Goal: Task Accomplishment & Management: Manage account settings

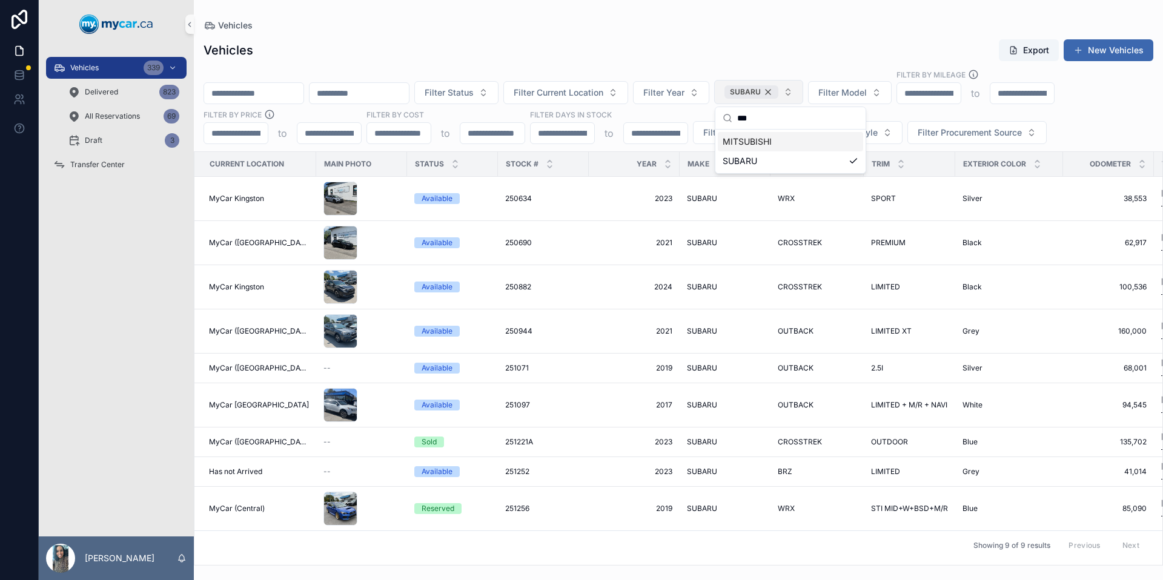
click at [779, 91] on div "SUBARU" at bounding box center [752, 91] width 54 height 13
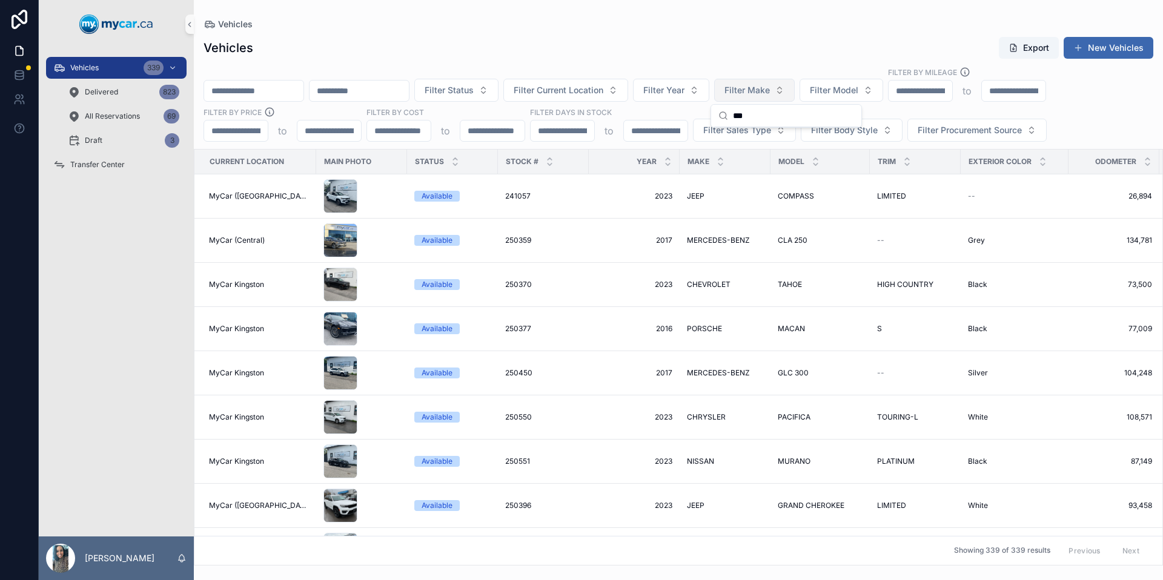
click at [781, 30] on div "Vehicles Export New Vehicles Filter Status Filter Current Location Filter Year …" at bounding box center [678, 297] width 969 height 537
click at [882, 136] on button "Filter Body Style" at bounding box center [852, 130] width 102 height 23
click at [749, 132] on span "Filter Sales Type" at bounding box center [737, 130] width 68 height 12
click at [747, 179] on div "Wholesale" at bounding box center [743, 179] width 145 height 19
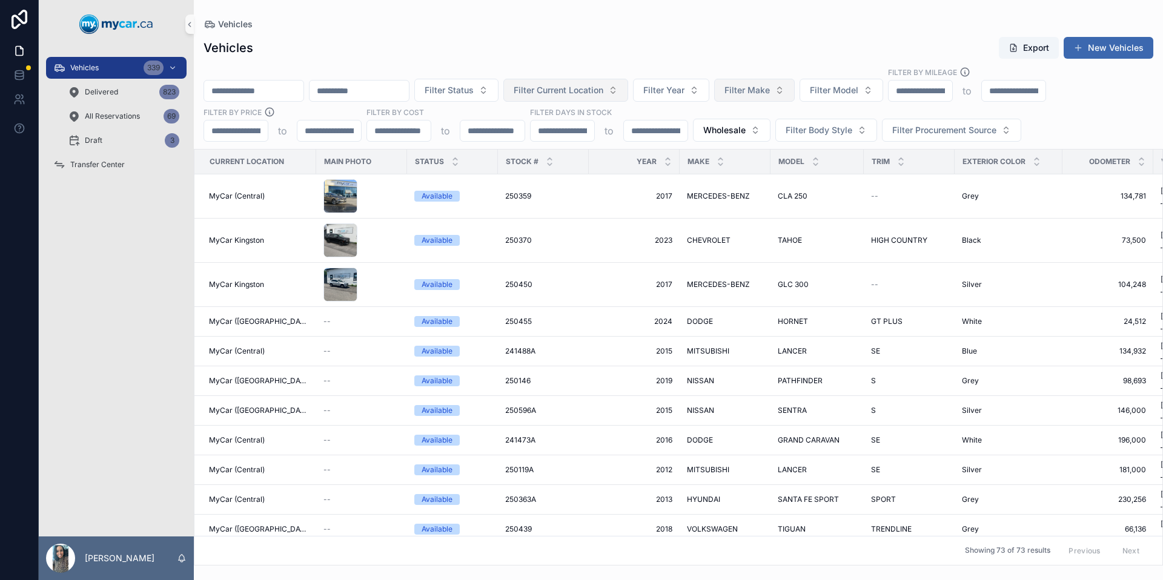
click at [628, 85] on button "Filter Current Location" at bounding box center [565, 90] width 125 height 23
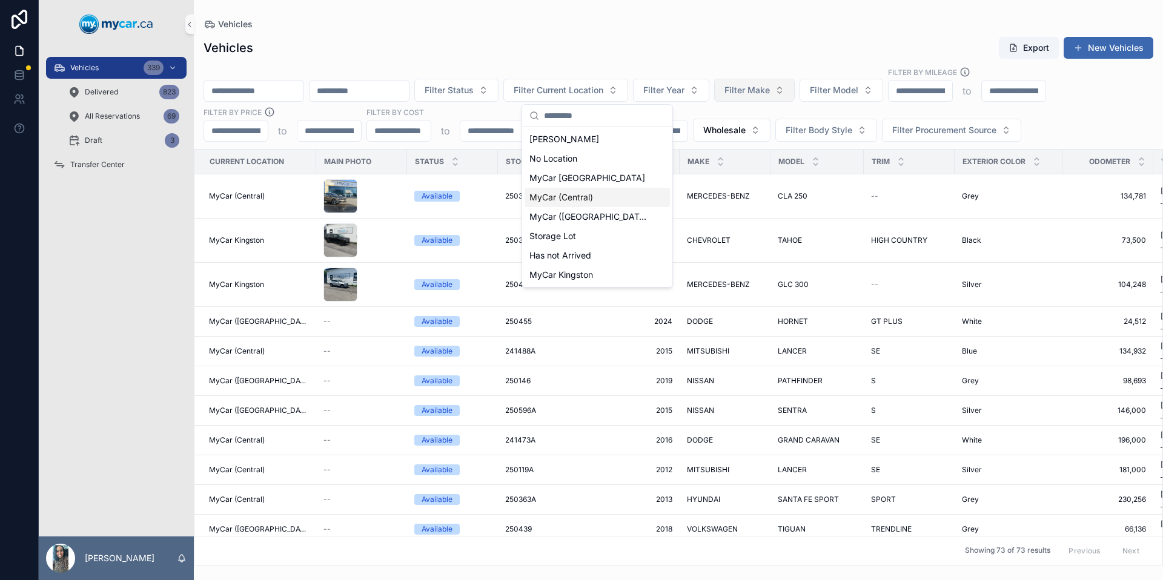
click at [601, 192] on div "MyCar (Central)" at bounding box center [597, 197] width 145 height 19
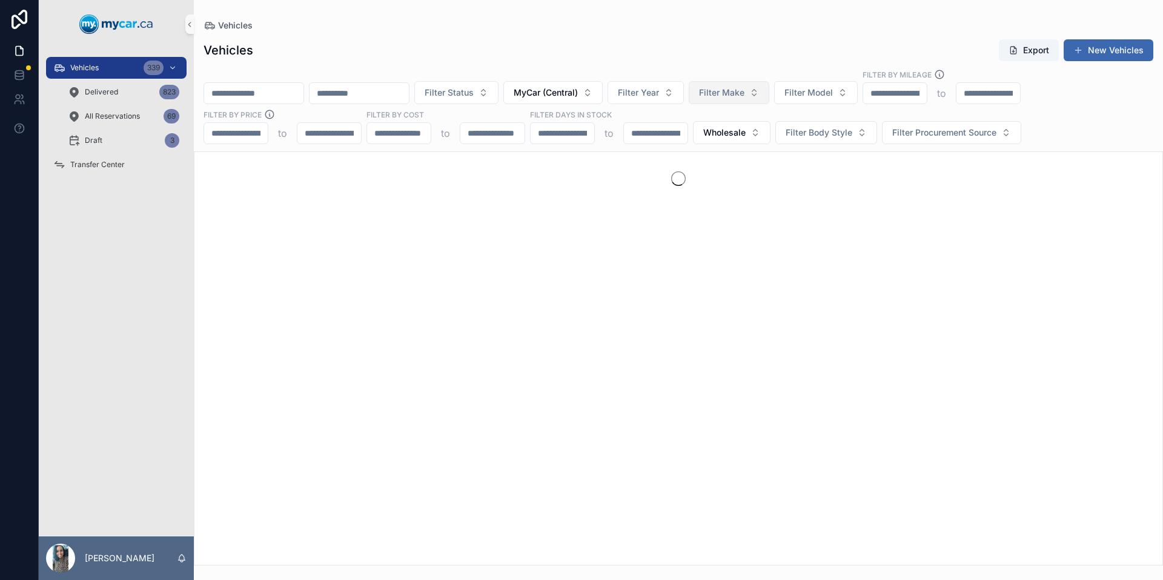
click at [749, 36] on div "Vehicles Export New Vehicles Filter Status MyCar (Central) Filter Year Filter M…" at bounding box center [678, 299] width 969 height 534
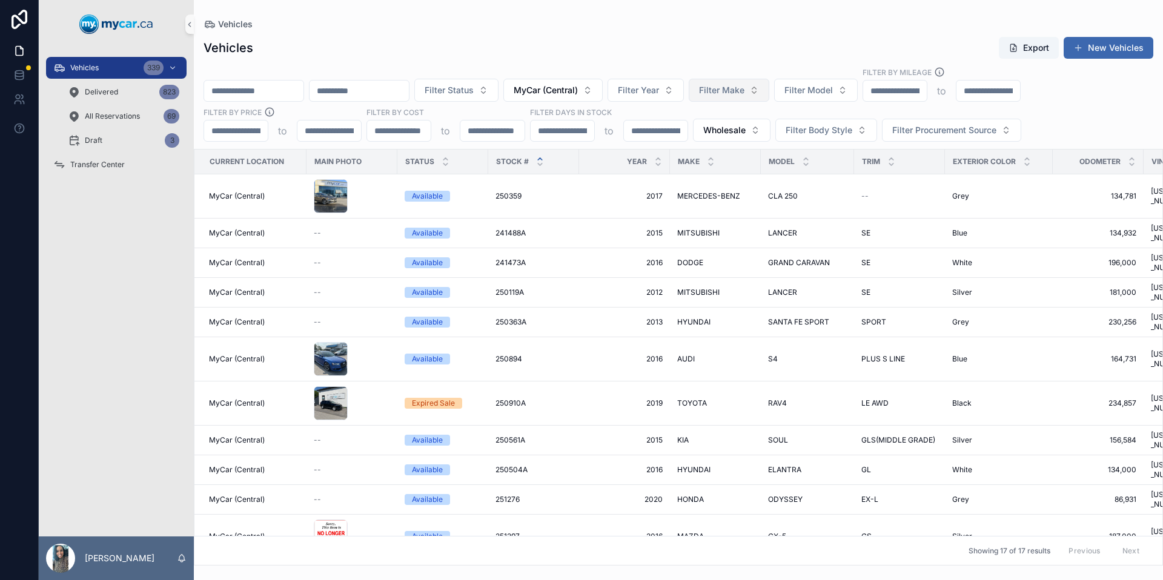
click at [539, 158] on icon "scrollable content" at bounding box center [540, 159] width 4 height 2
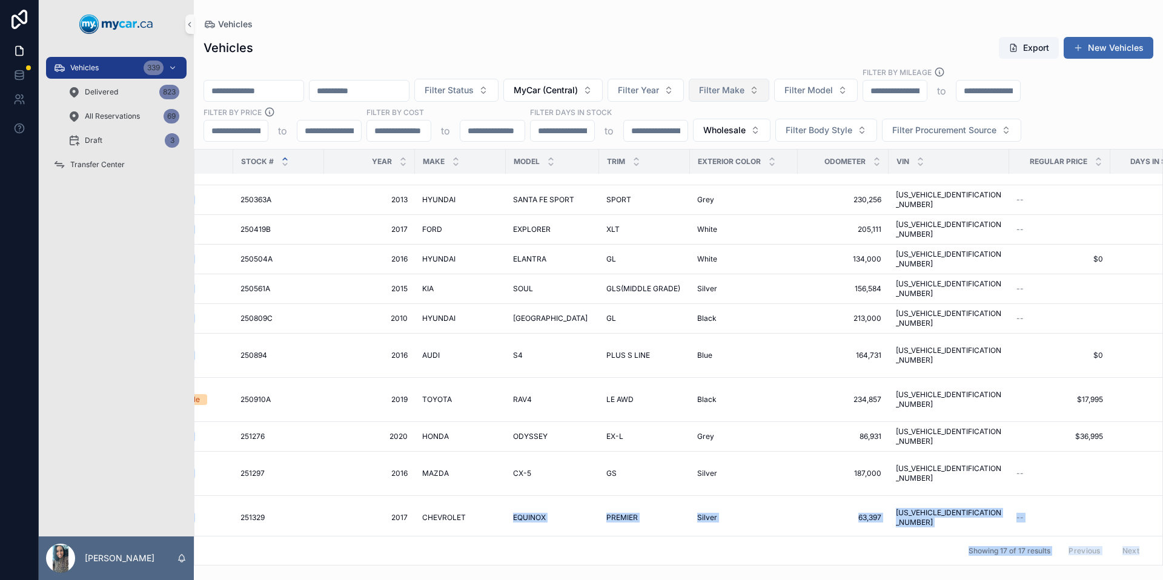
drag, startPoint x: 752, startPoint y: 565, endPoint x: 935, endPoint y: 565, distance: 183.0
click at [935, 565] on div "Current Location Main Photo Status Stock # Year Make Model Trim Exterior Color …" at bounding box center [678, 358] width 968 height 416
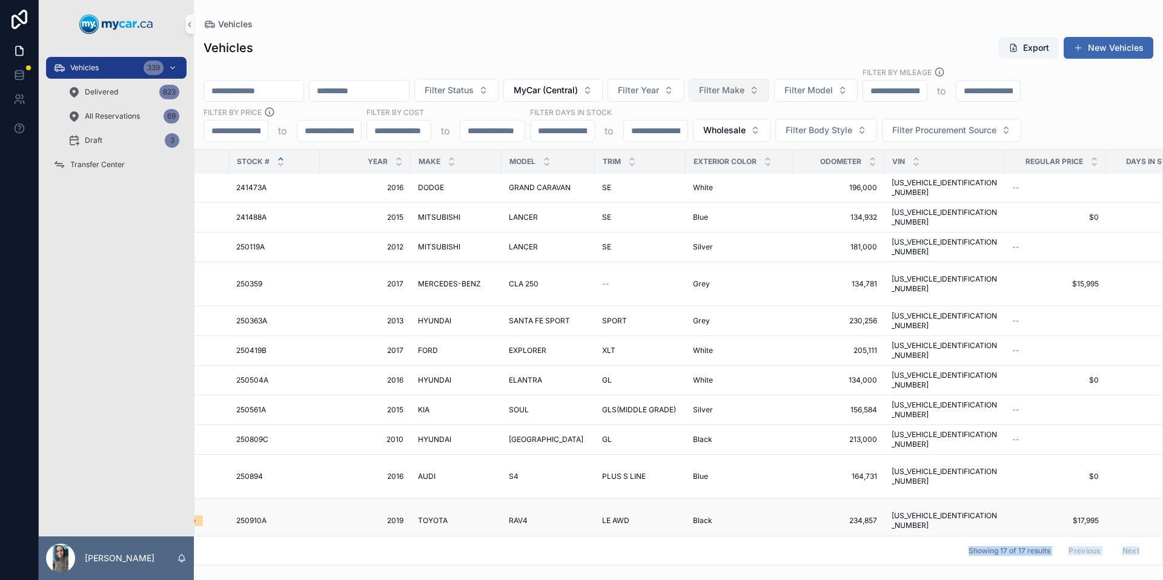
scroll to position [0, 259]
click at [189, 25] on icon "scrollable content" at bounding box center [189, 24] width 8 height 9
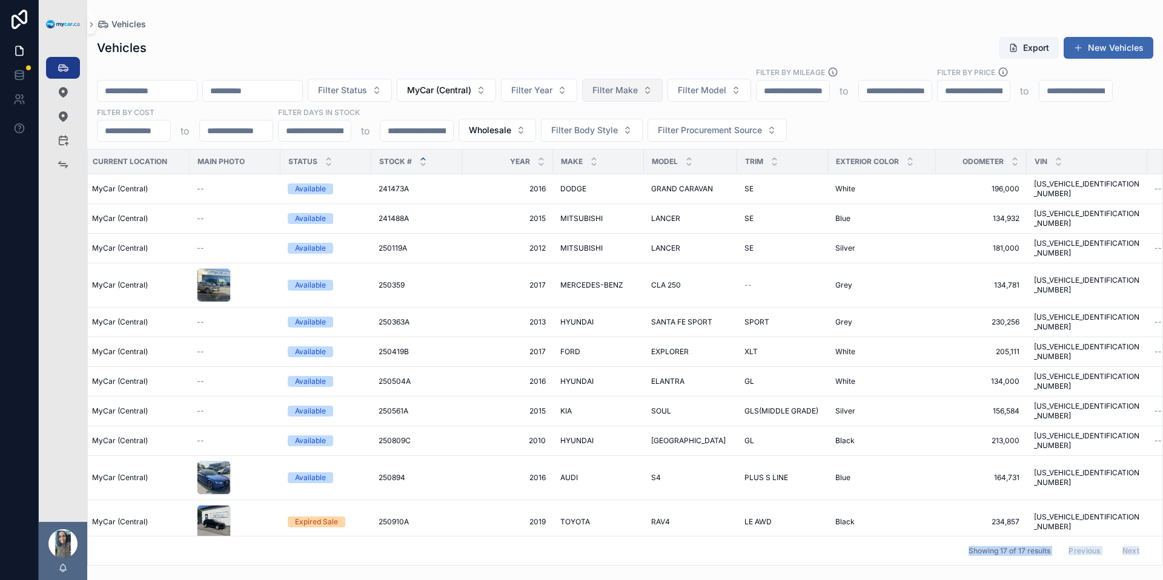
scroll to position [0, 0]
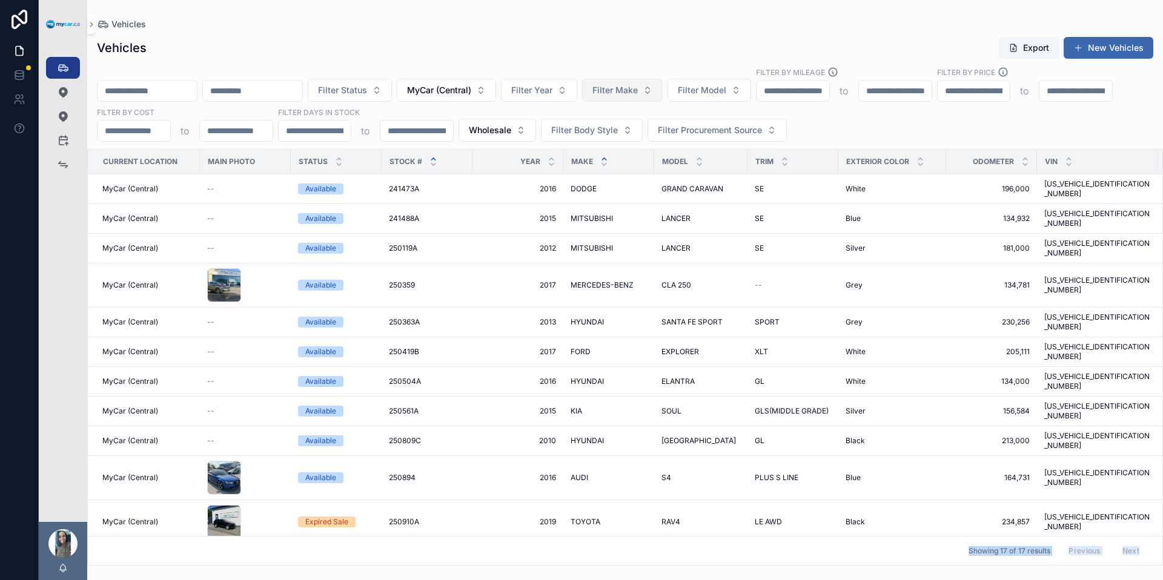
click at [603, 155] on icon "scrollable content" at bounding box center [604, 159] width 8 height 8
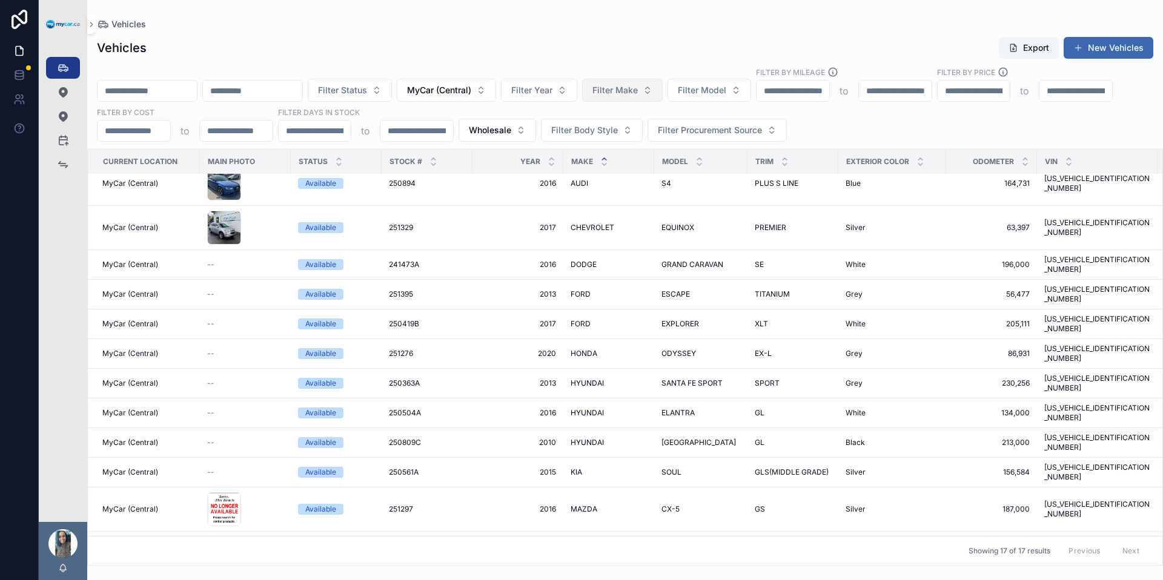
scroll to position [85, 0]
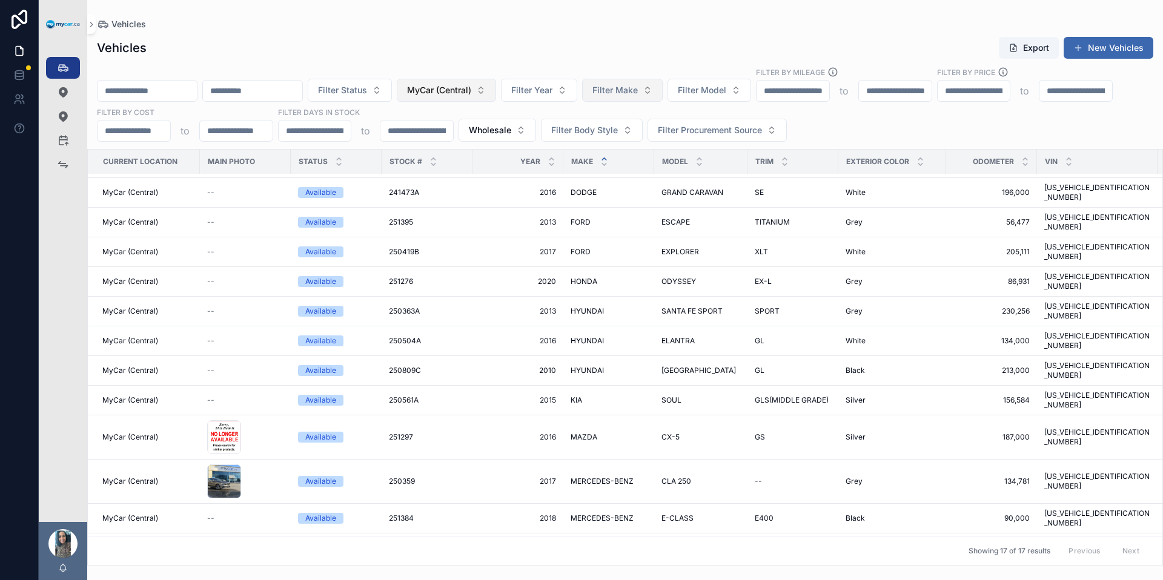
click at [496, 91] on button "MyCar (Central)" at bounding box center [446, 90] width 99 height 23
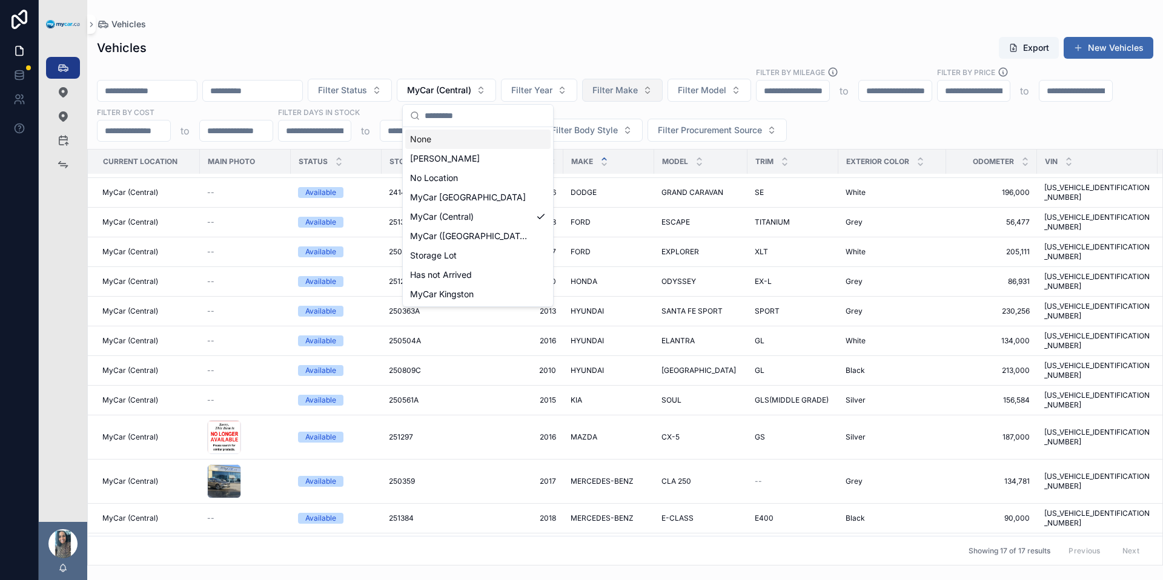
click at [462, 142] on div "None" at bounding box center [477, 139] width 145 height 19
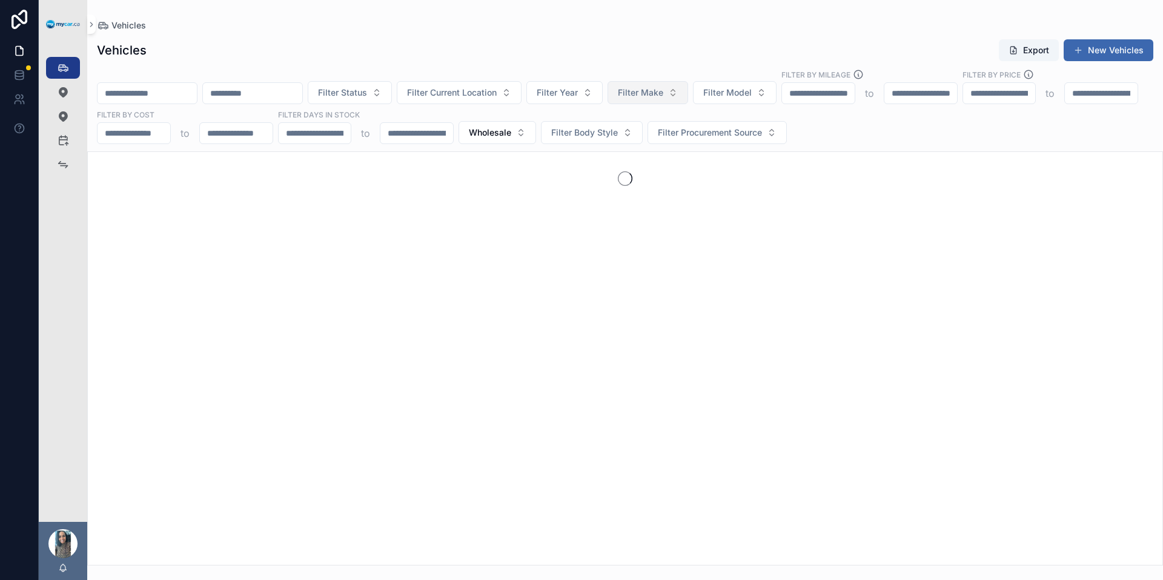
click at [351, 138] on input "scrollable content" at bounding box center [315, 133] width 73 height 17
click at [511, 133] on span "Wholesale" at bounding box center [490, 133] width 42 height 12
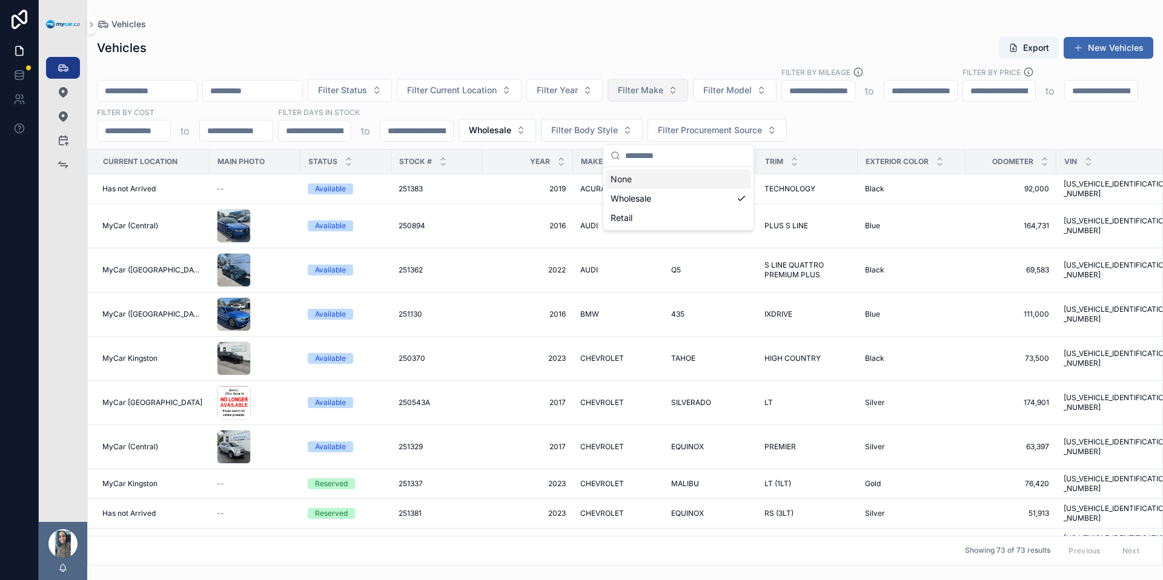
click at [668, 174] on div "None" at bounding box center [678, 179] width 145 height 19
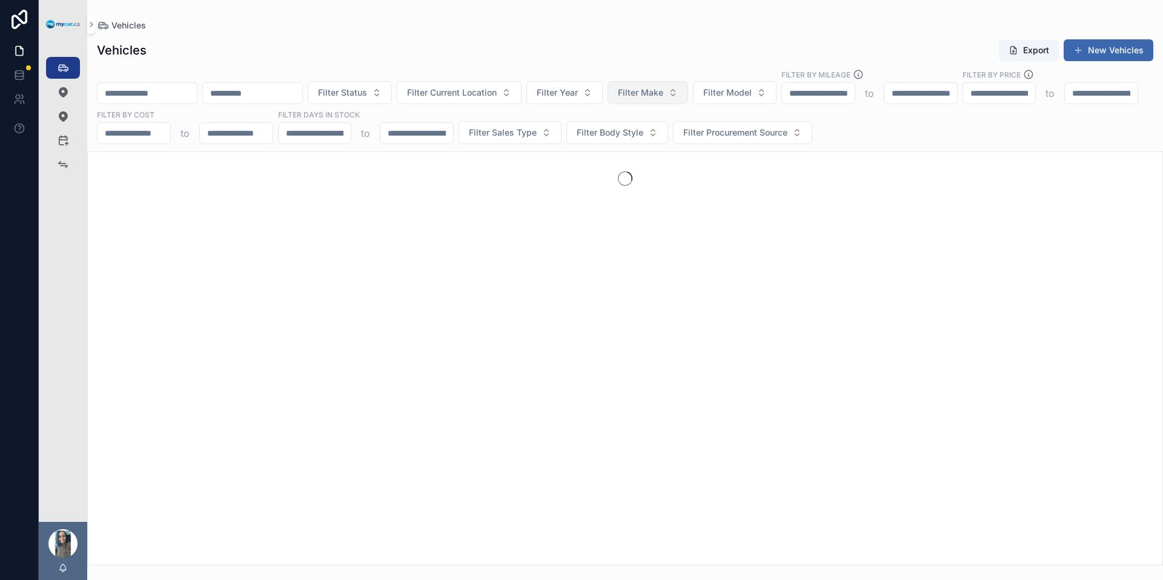
click at [509, 55] on div "Vehicles Export New Vehicles" at bounding box center [625, 50] width 1057 height 23
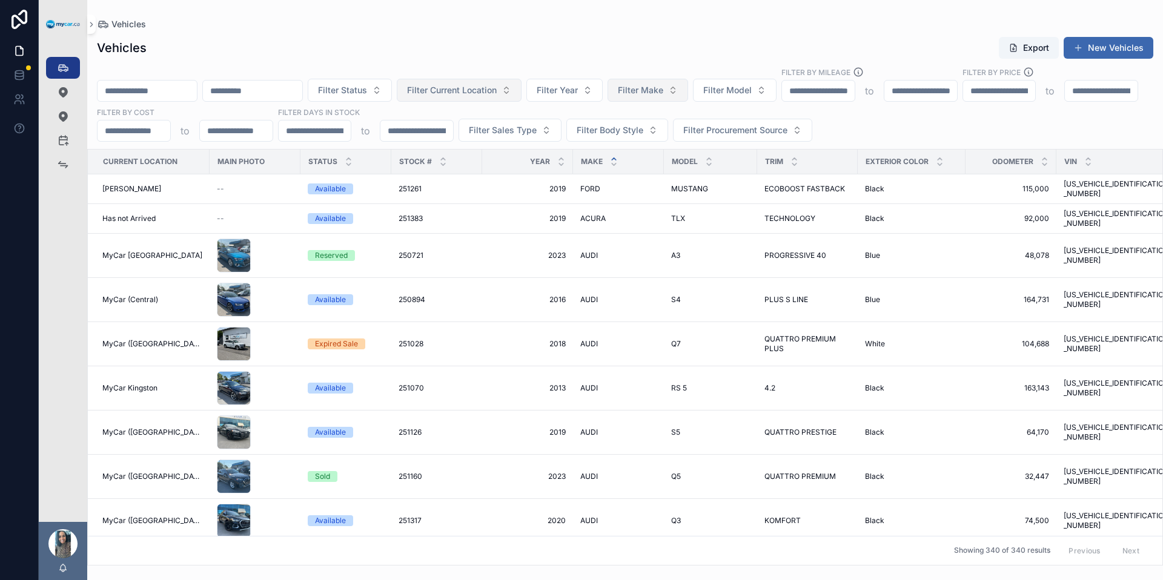
click at [497, 88] on span "Filter Current Location" at bounding box center [452, 90] width 90 height 12
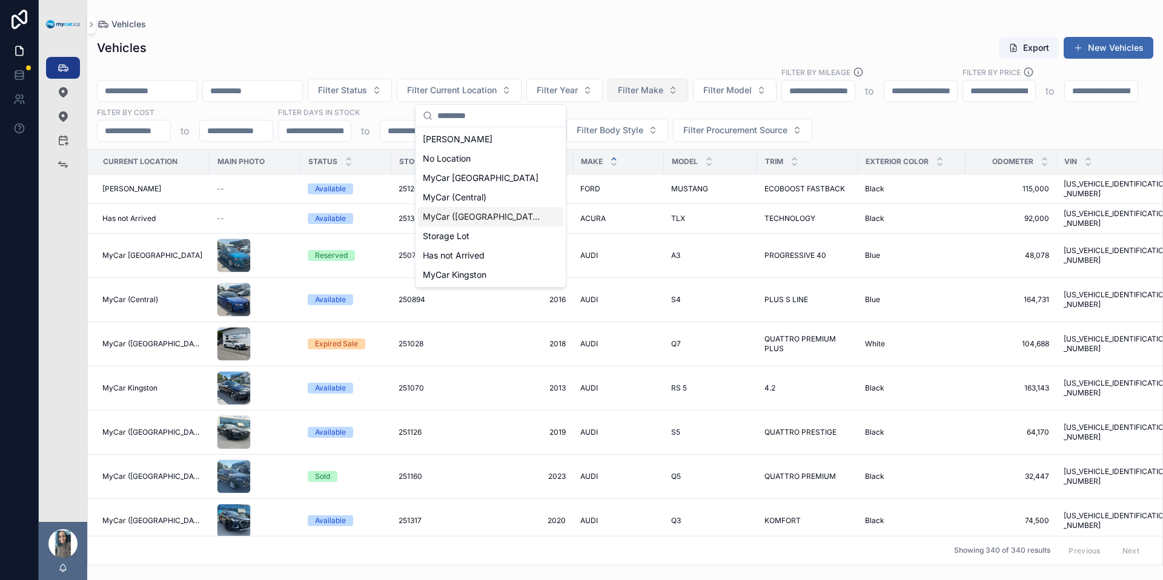
click at [490, 214] on span "MyCar ([GEOGRAPHIC_DATA])" at bounding box center [483, 217] width 121 height 12
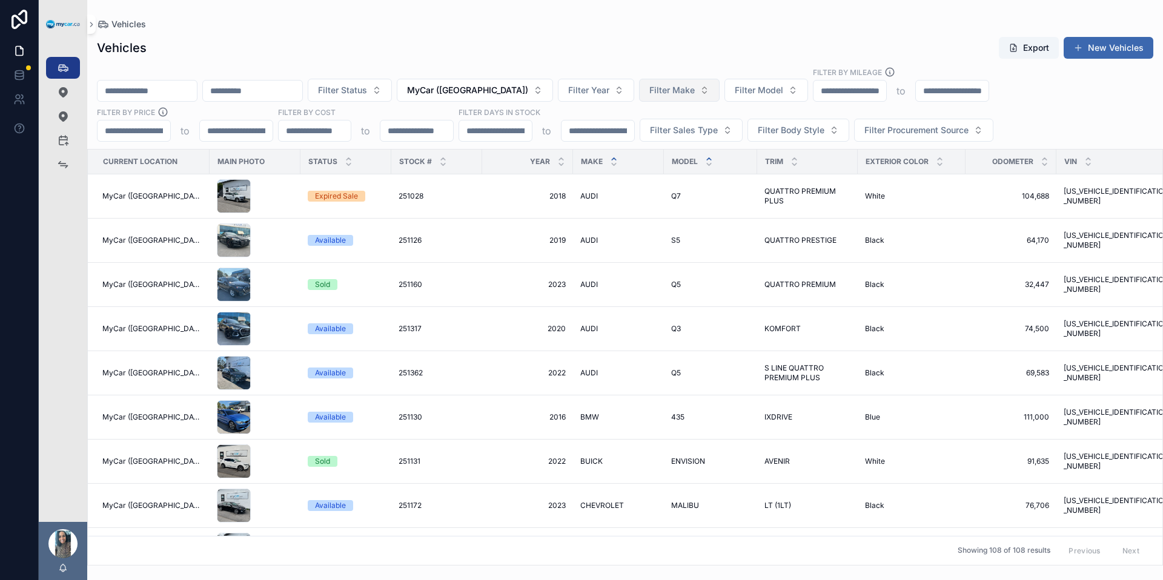
click at [705, 159] on icon "scrollable content" at bounding box center [709, 159] width 8 height 8
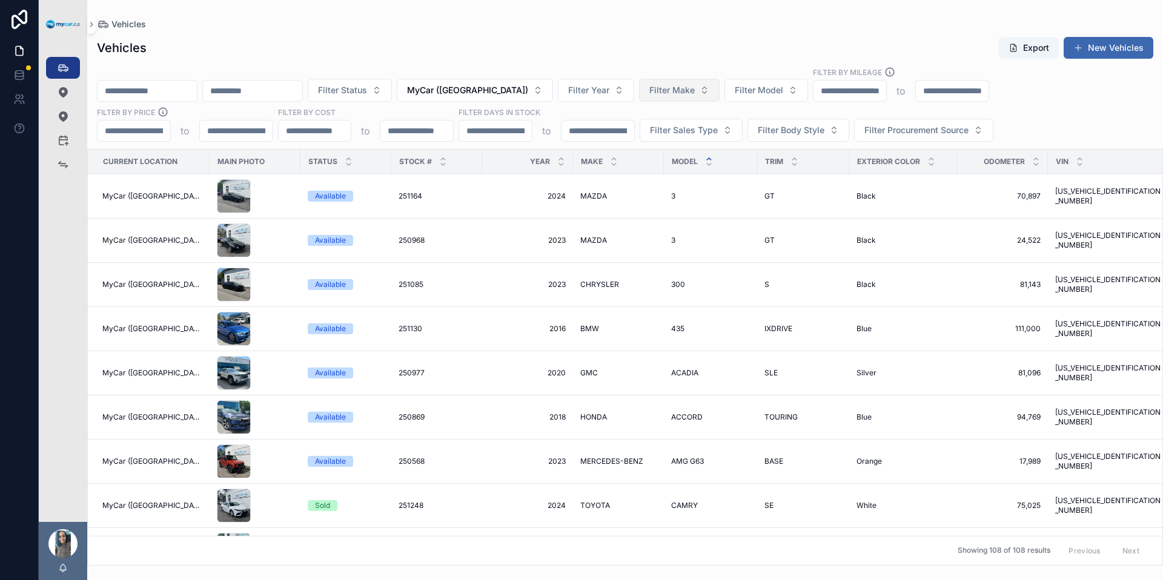
click at [690, 50] on div "Vehicles Export New Vehicles" at bounding box center [625, 47] width 1057 height 23
click at [664, 89] on span "Filter Make" at bounding box center [671, 90] width 45 height 12
type input "***"
click at [638, 138] on span "MERCEDES-BENZ" at bounding box center [632, 139] width 71 height 12
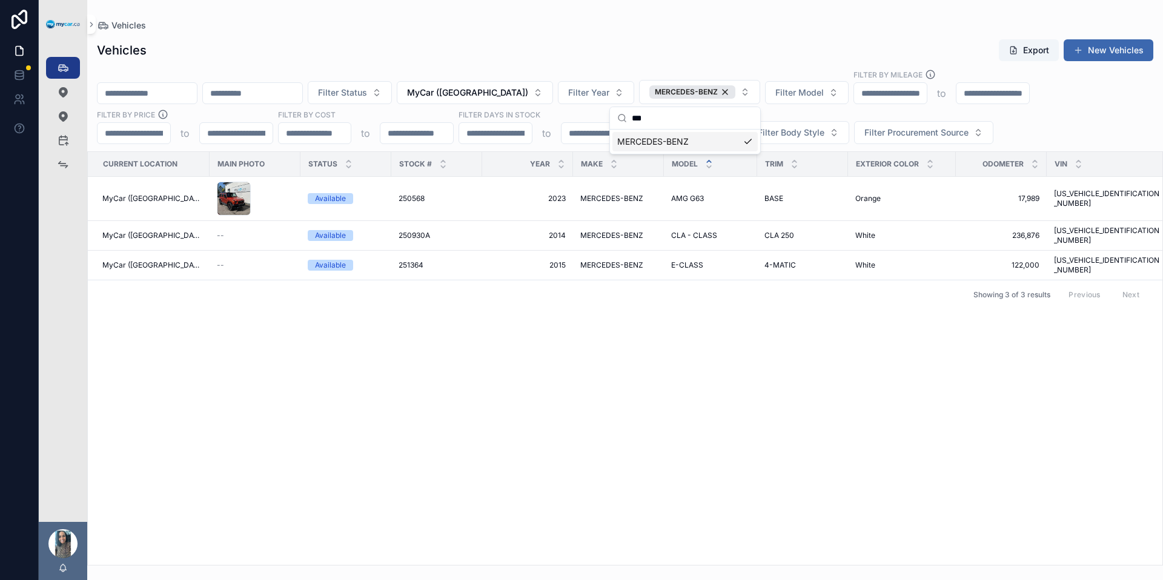
click at [615, 15] on div "Vehicles Vehicles Export New Vehicles Filter Status MyCar ([GEOGRAPHIC_DATA]) F…" at bounding box center [625, 283] width 1076 height 566
click at [711, 92] on div "MERCEDES-BENZ" at bounding box center [692, 91] width 86 height 13
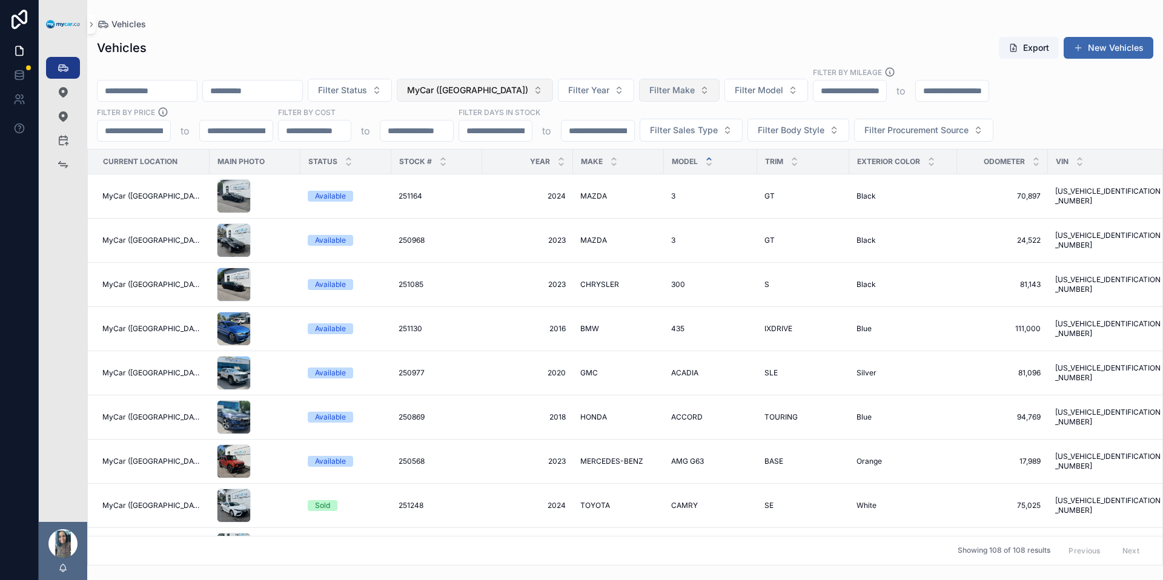
click at [502, 93] on span "MyCar ([GEOGRAPHIC_DATA])" at bounding box center [467, 90] width 121 height 12
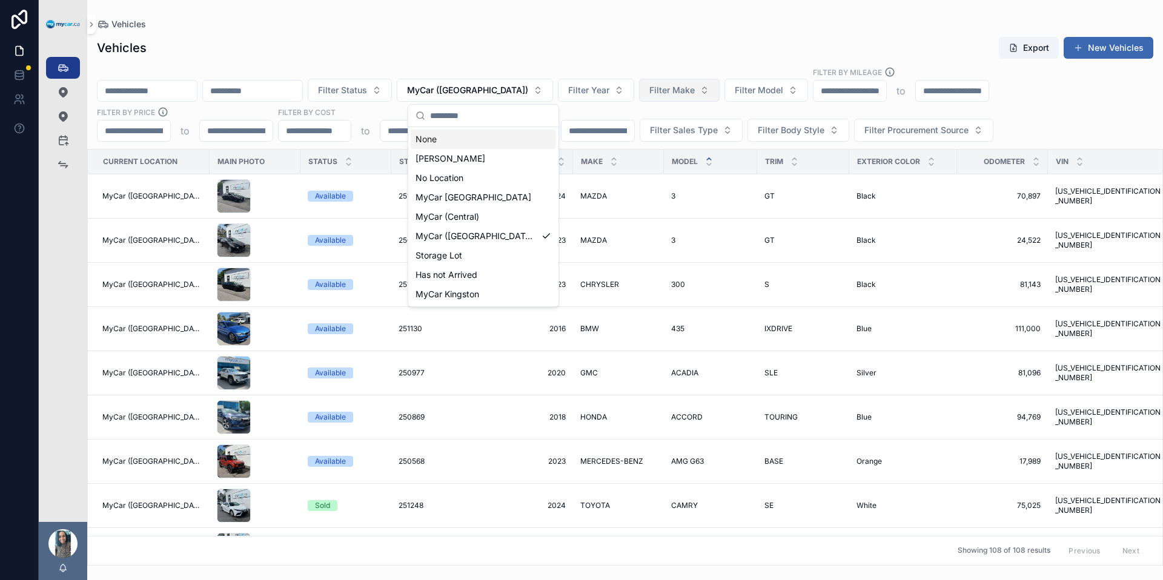
click at [474, 140] on div "None" at bounding box center [483, 139] width 145 height 19
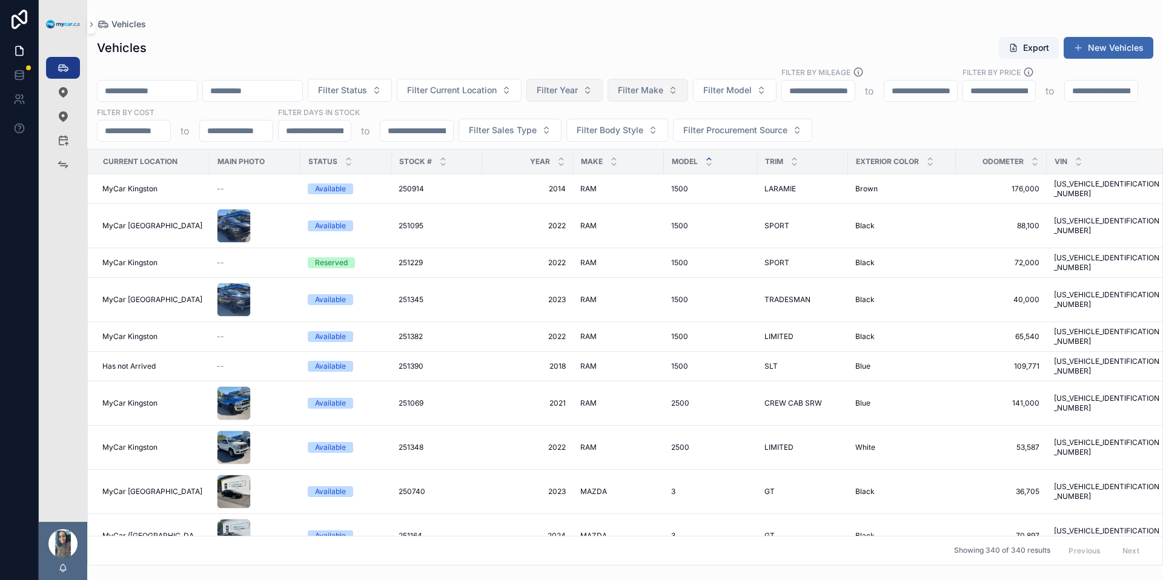
click at [578, 88] on span "Filter Year" at bounding box center [557, 90] width 41 height 12
click at [642, 85] on button "Filter Make" at bounding box center [648, 90] width 81 height 23
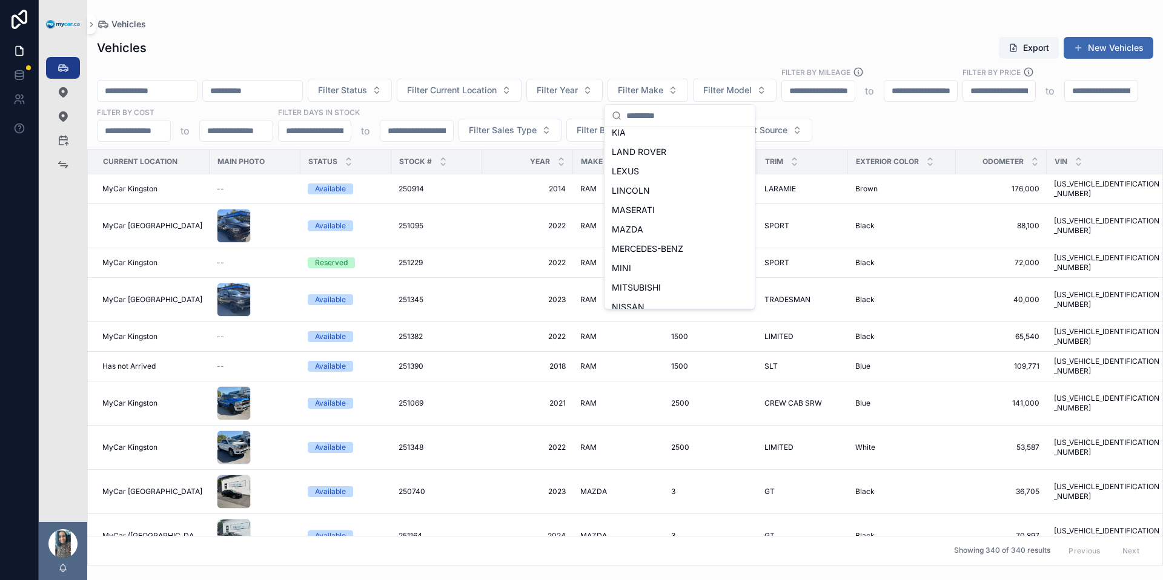
scroll to position [261, 0]
click at [670, 167] on div "INFINITI" at bounding box center [679, 169] width 145 height 19
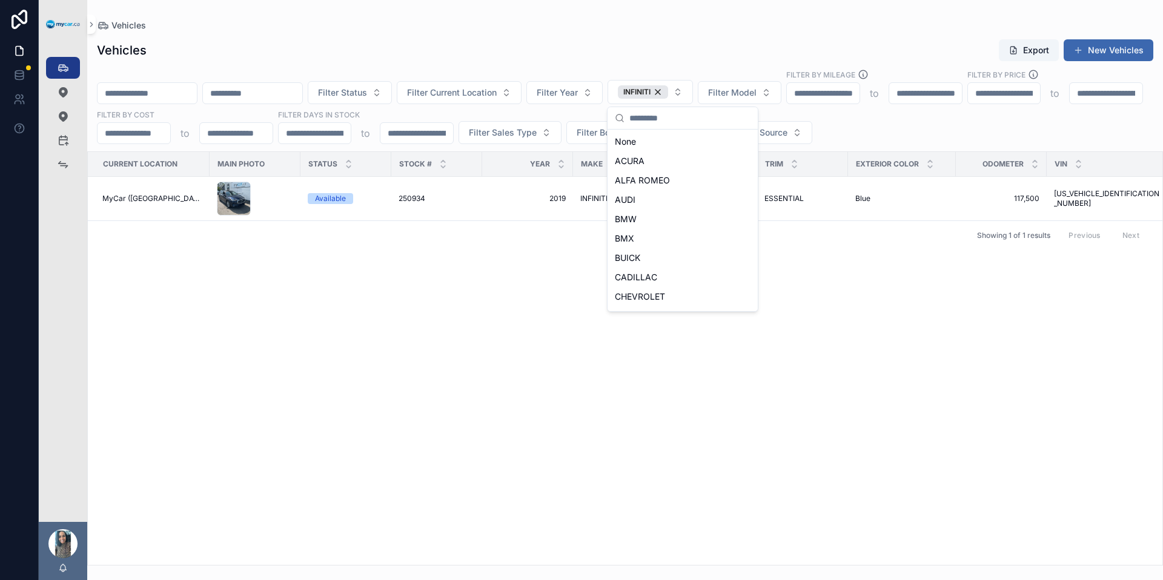
click at [706, 32] on div "Vehicles Export New Vehicles Filter Status Filter Current Location Filter Year …" at bounding box center [625, 299] width 1076 height 534
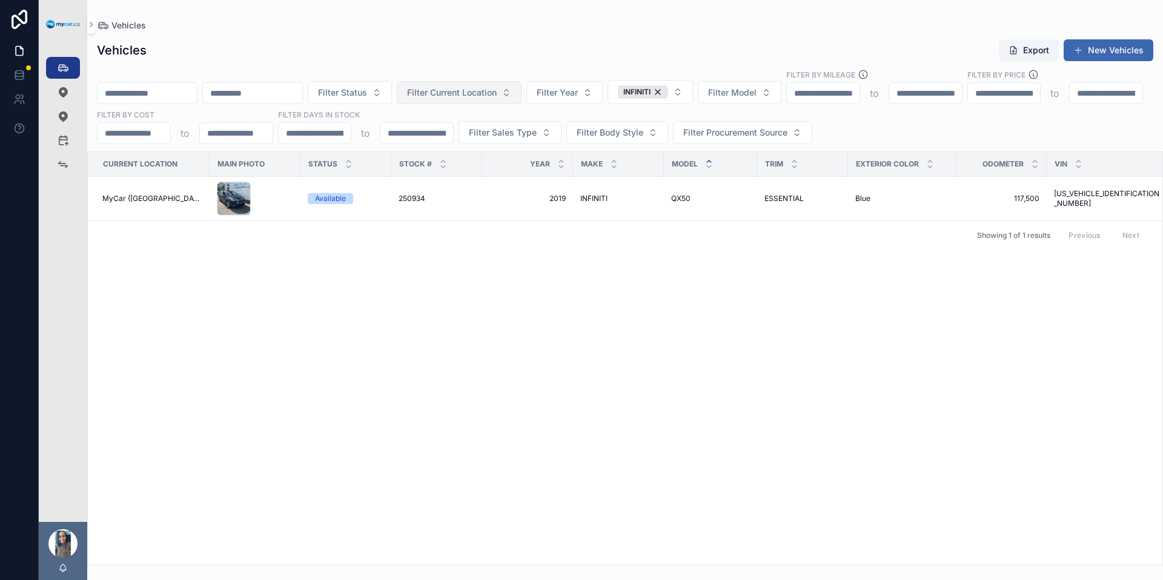
click at [522, 102] on button "Filter Current Location" at bounding box center [459, 92] width 125 height 23
click at [545, 62] on div "Vehicles Export New Vehicles Filter Status Filter Current Location Filter Year …" at bounding box center [625, 299] width 1076 height 534
click at [668, 91] on div "INFINITI" at bounding box center [643, 91] width 50 height 13
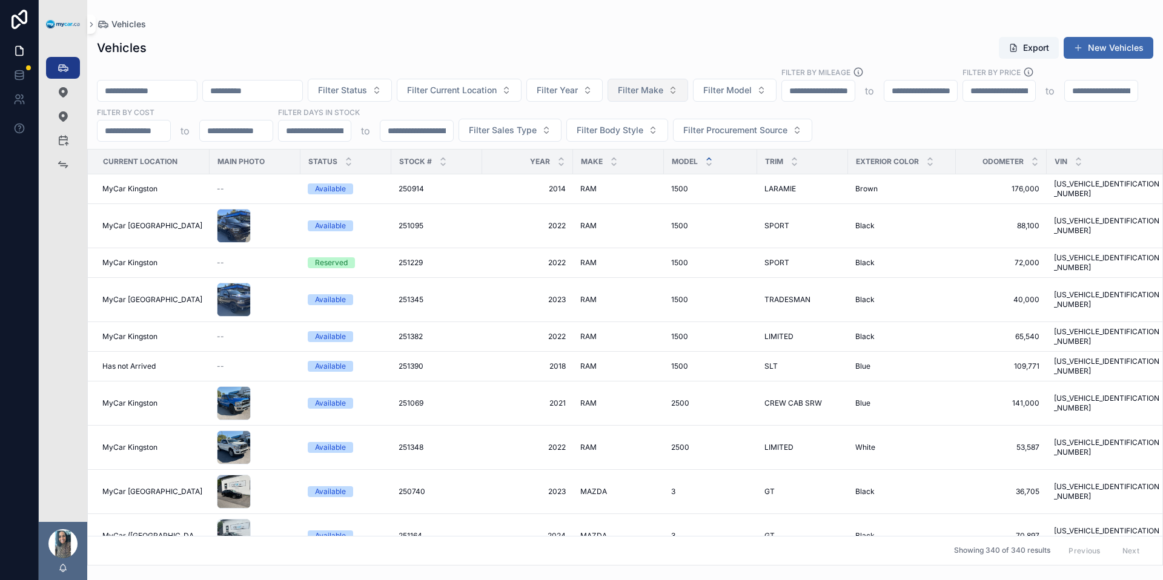
click at [679, 82] on button "Filter Make" at bounding box center [648, 90] width 81 height 23
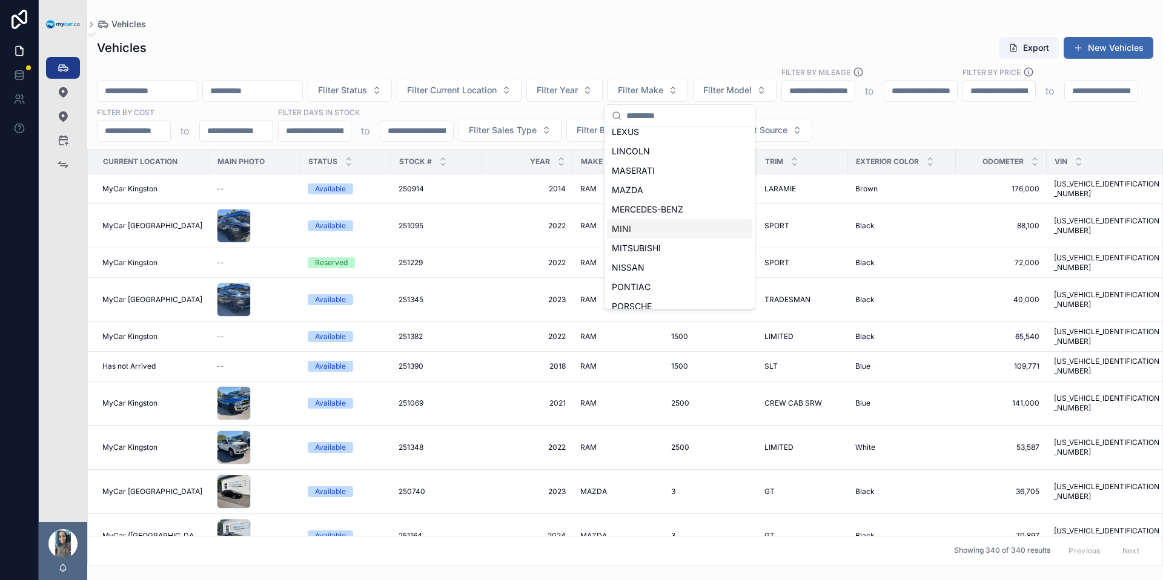
scroll to position [416, 0]
click at [656, 174] on div "MAZDA" at bounding box center [679, 168] width 145 height 19
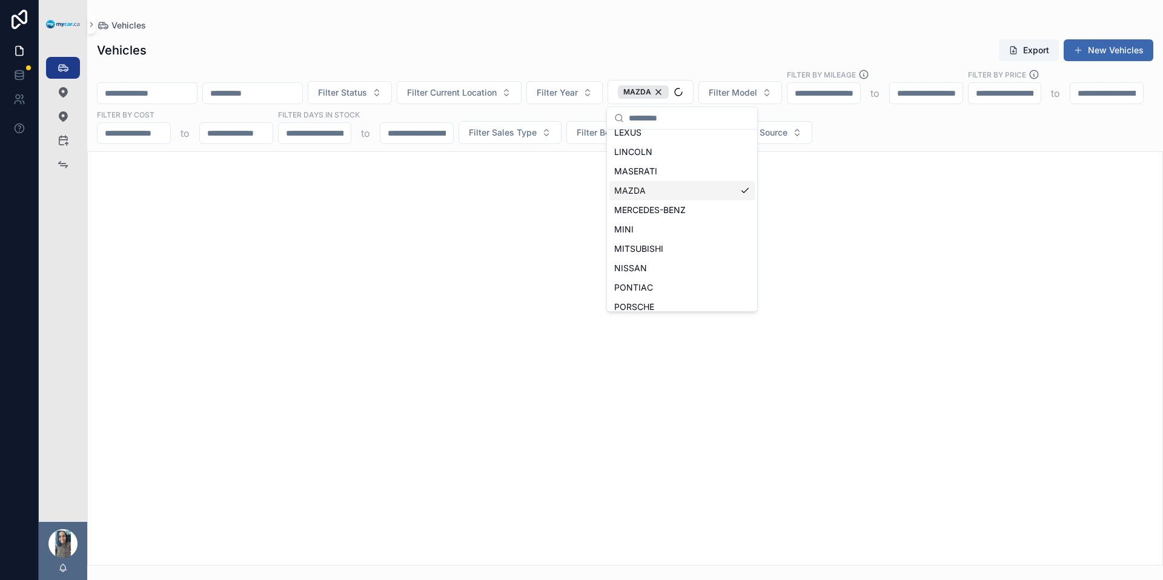
scroll to position [436, 0]
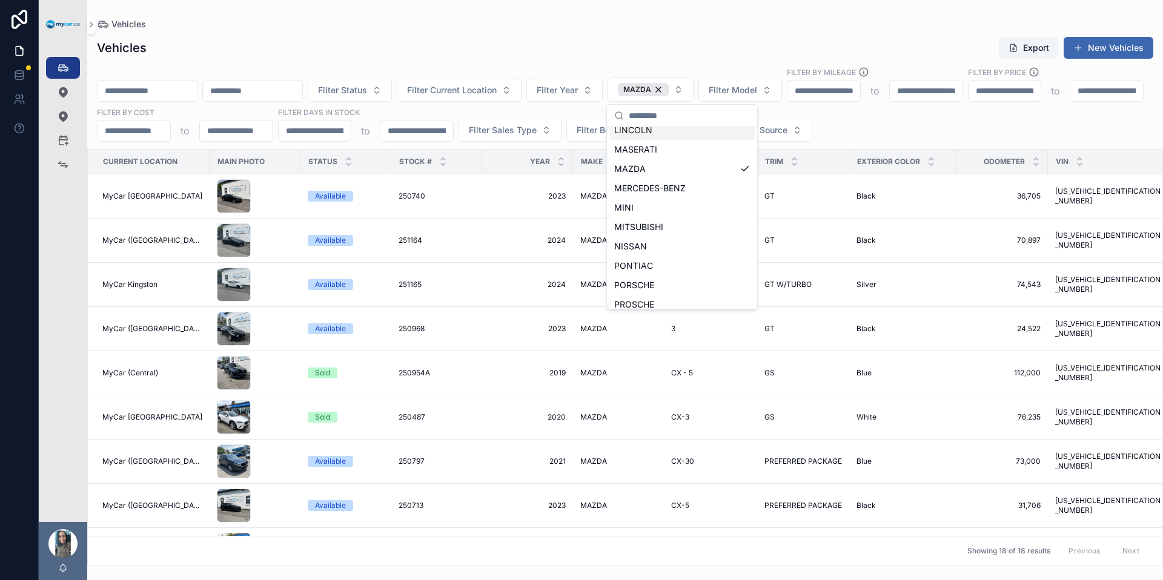
click at [688, 32] on div "Vehicles Export New Vehicles Filter Status Filter Current Location Filter Year …" at bounding box center [625, 297] width 1076 height 537
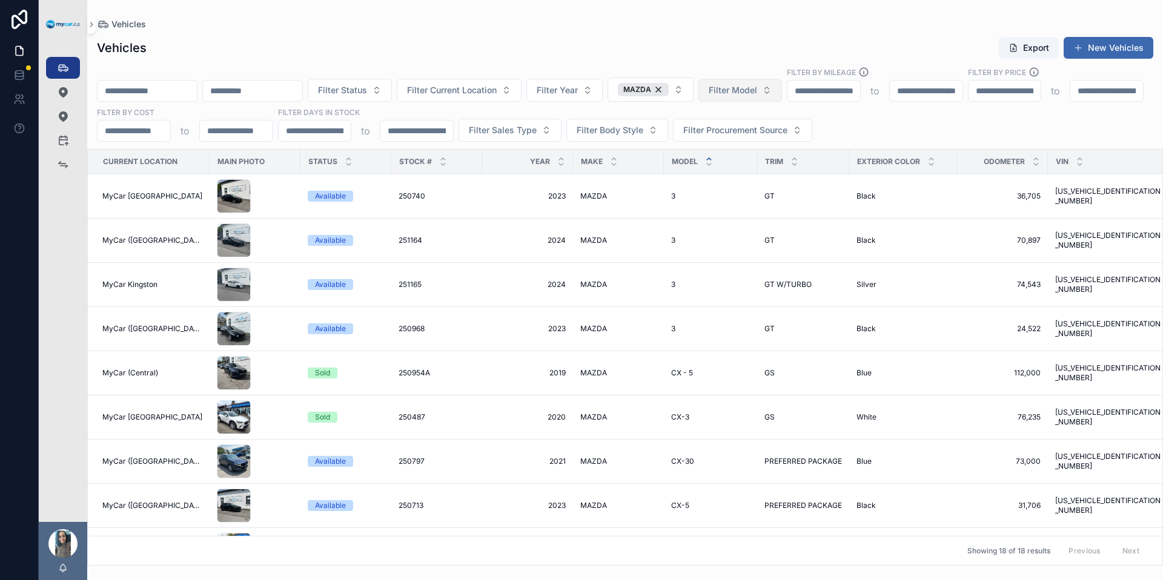
click at [782, 91] on button "Filter Model" at bounding box center [741, 90] width 84 height 23
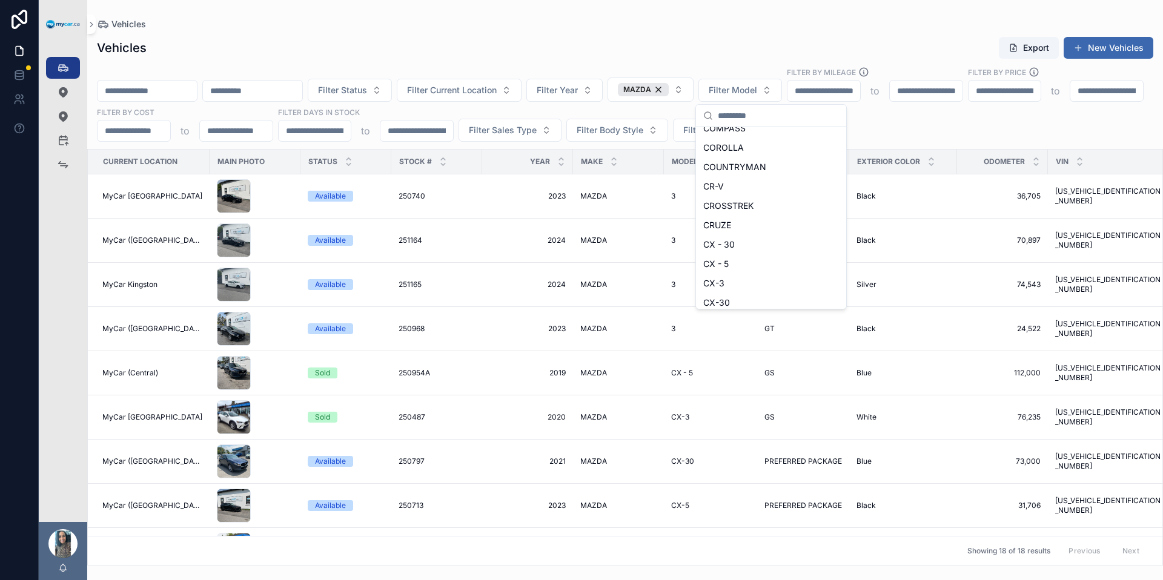
scroll to position [963, 0]
click at [793, 261] on div "CX - 5" at bounding box center [771, 262] width 145 height 19
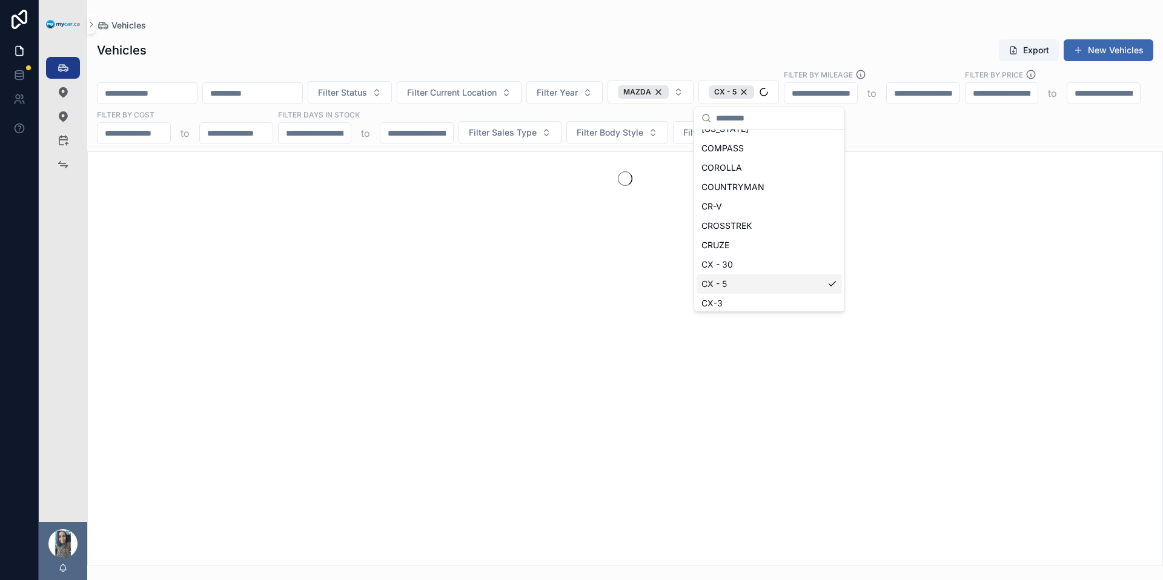
scroll to position [982, 0]
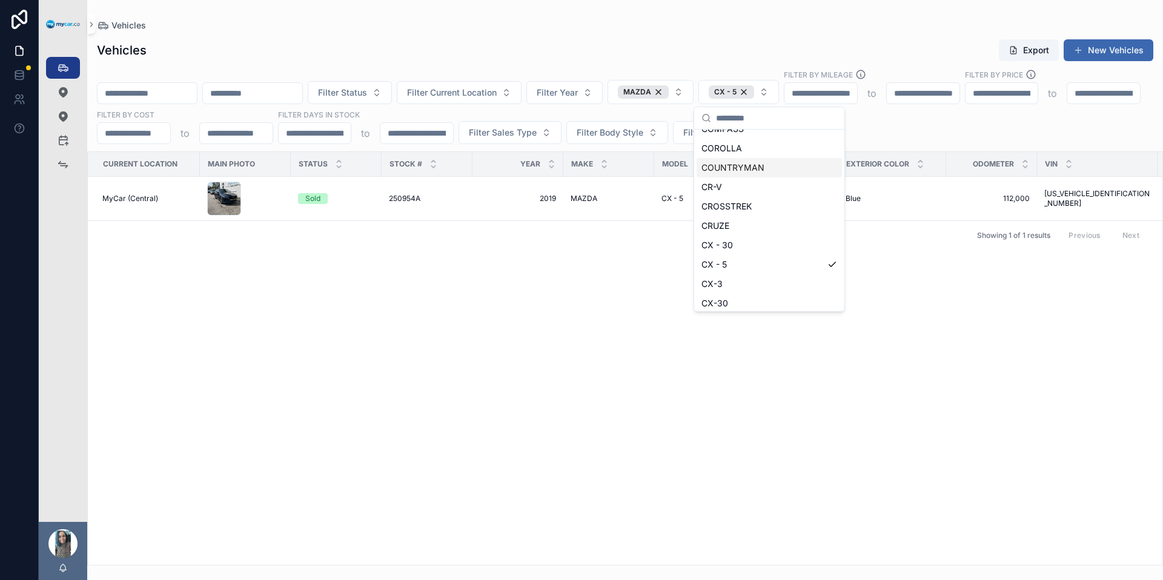
click at [715, 33] on div "Vehicles Export New Vehicles Filter Status Filter Current Location Filter Year …" at bounding box center [625, 299] width 1076 height 534
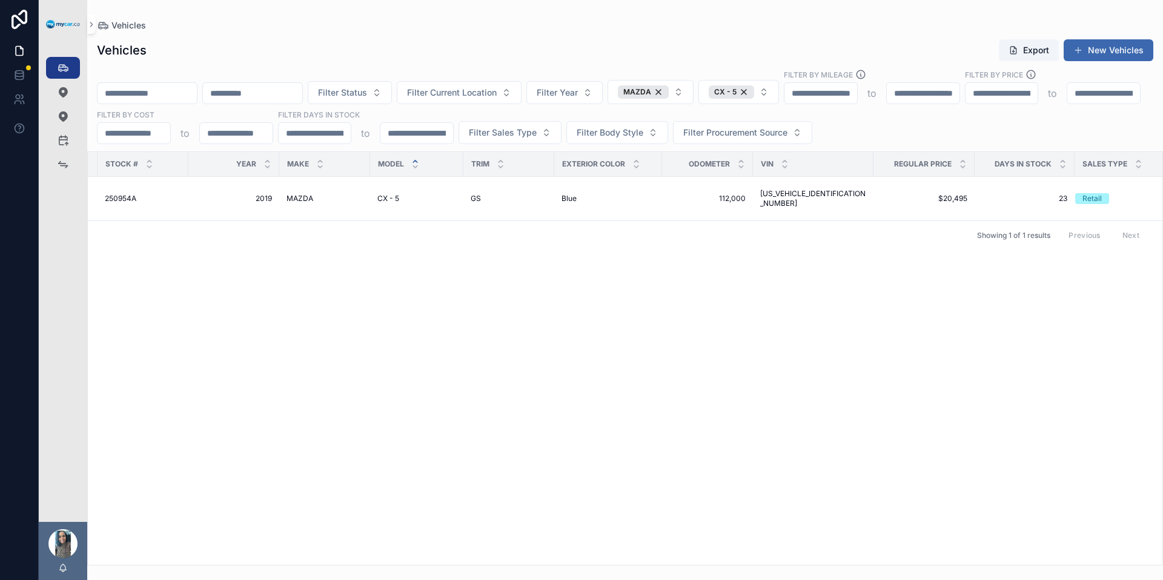
scroll to position [0, 292]
click at [754, 94] on div "CX - 5" at bounding box center [731, 91] width 45 height 13
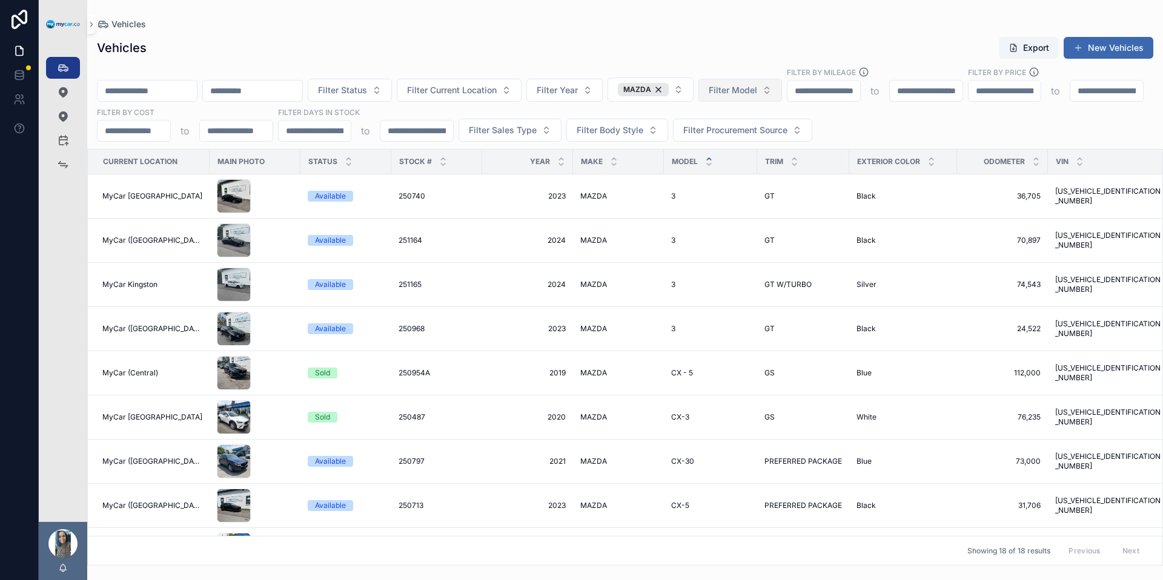
click at [296, 42] on div "Vehicles Export New Vehicles" at bounding box center [625, 47] width 1057 height 23
click at [196, 90] on input "scrollable content" at bounding box center [147, 90] width 99 height 17
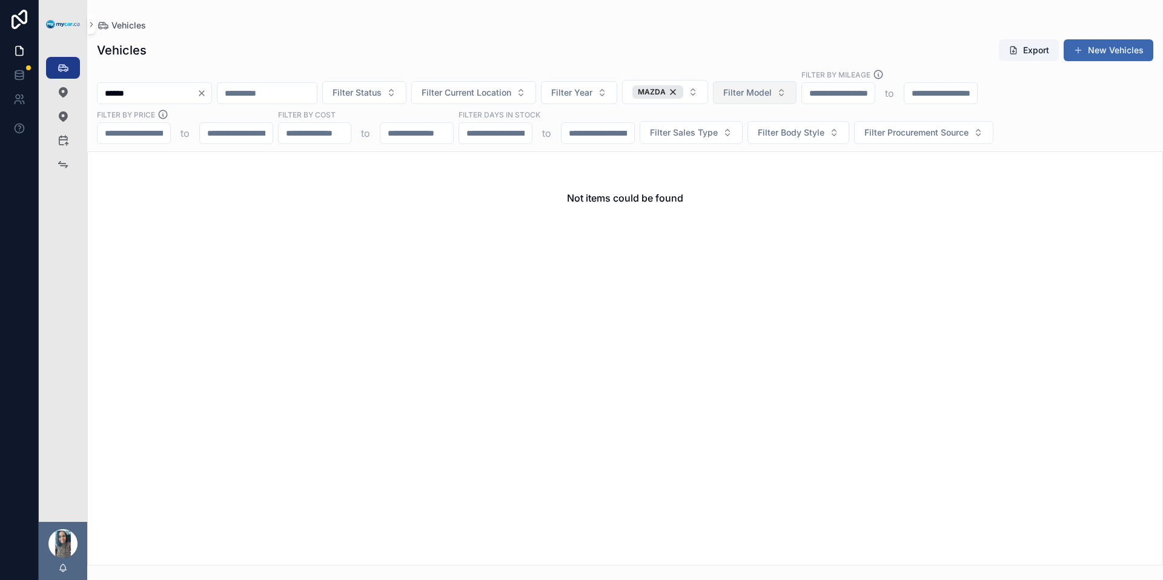
type input "******"
click at [207, 93] on icon "Clear" at bounding box center [202, 93] width 10 height 10
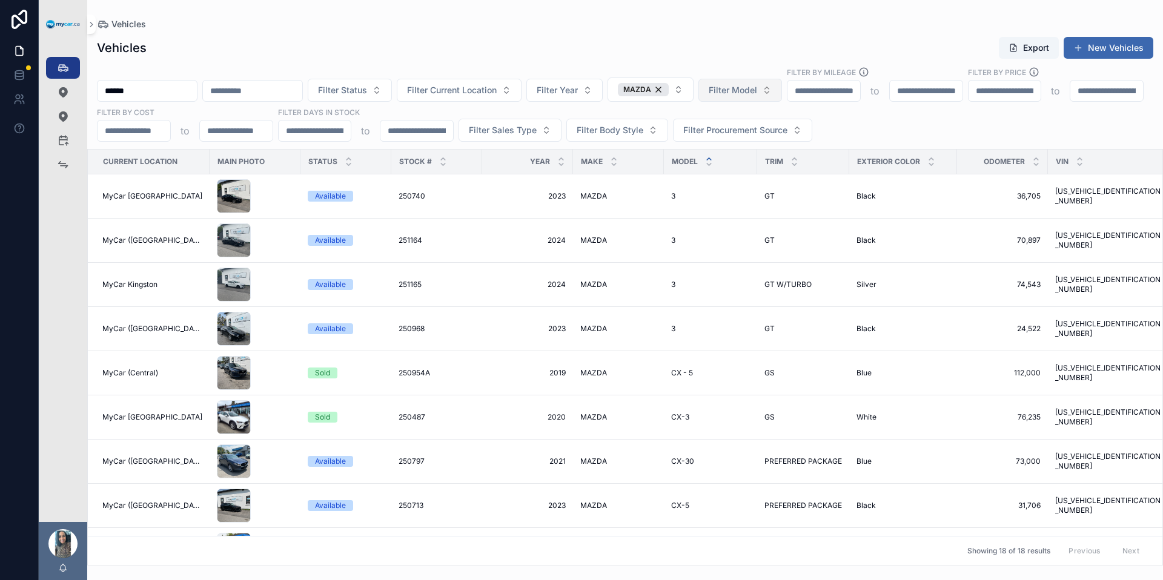
click at [299, 96] on input "scrollable content" at bounding box center [252, 90] width 99 height 17
click at [669, 88] on div "MAZDA" at bounding box center [643, 89] width 51 height 13
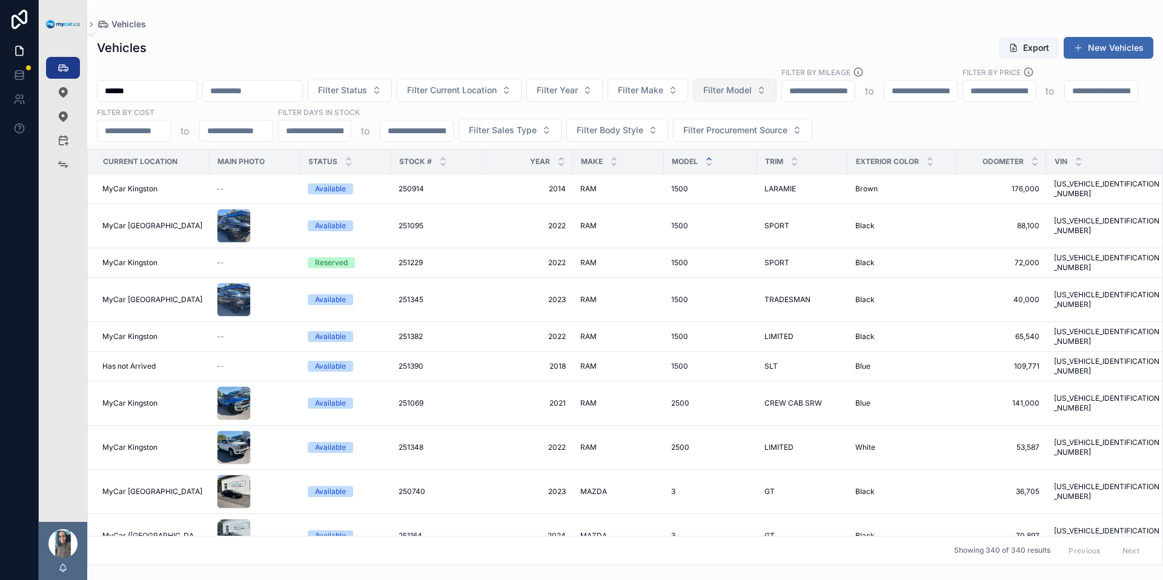
click at [302, 93] on input "scrollable content" at bounding box center [252, 90] width 99 height 17
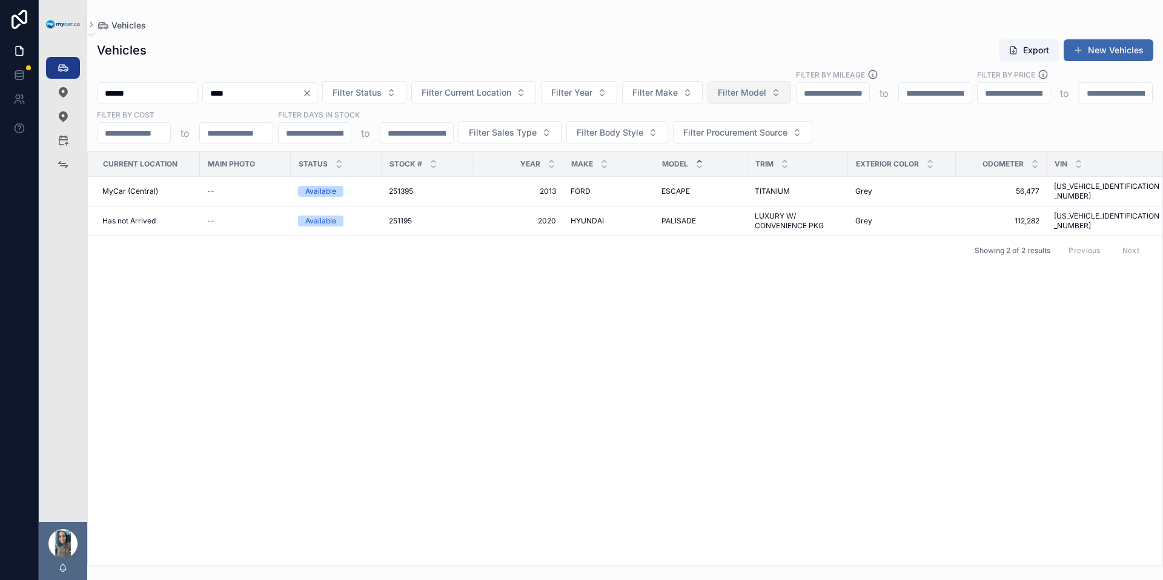
type input "****"
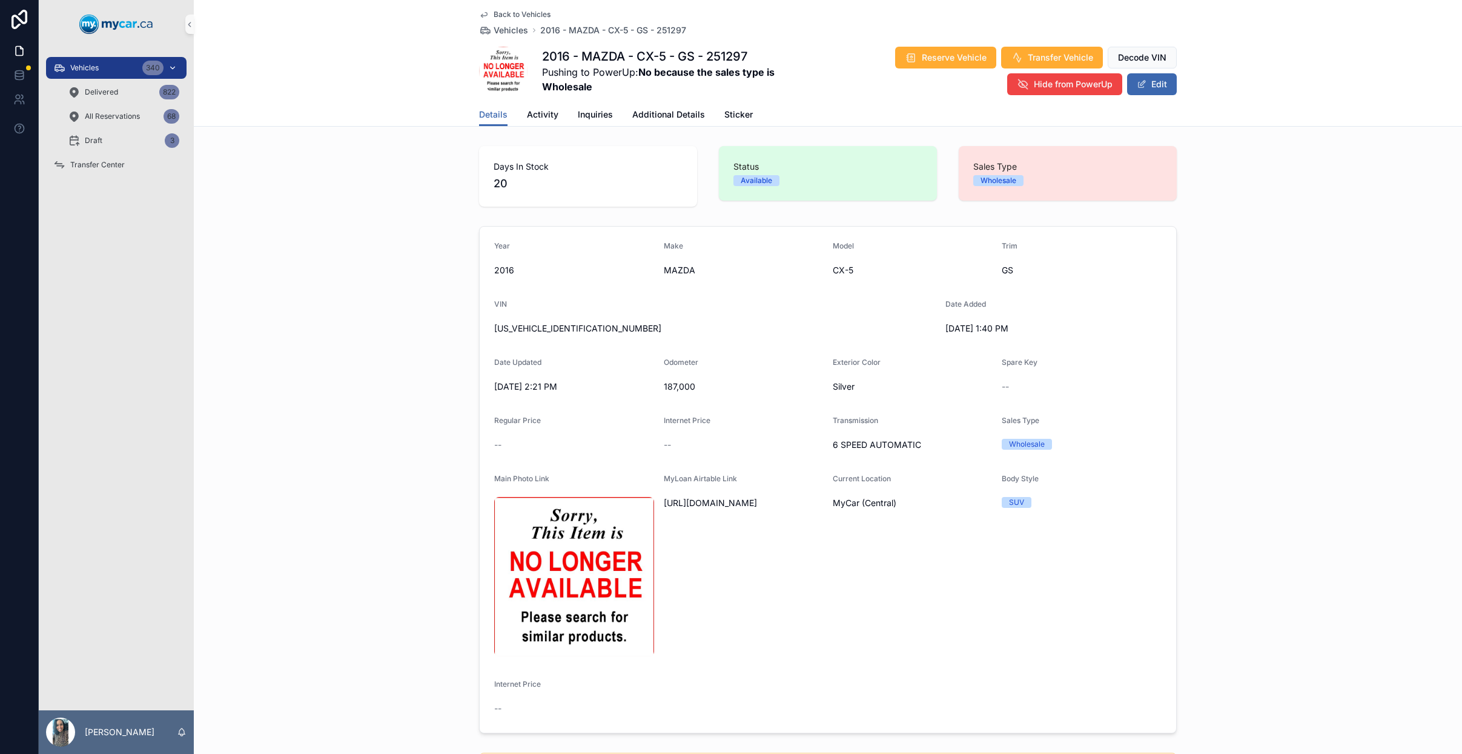
click at [126, 73] on div "Vehicles 340" at bounding box center [116, 67] width 126 height 19
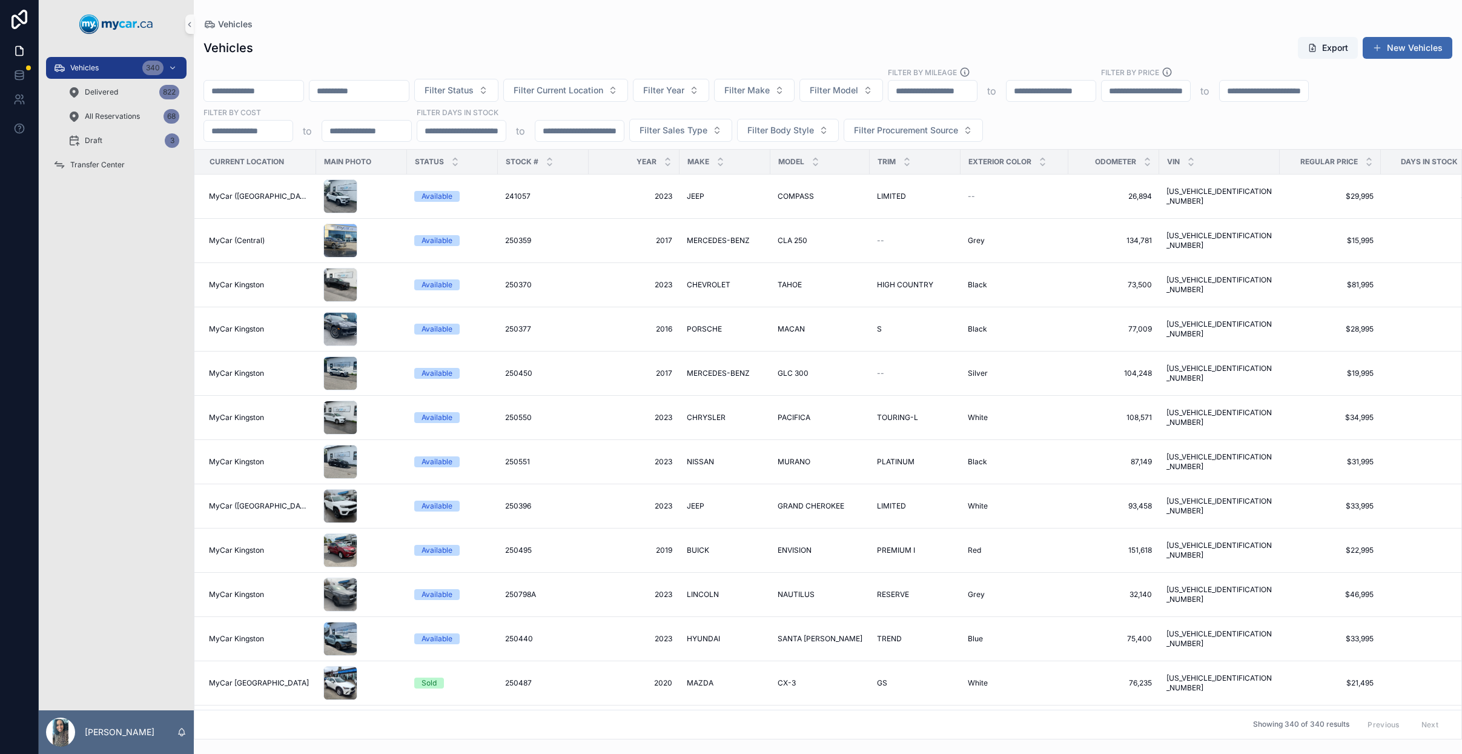
click at [304, 90] on input "scrollable content" at bounding box center [253, 90] width 99 height 17
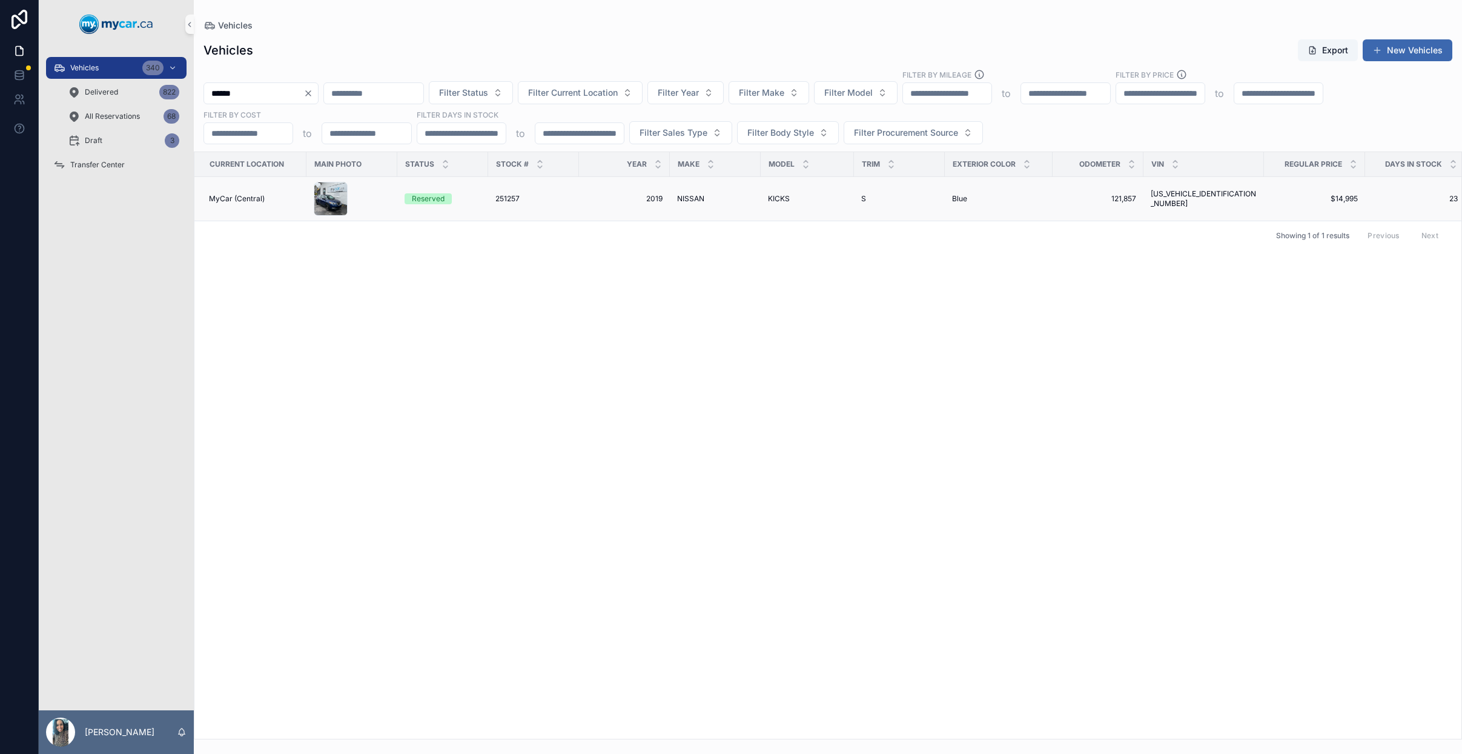
type input "******"
click at [718, 198] on div "NISSAN NISSAN" at bounding box center [715, 199] width 76 height 10
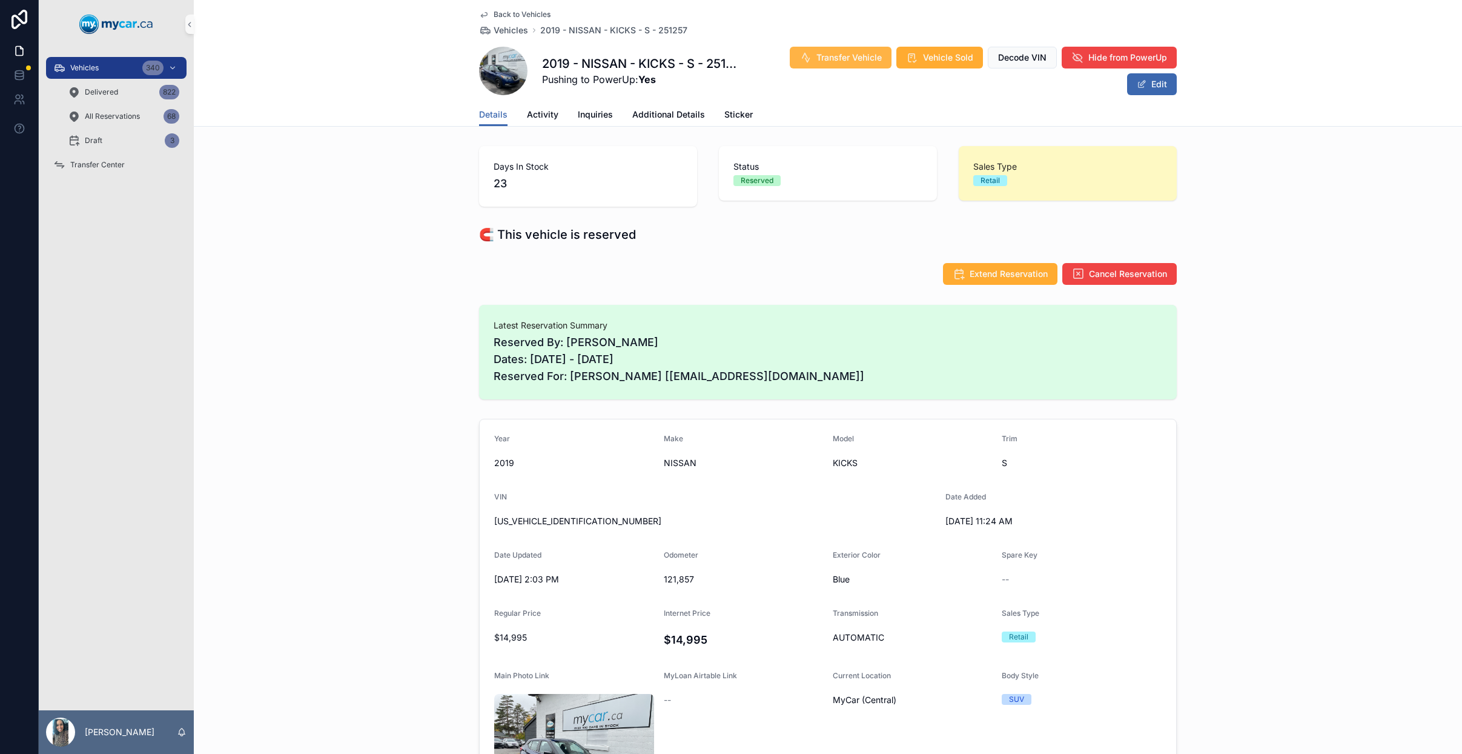
click at [827, 59] on span "Transfer Vehicle" at bounding box center [849, 57] width 65 height 12
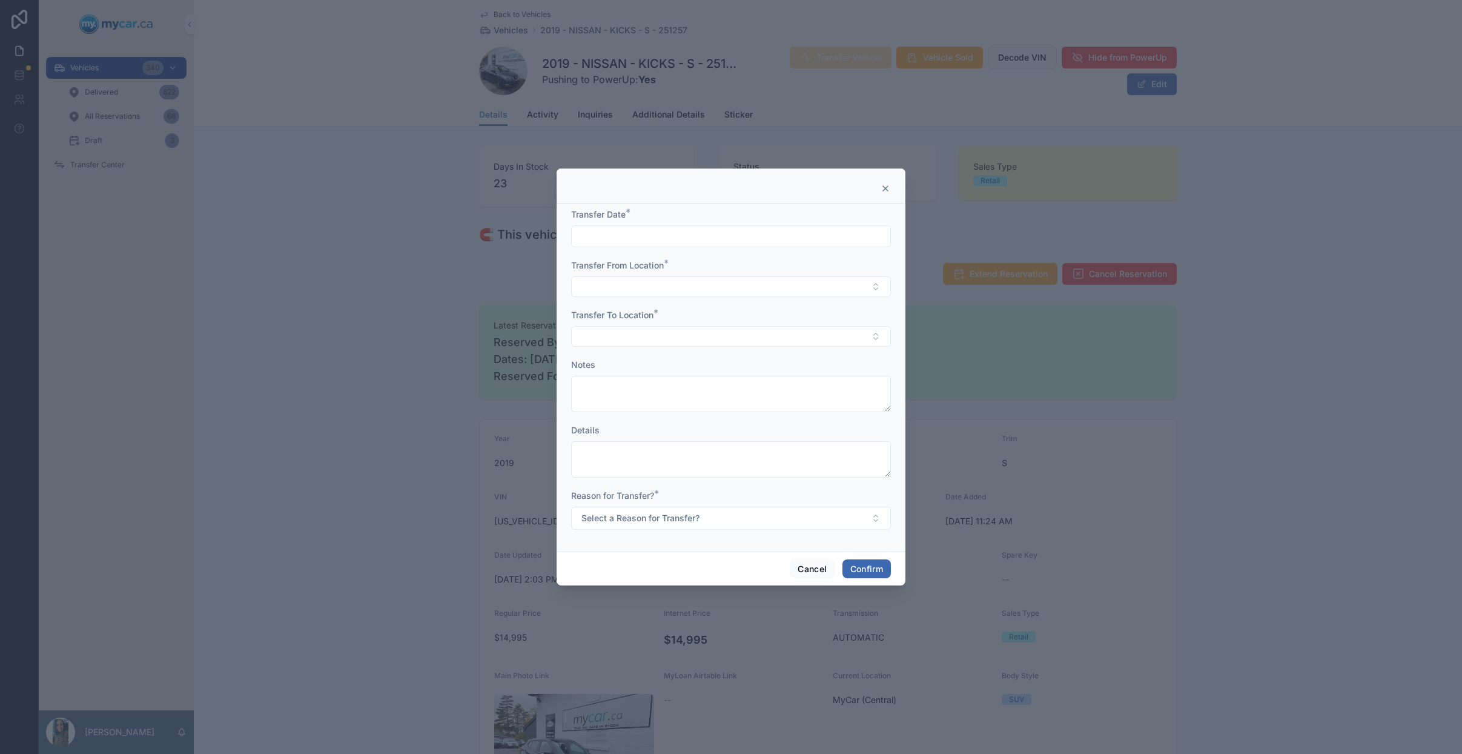
click at [665, 248] on form "Transfer Date * Transfer From Location * Transfer To Location * Notes Details R…" at bounding box center [731, 374] width 320 height 333
click at [682, 241] on input "text" at bounding box center [731, 236] width 319 height 17
click at [755, 337] on button "2" at bounding box center [753, 337] width 22 height 22
type input "*********"
click at [752, 336] on button "2" at bounding box center [753, 337] width 22 height 22
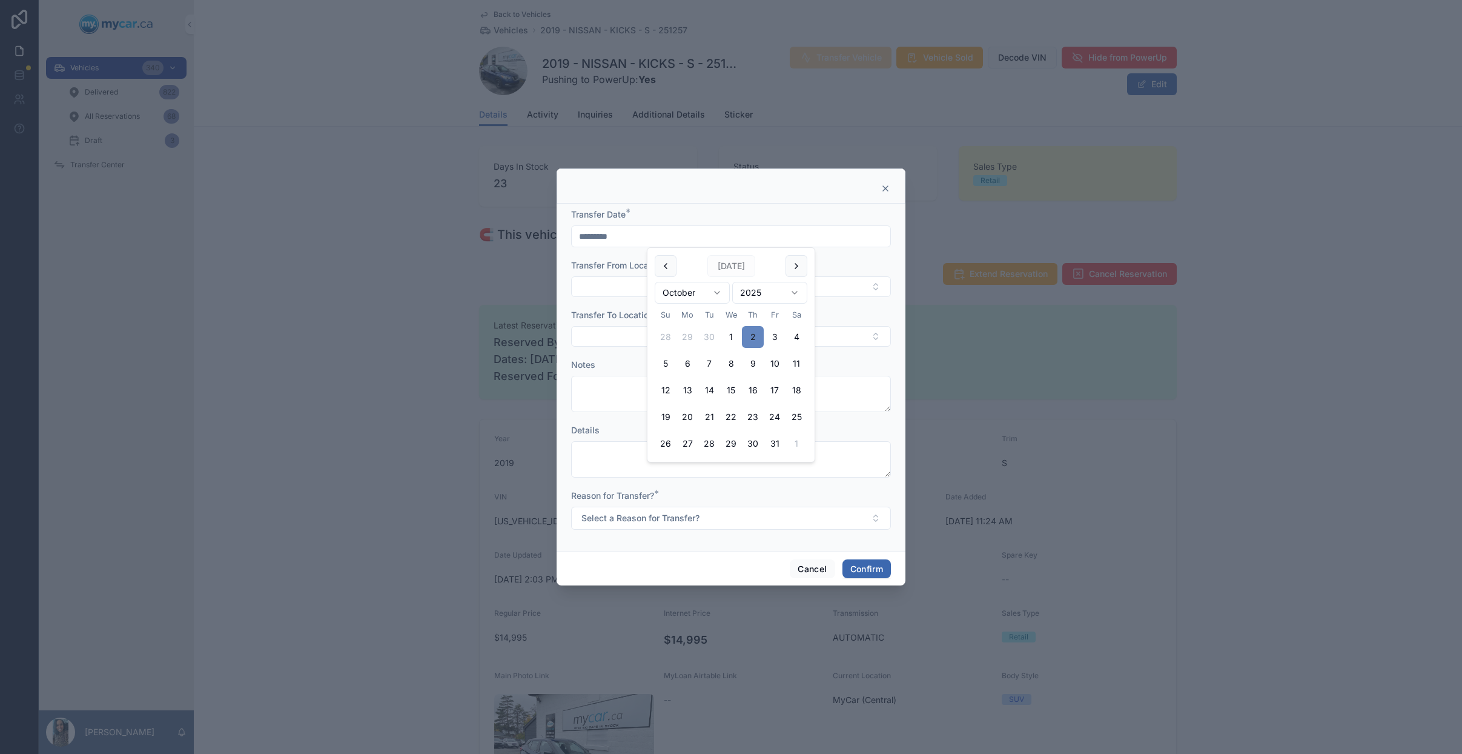
click at [753, 339] on button "2" at bounding box center [753, 337] width 22 height 22
click at [854, 309] on div "Transfer To Location *" at bounding box center [731, 315] width 320 height 12
click at [666, 278] on button "Select Button" at bounding box center [731, 286] width 320 height 21
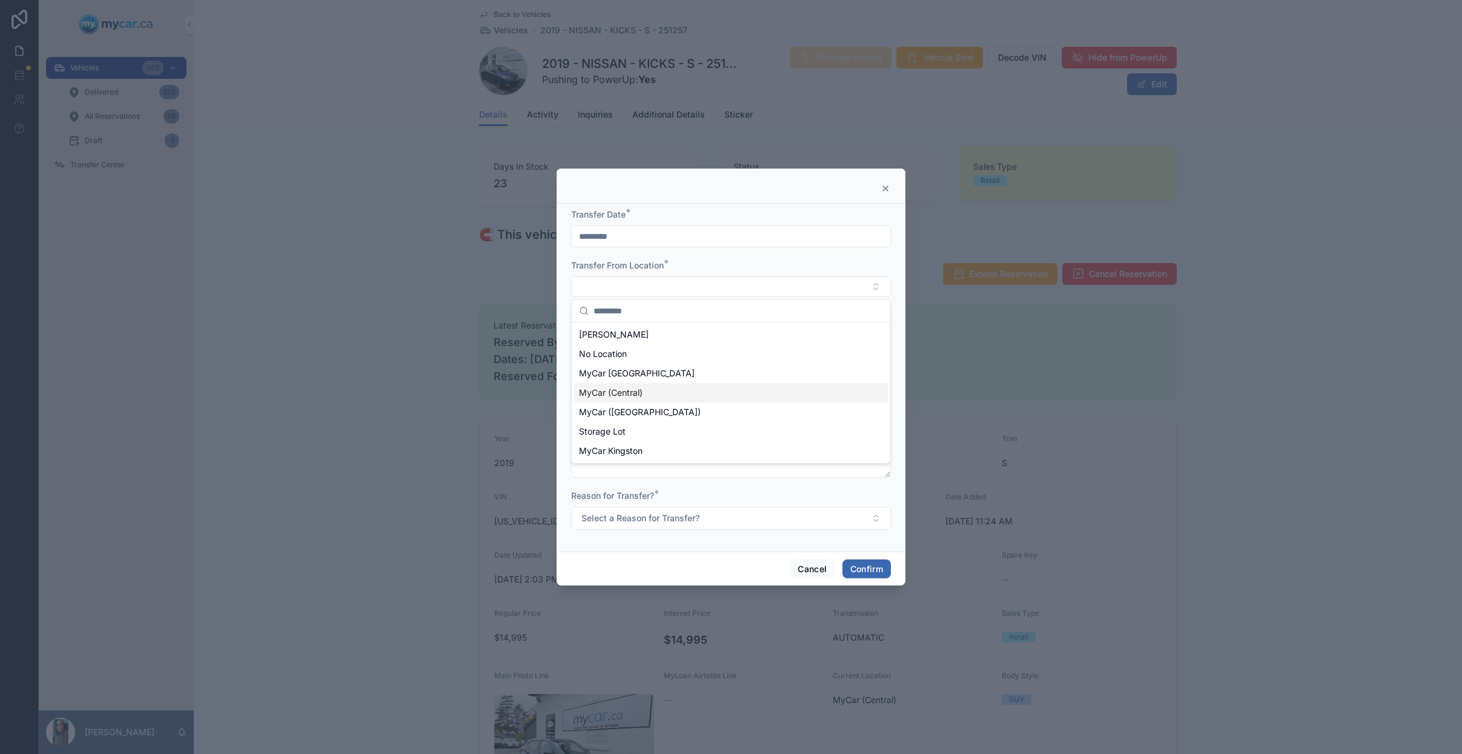
click at [649, 391] on div "MyCar (Central)" at bounding box center [731, 392] width 314 height 19
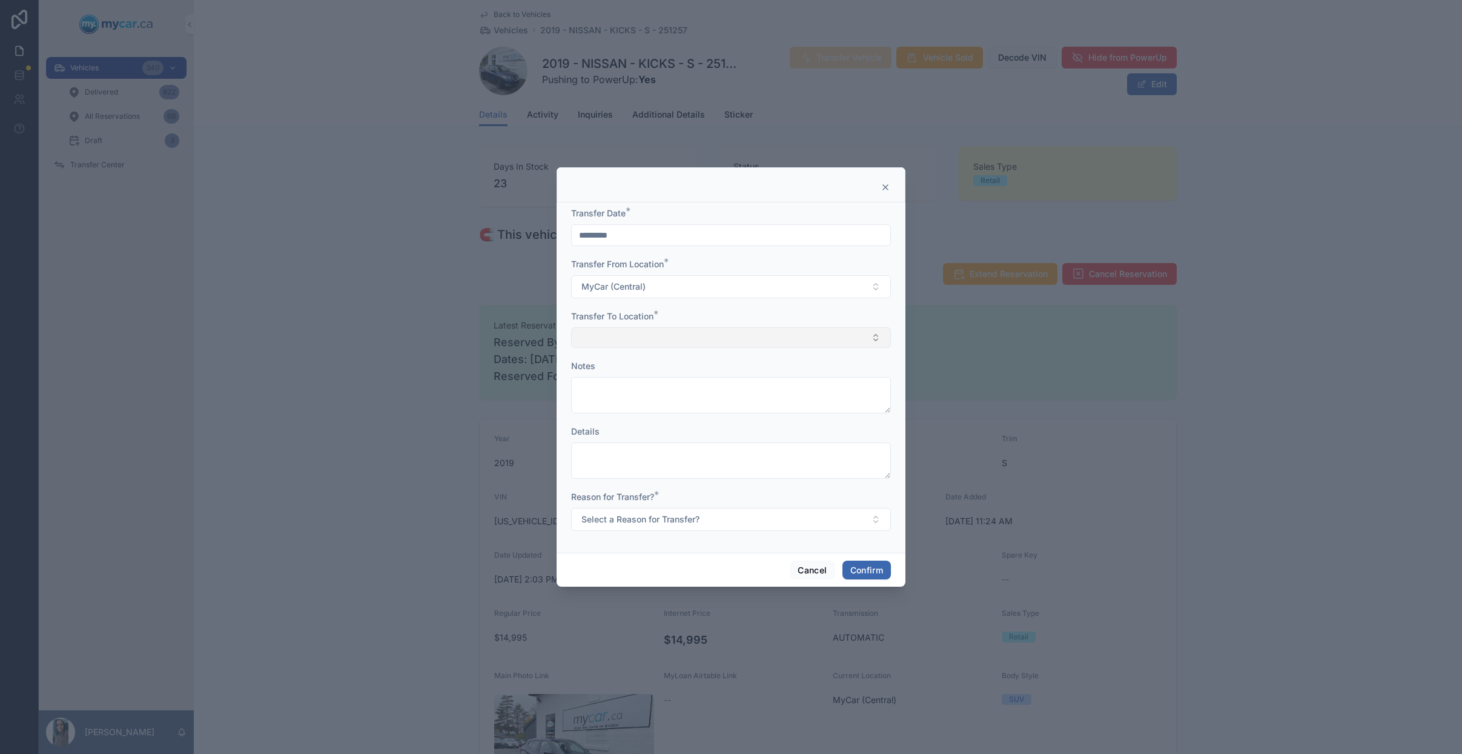
click at [672, 338] on button "Select Button" at bounding box center [731, 337] width 320 height 21
click at [655, 466] on div "MyCar ([GEOGRAPHIC_DATA])" at bounding box center [731, 462] width 314 height 19
click at [658, 516] on span "Select a Reason for Transfer?" at bounding box center [641, 520] width 118 height 12
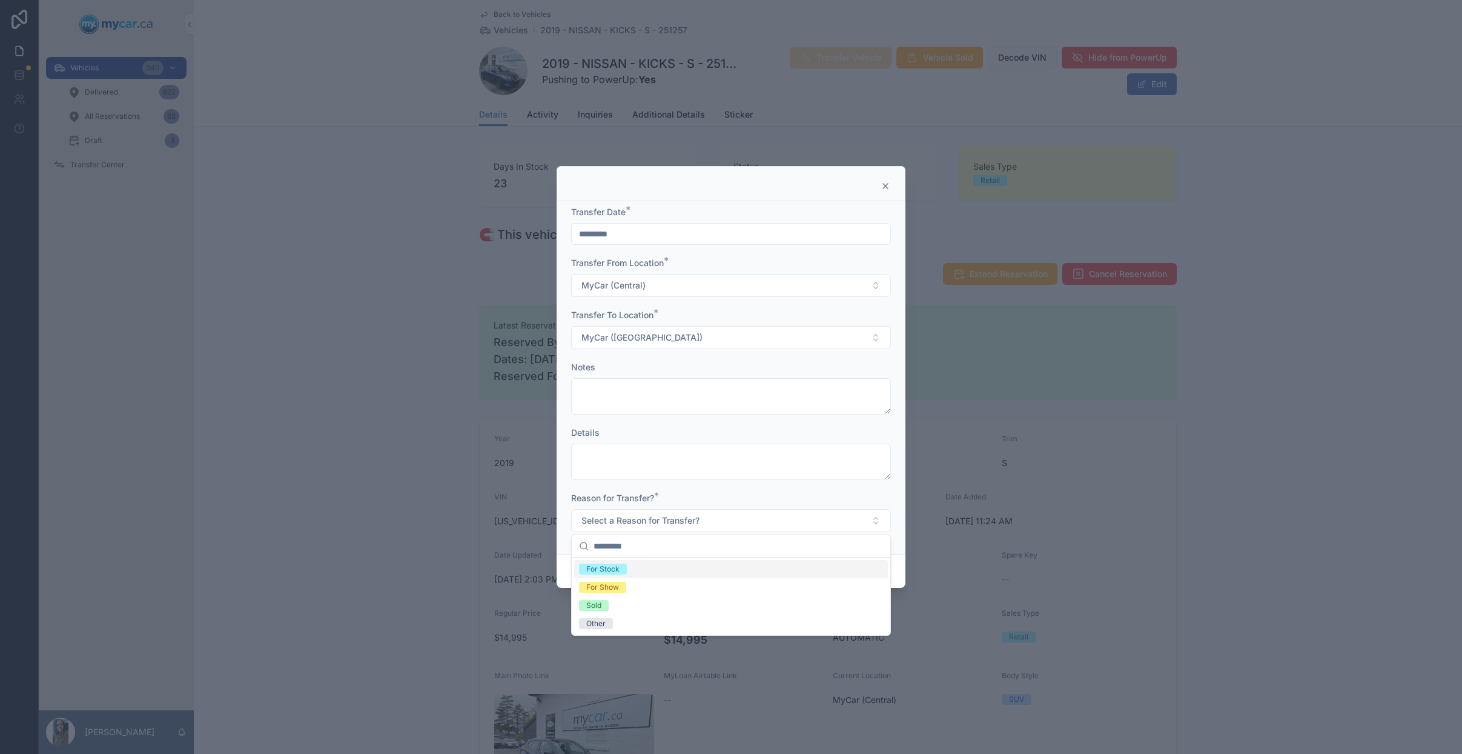
click at [654, 569] on div "For Stock" at bounding box center [731, 569] width 314 height 18
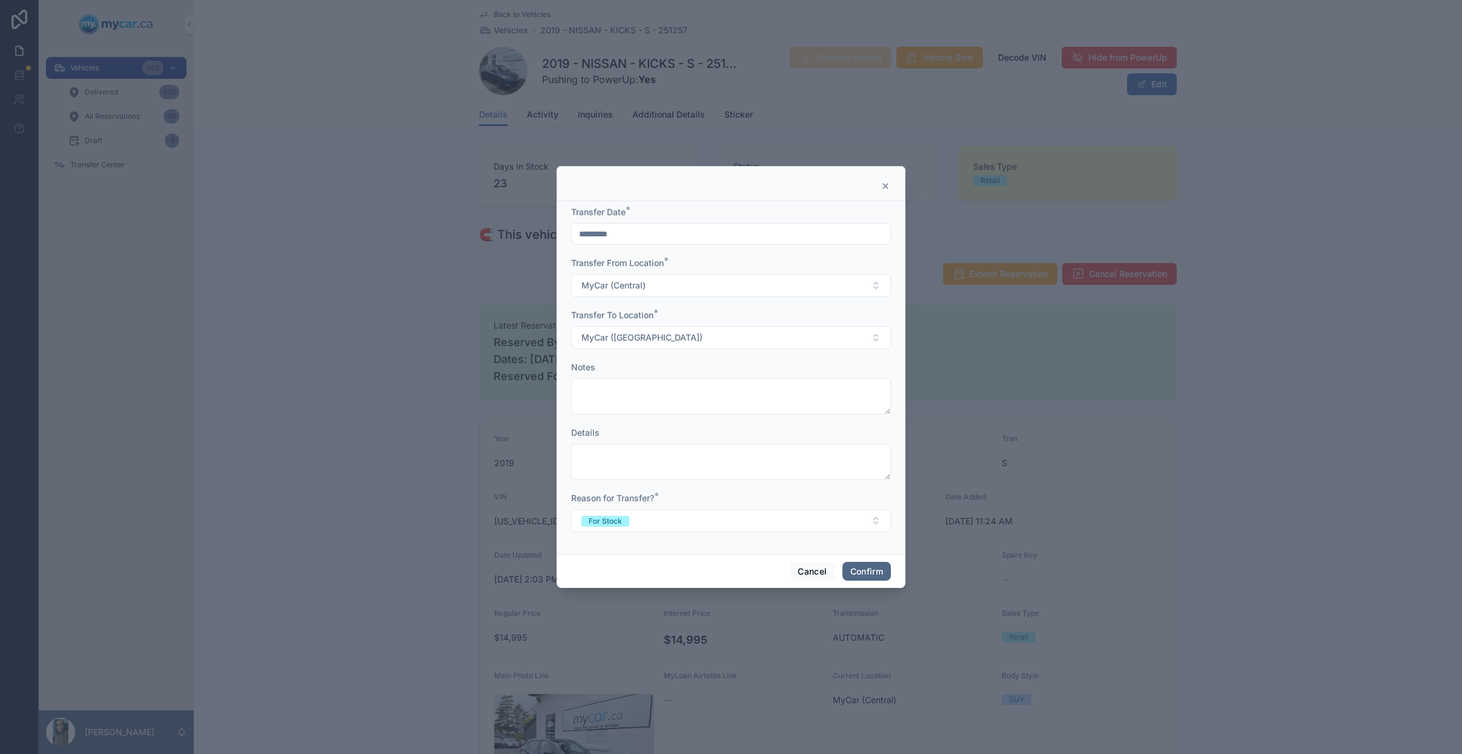
click at [881, 567] on button "Confirm" at bounding box center [867, 571] width 48 height 19
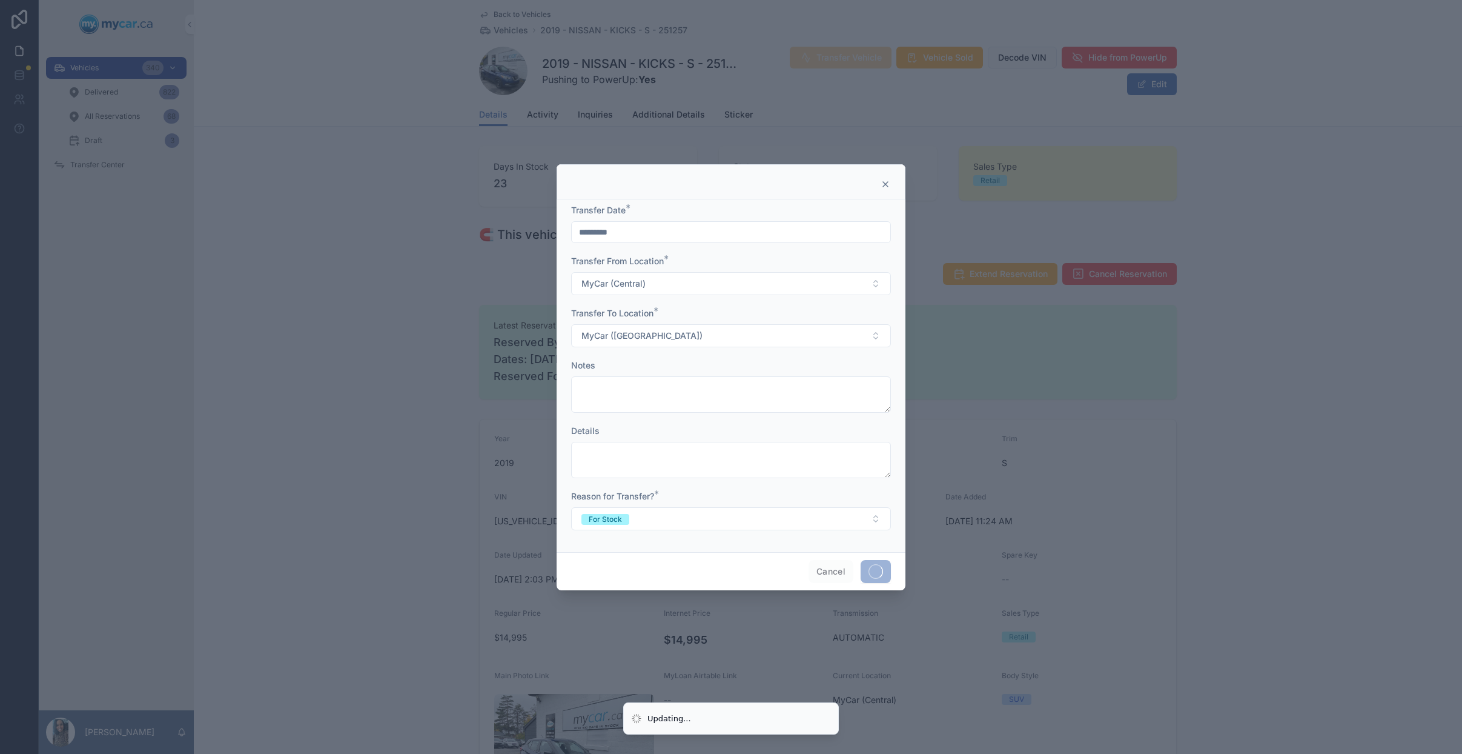
click at [105, 164] on div at bounding box center [731, 377] width 1462 height 754
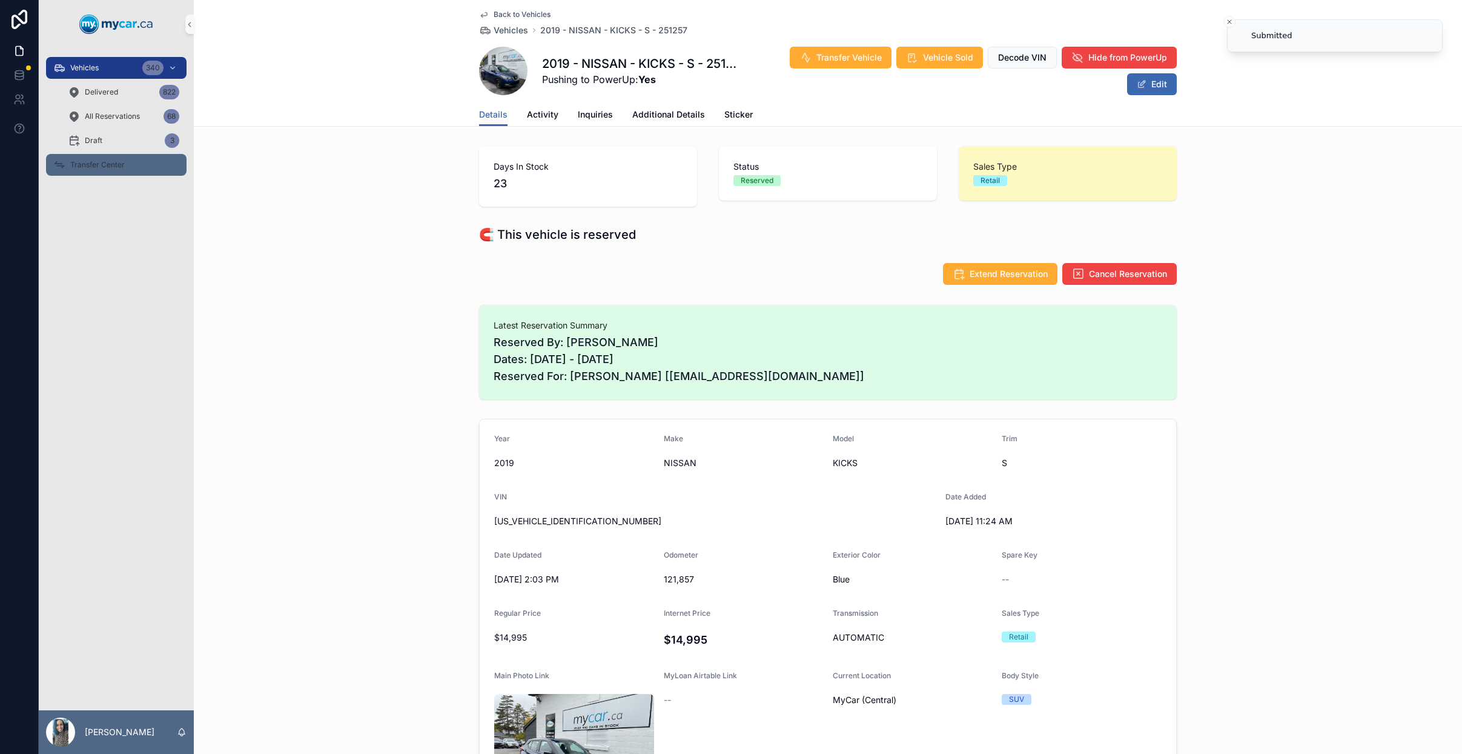
click at [116, 165] on span "Transfer Center" at bounding box center [97, 165] width 55 height 10
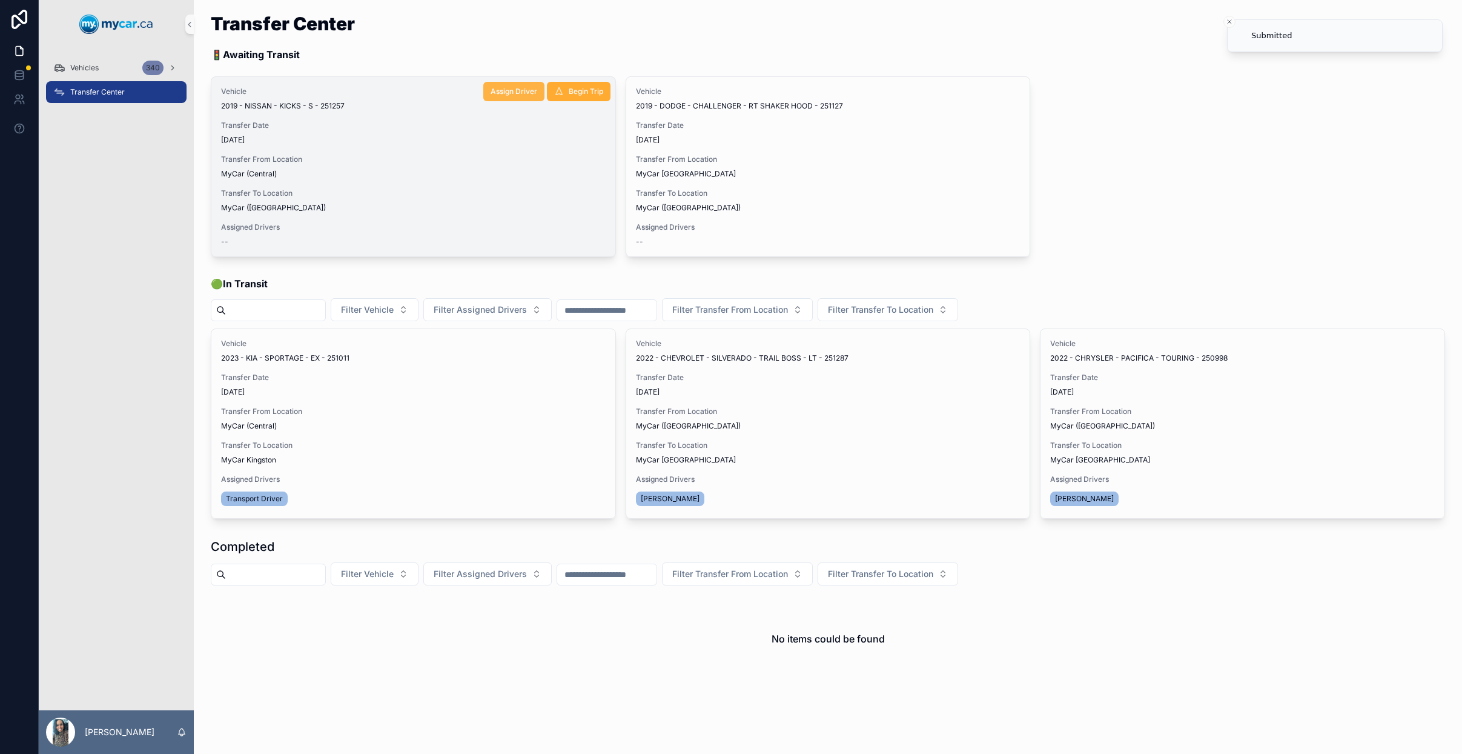
click at [512, 93] on span "Assign Driver" at bounding box center [514, 92] width 47 height 10
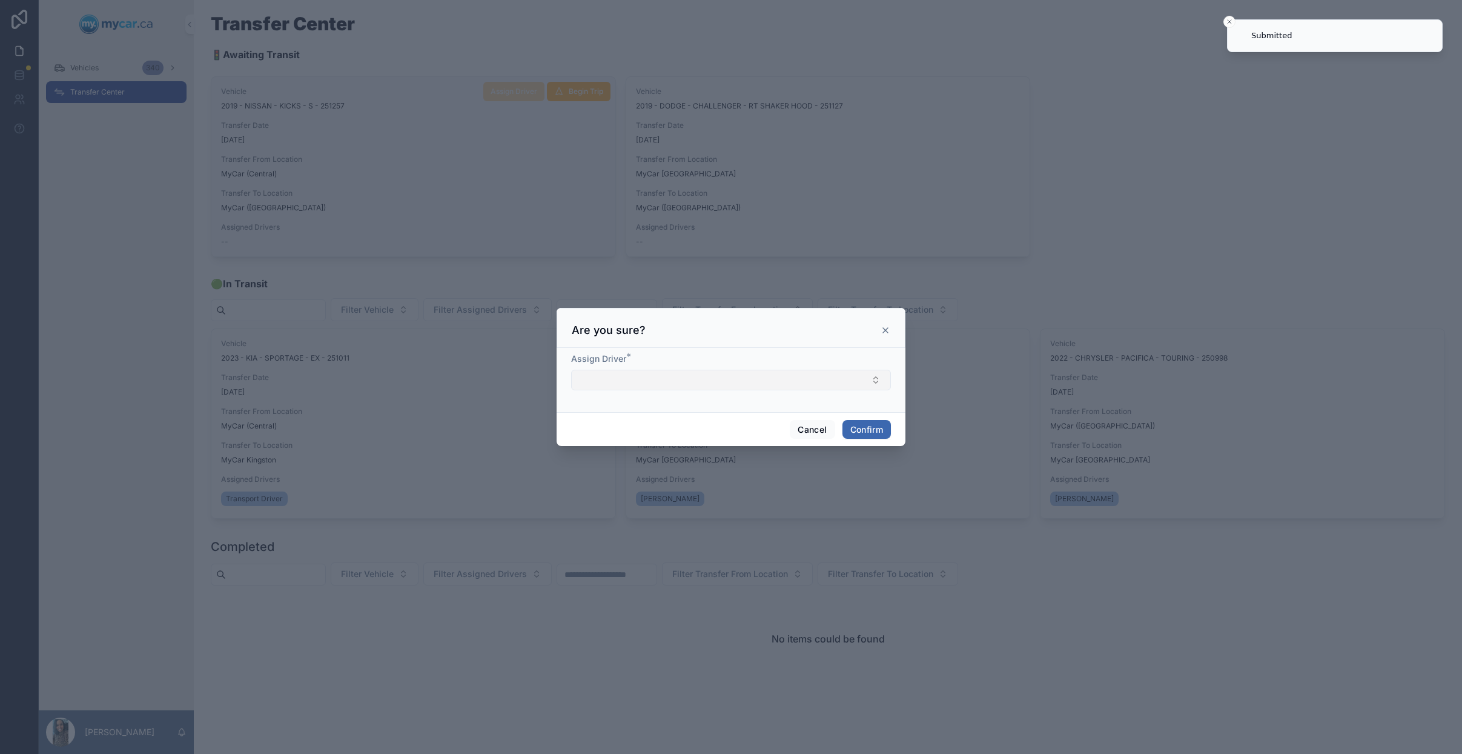
click at [660, 380] on button "Select Button" at bounding box center [731, 380] width 320 height 21
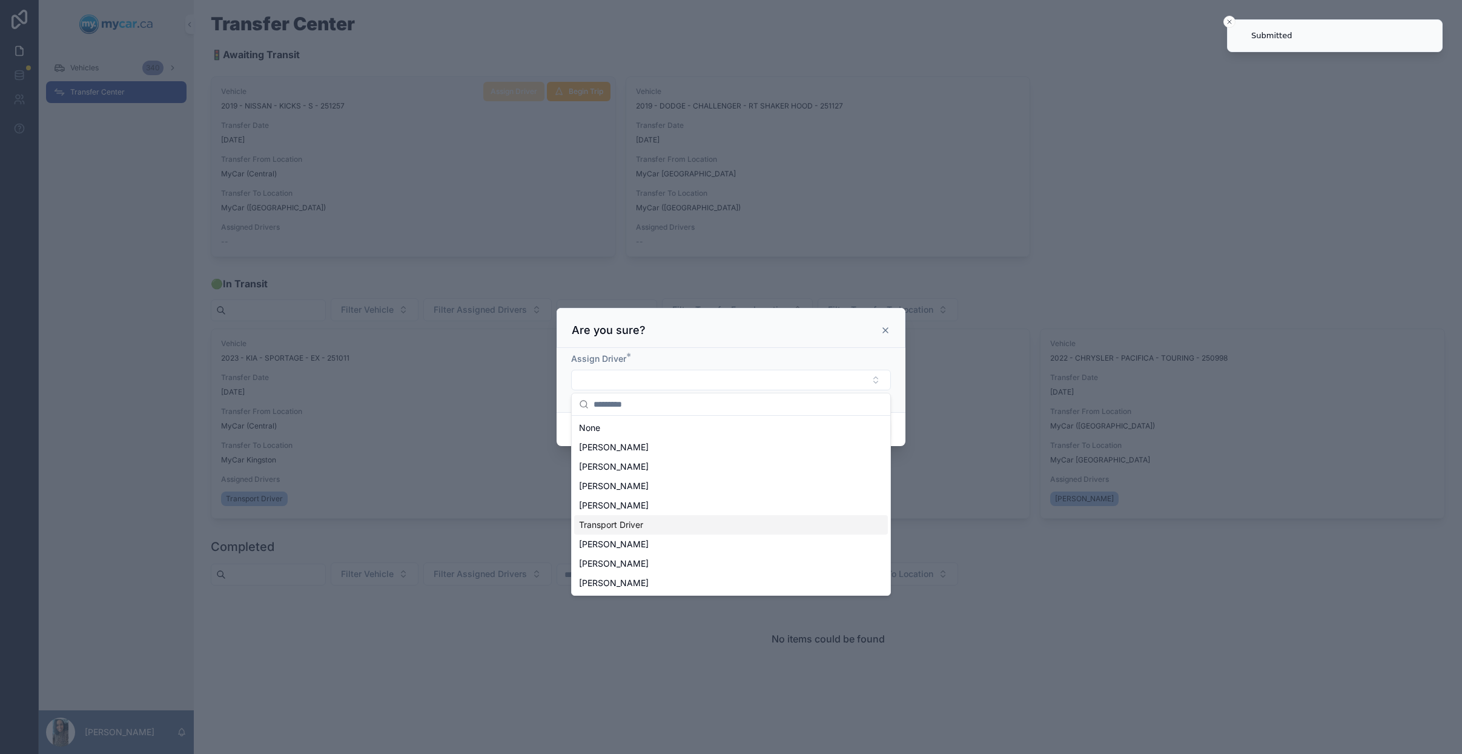
click at [687, 523] on div "Transport Driver" at bounding box center [731, 524] width 314 height 19
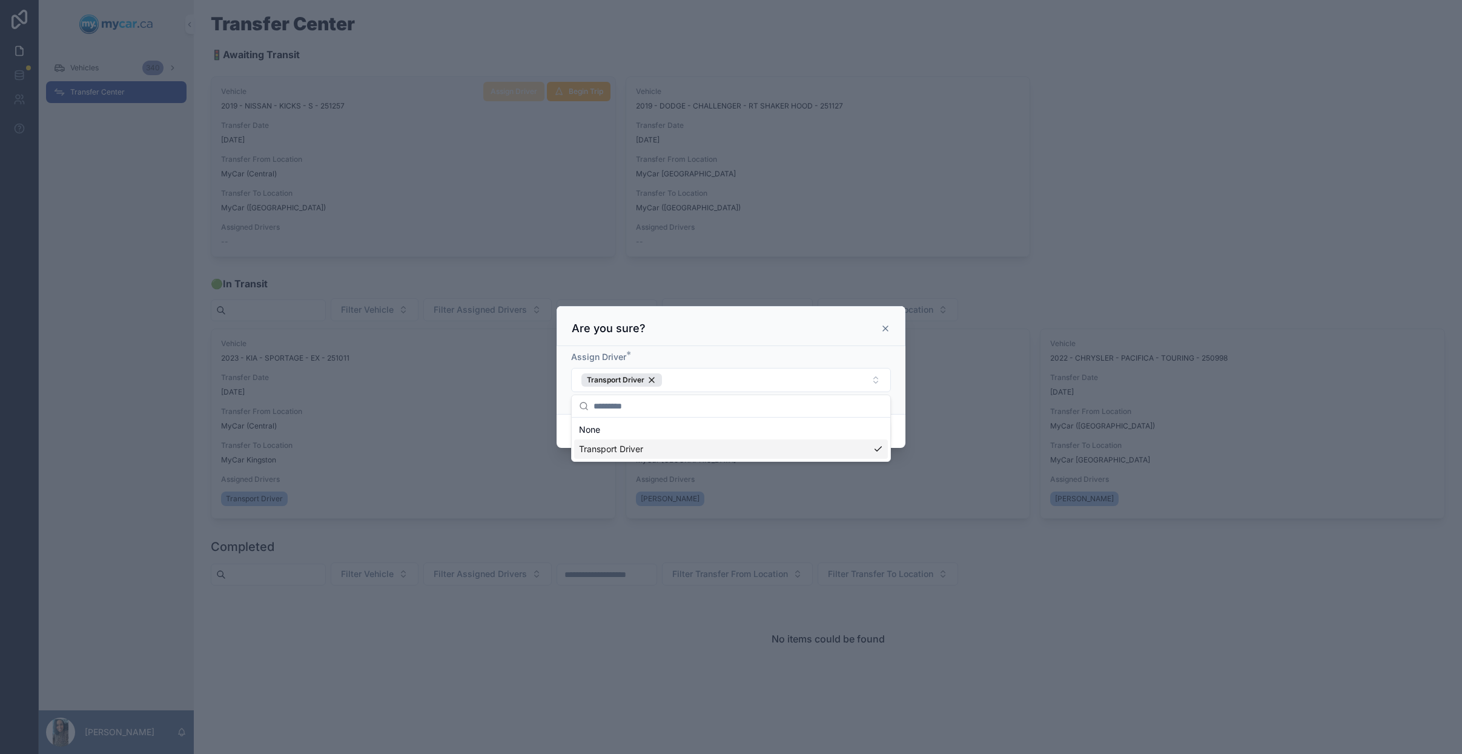
click at [792, 331] on div "Are you sure?" at bounding box center [731, 328] width 319 height 15
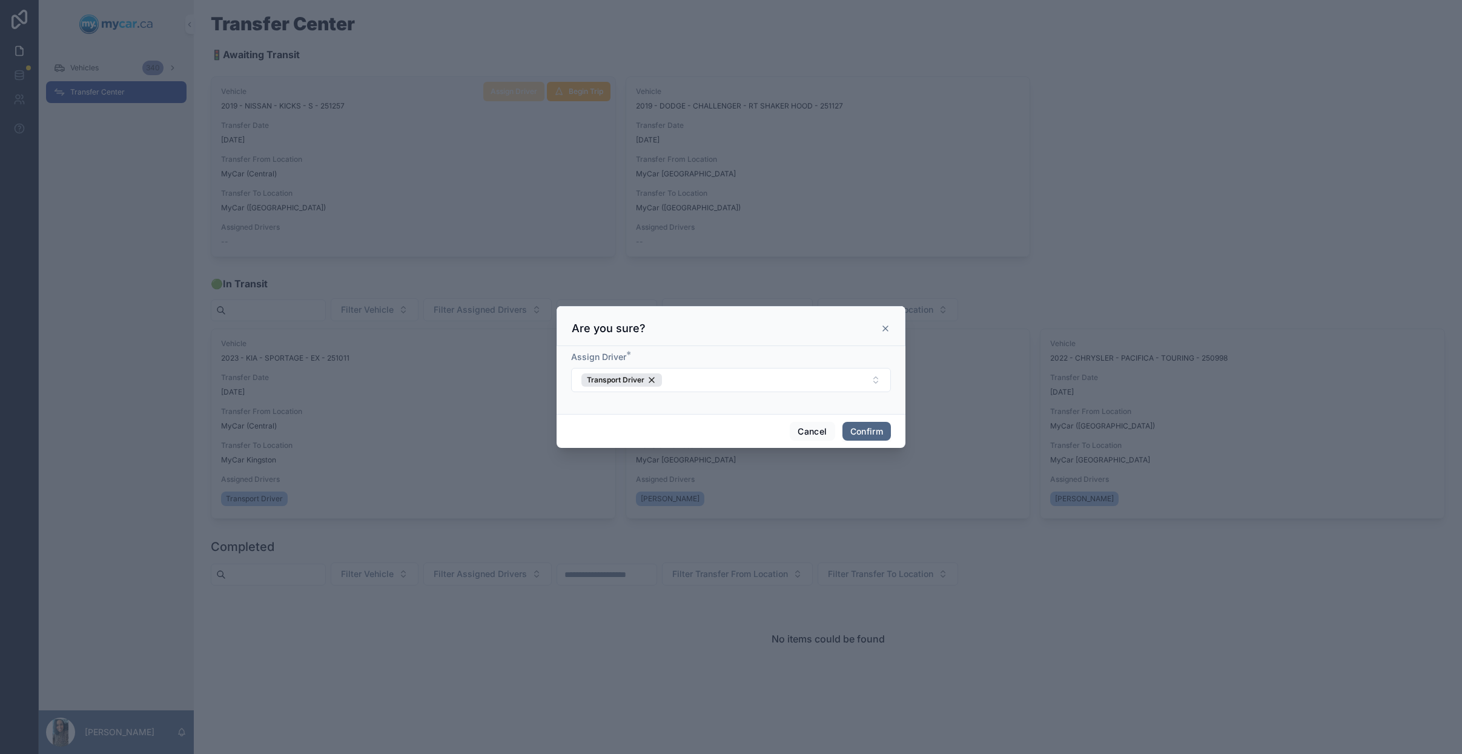
click at [875, 431] on button "Confirm" at bounding box center [867, 431] width 48 height 19
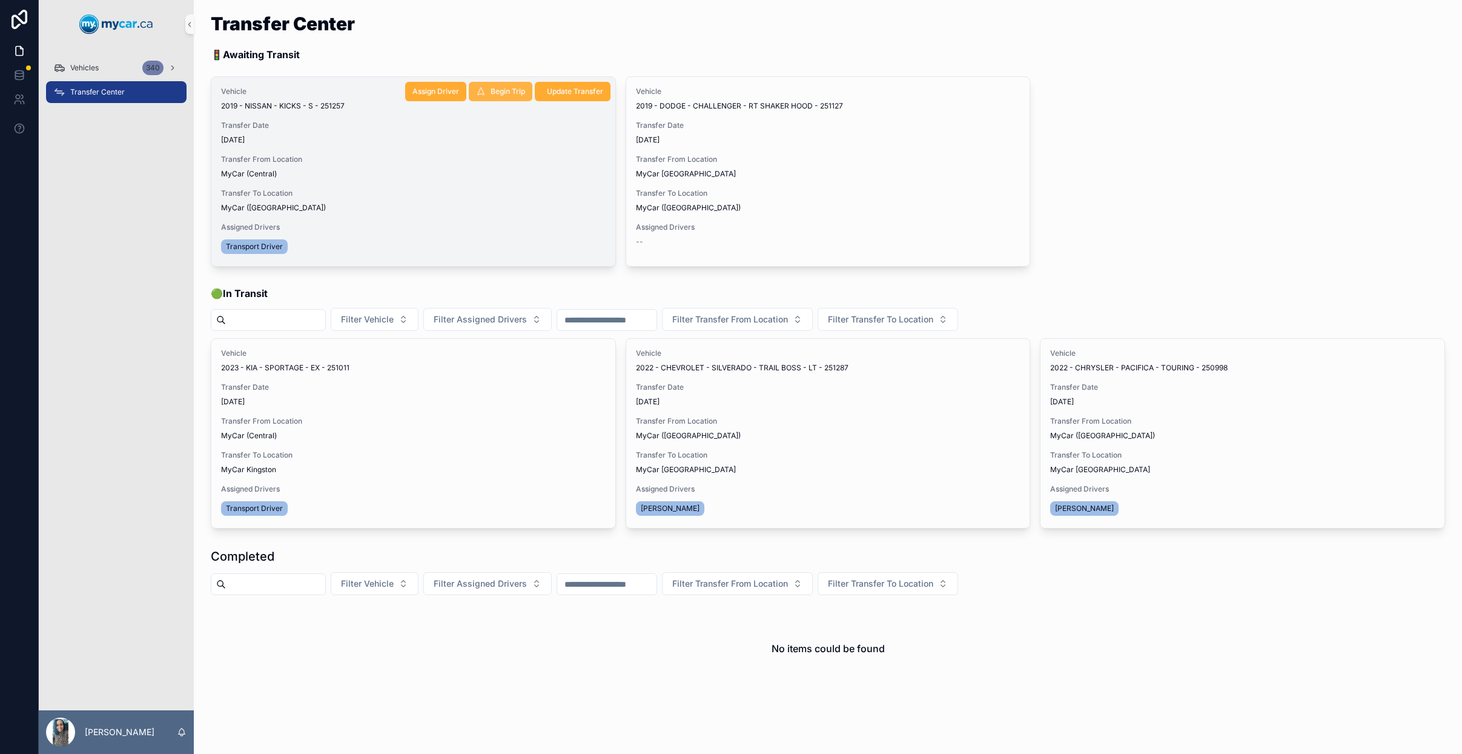
click at [506, 96] on button "Begin Trip" at bounding box center [501, 91] width 64 height 19
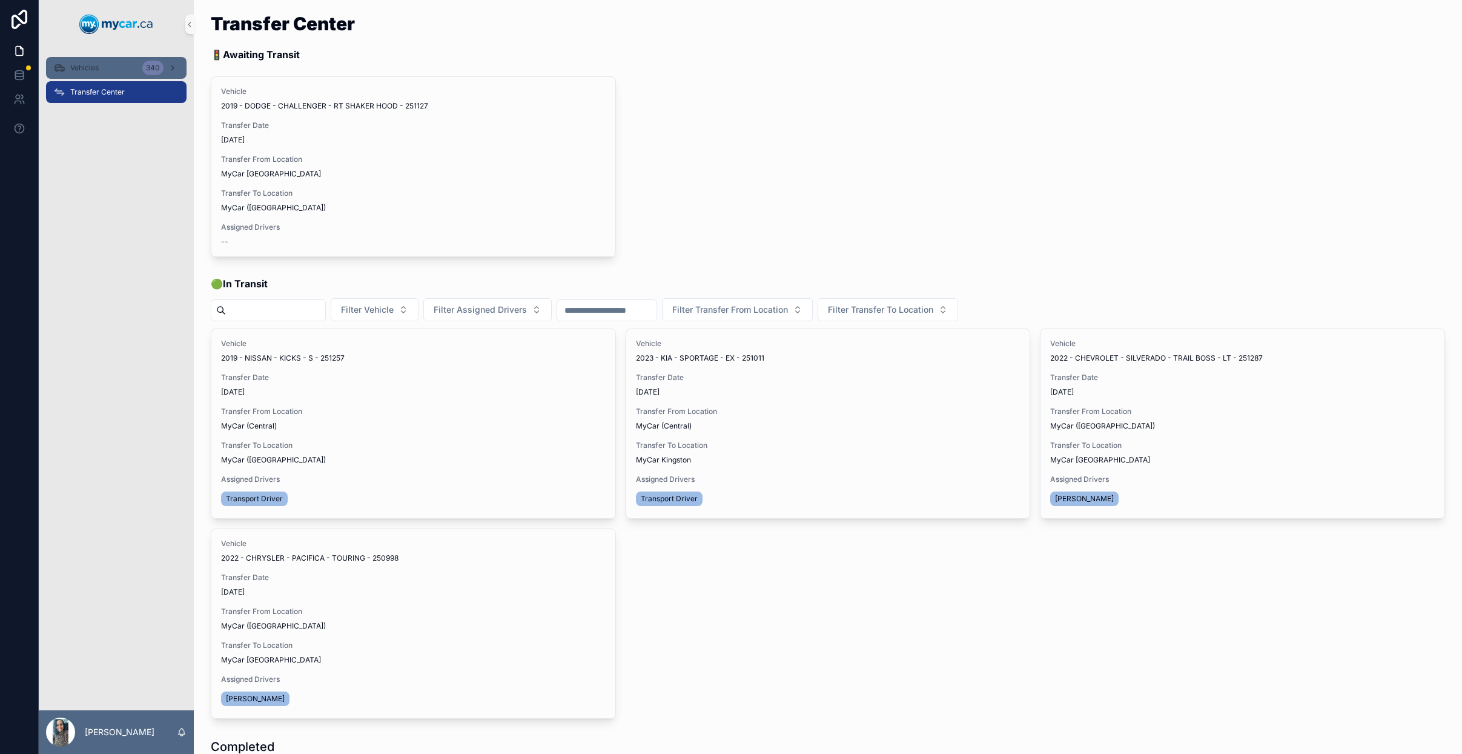
click at [144, 68] on div "340" at bounding box center [152, 68] width 21 height 15
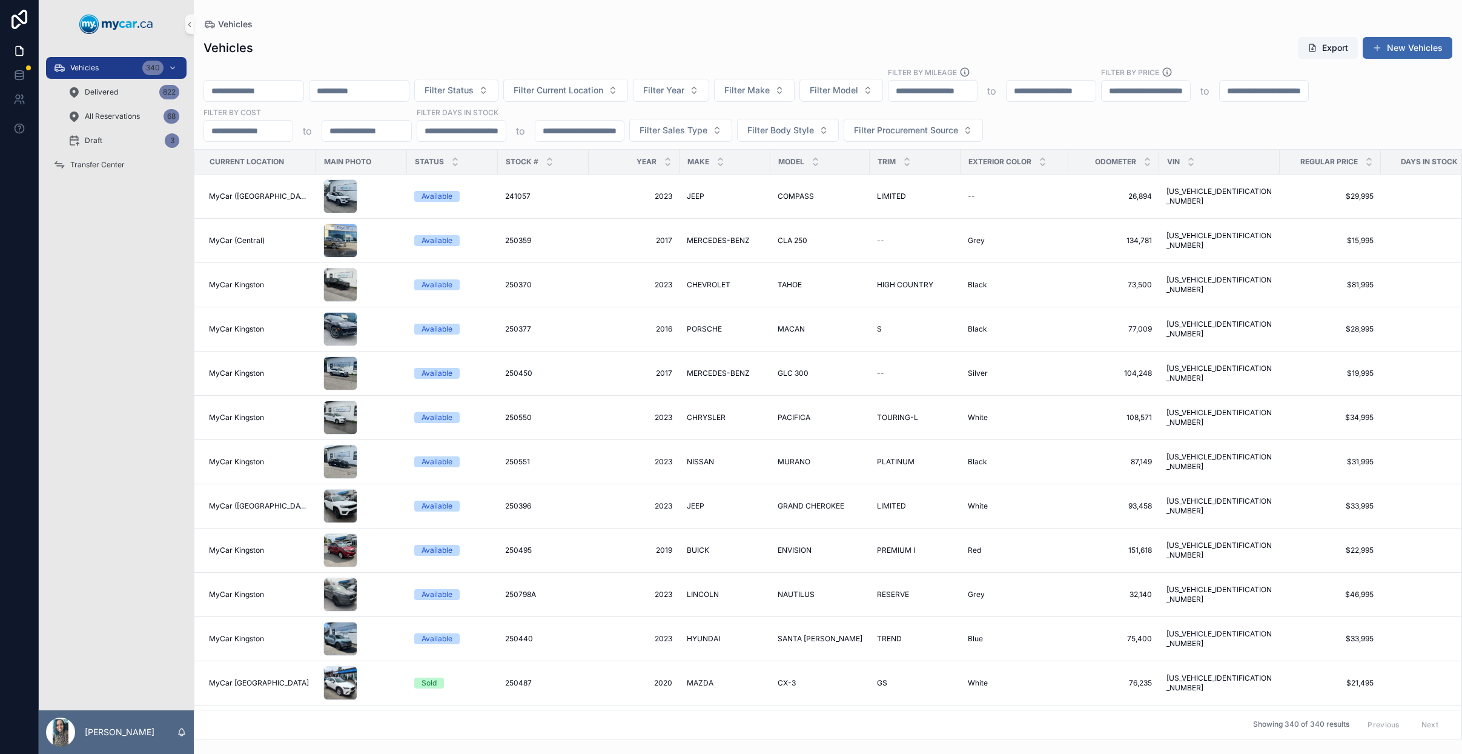
click at [401, 93] on input "scrollable content" at bounding box center [359, 90] width 99 height 17
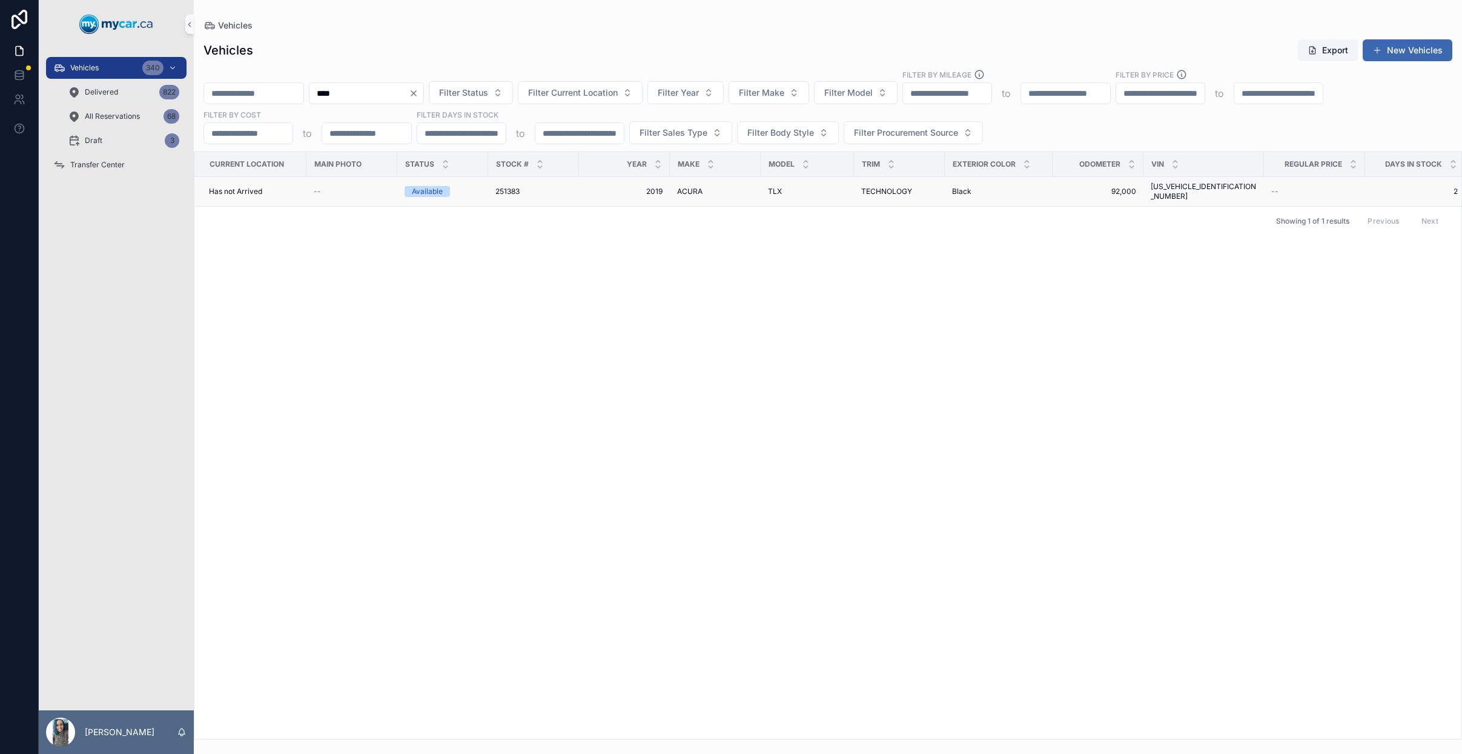
type input "****"
click at [645, 188] on span "2019" at bounding box center [624, 192] width 76 height 10
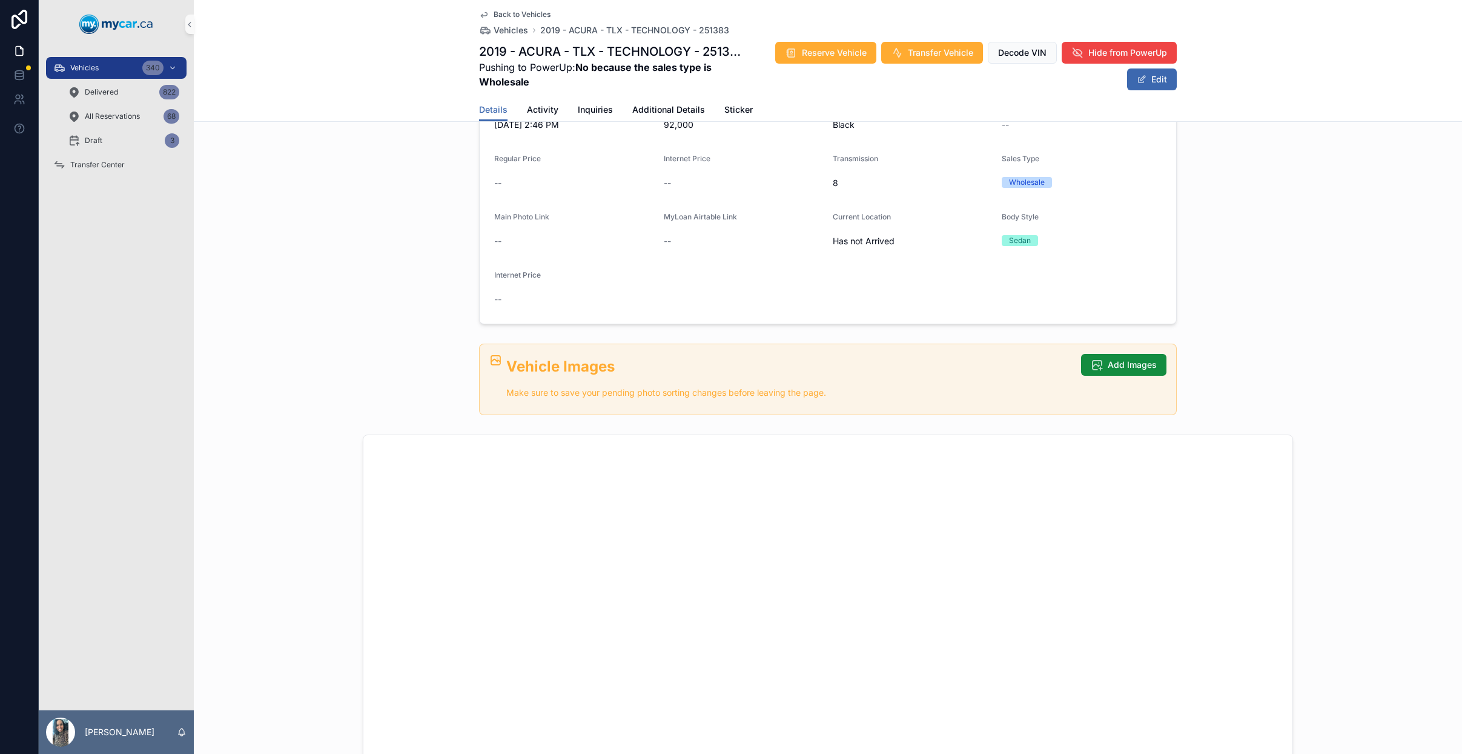
scroll to position [168, 0]
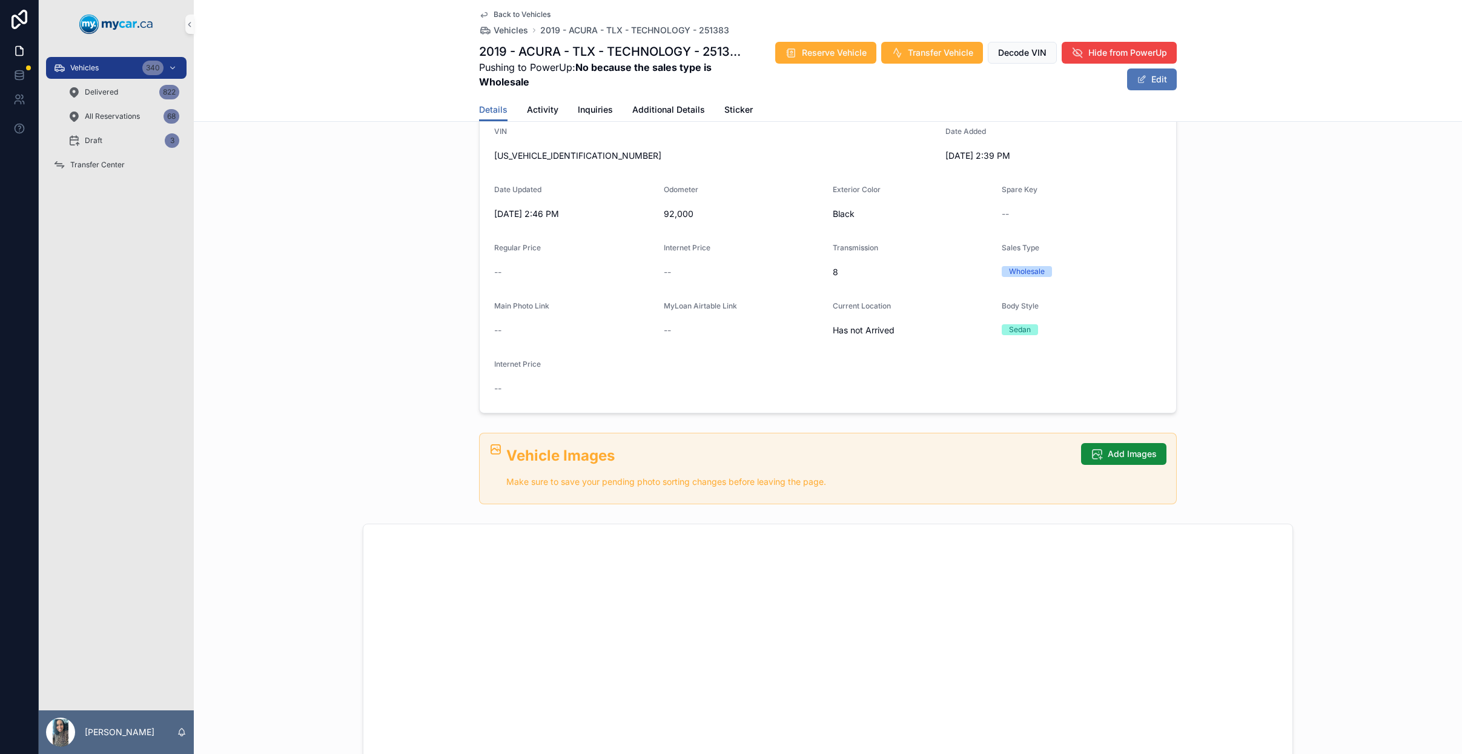
click at [1156, 82] on button "Edit" at bounding box center [1152, 79] width 50 height 22
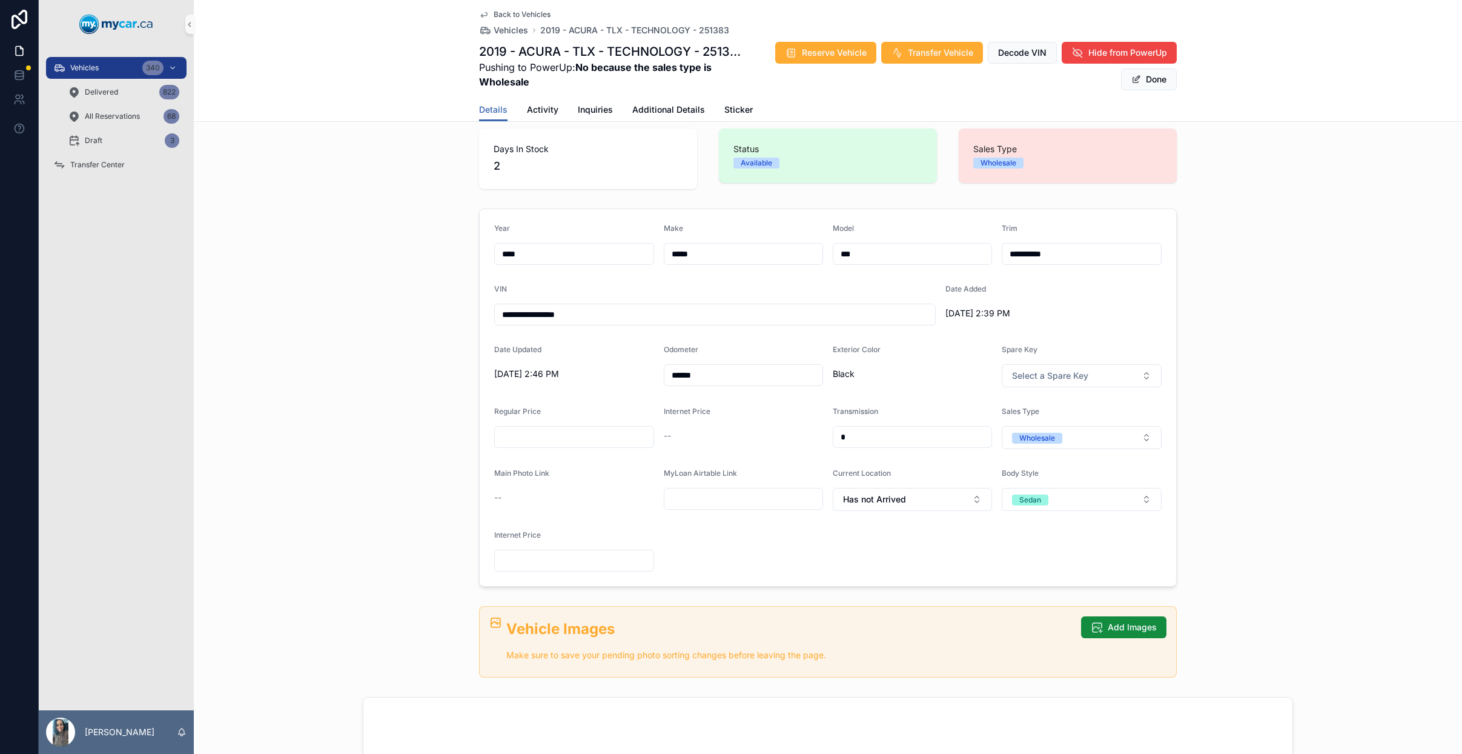
scroll to position [0, 0]
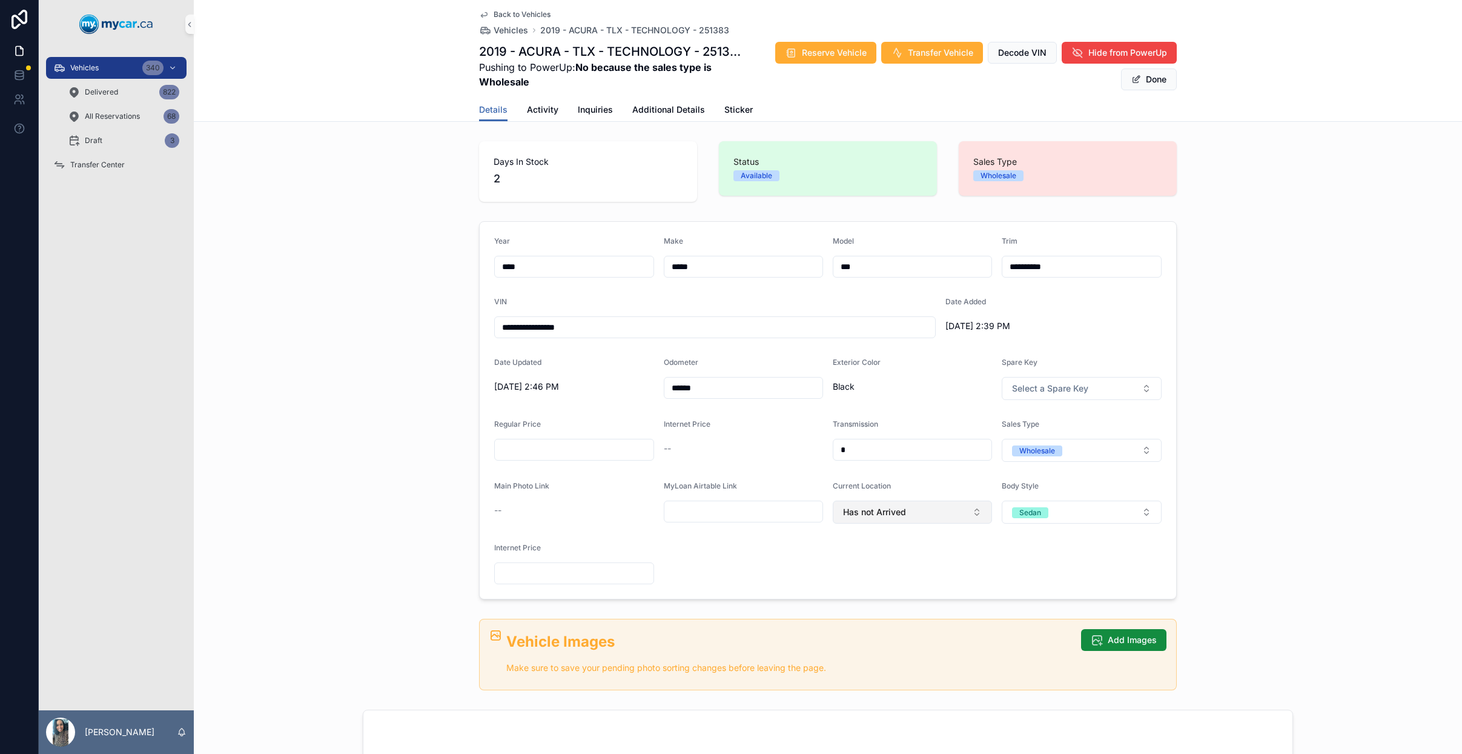
click at [915, 522] on button "Has not Arrived" at bounding box center [912, 511] width 159 height 23
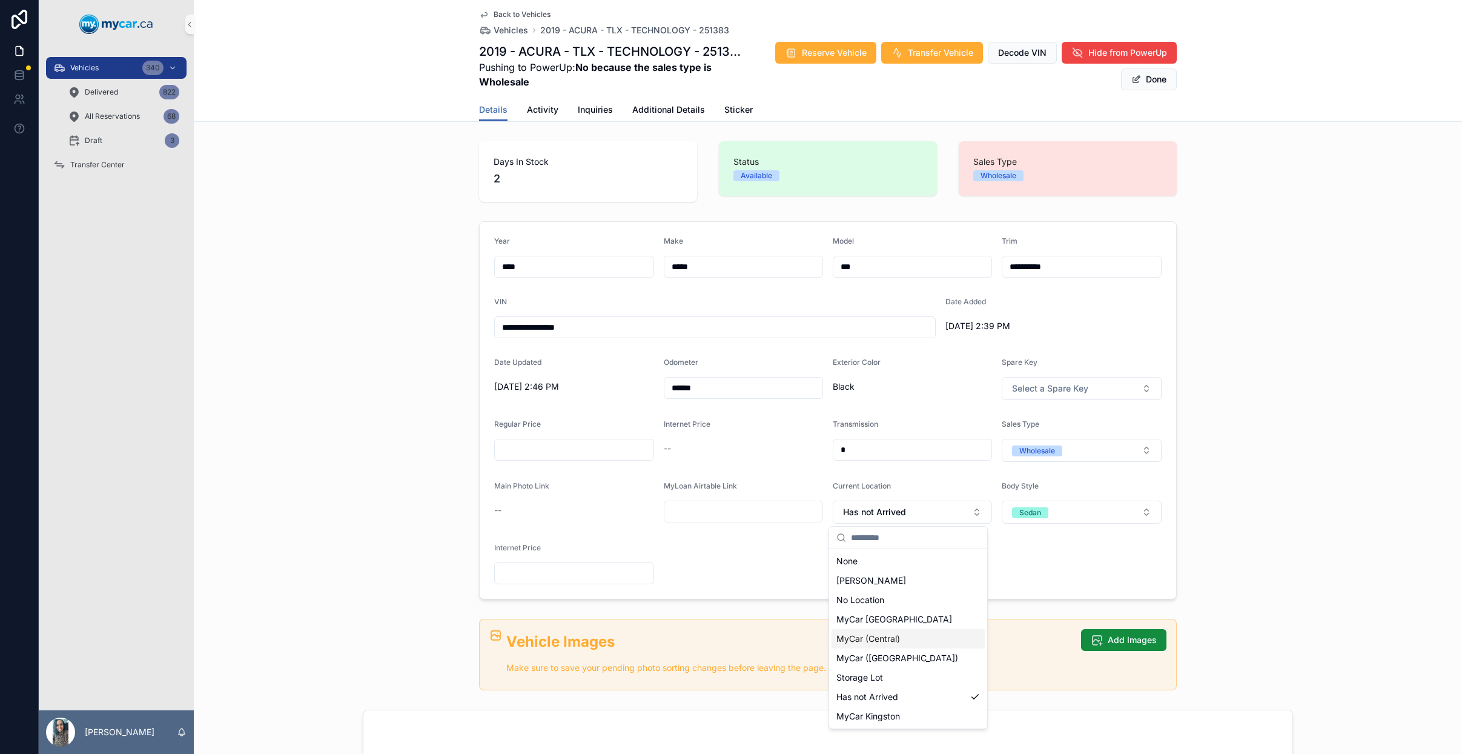
click at [932, 635] on div "MyCar (Central)" at bounding box center [908, 638] width 153 height 19
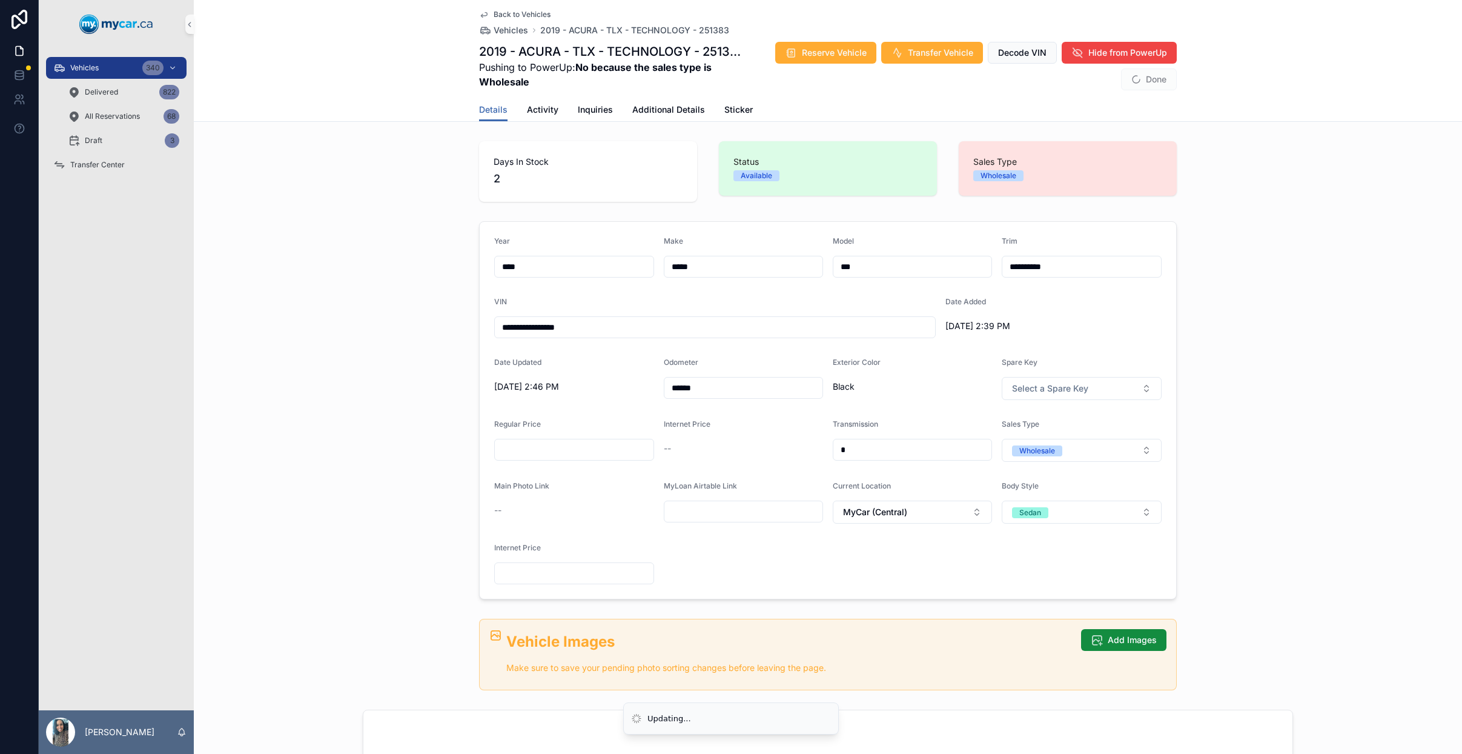
type input "**********"
click at [1144, 85] on button "Done" at bounding box center [1149, 79] width 56 height 22
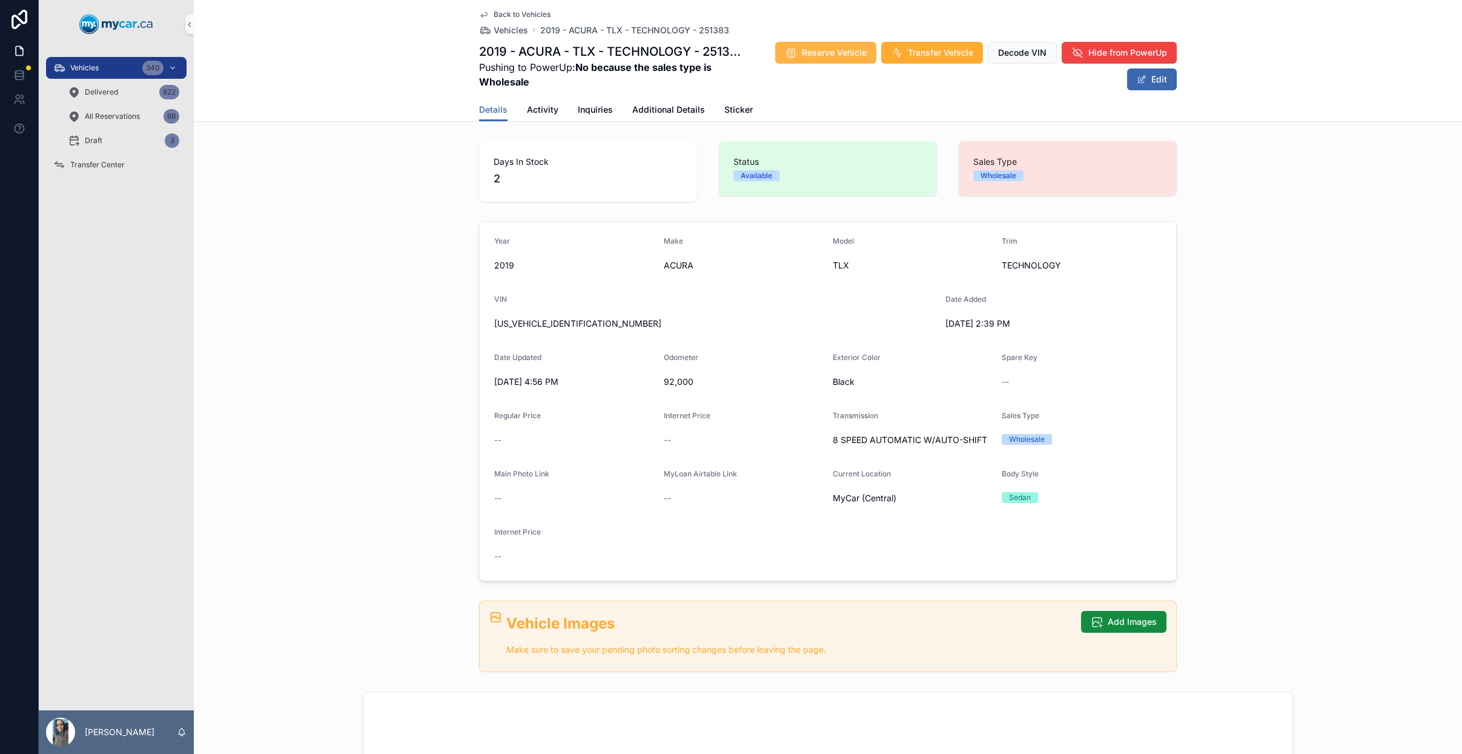
click at [855, 58] on span "Reserve Vehicle" at bounding box center [834, 53] width 65 height 12
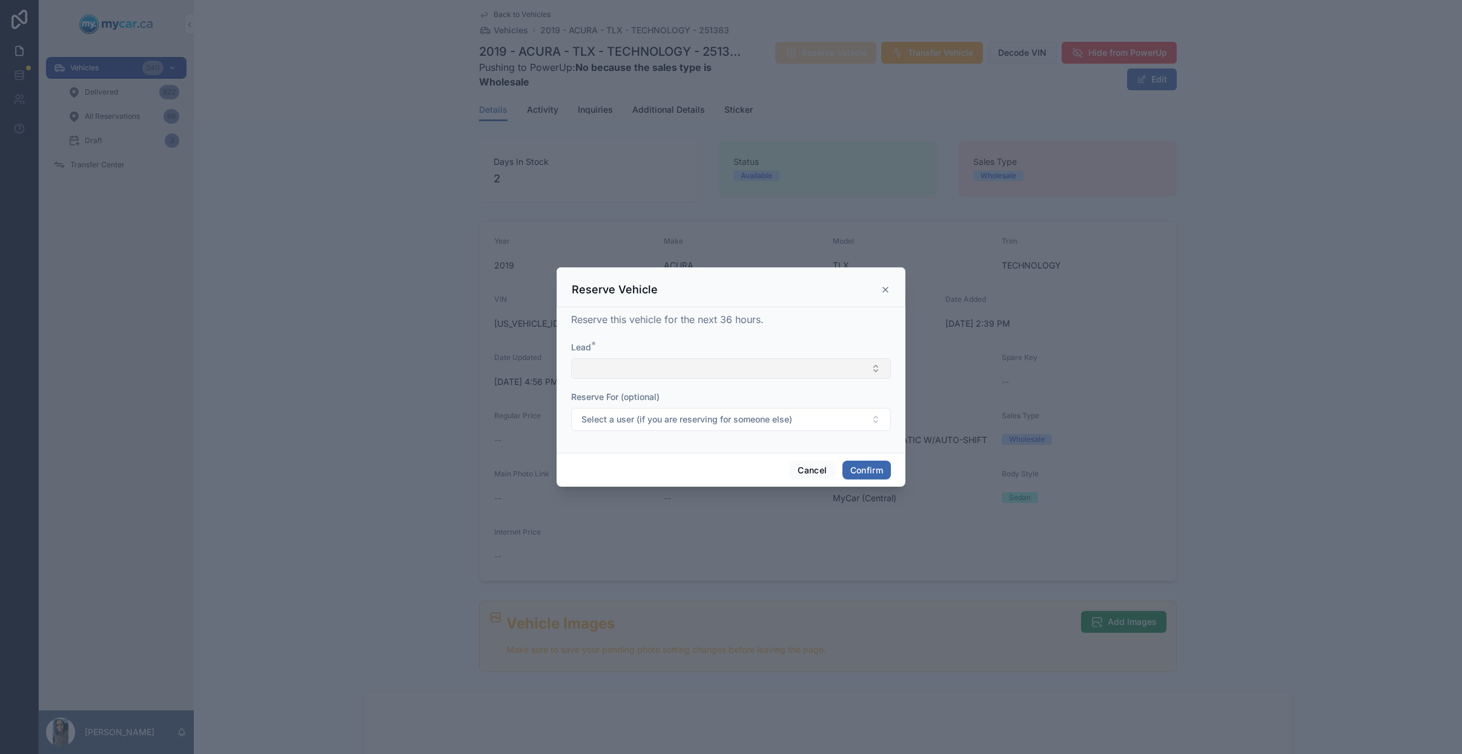
click at [711, 376] on button "Select Button" at bounding box center [731, 368] width 320 height 21
type input "*"
type input "******"
click at [766, 410] on button "New" at bounding box center [731, 415] width 309 height 12
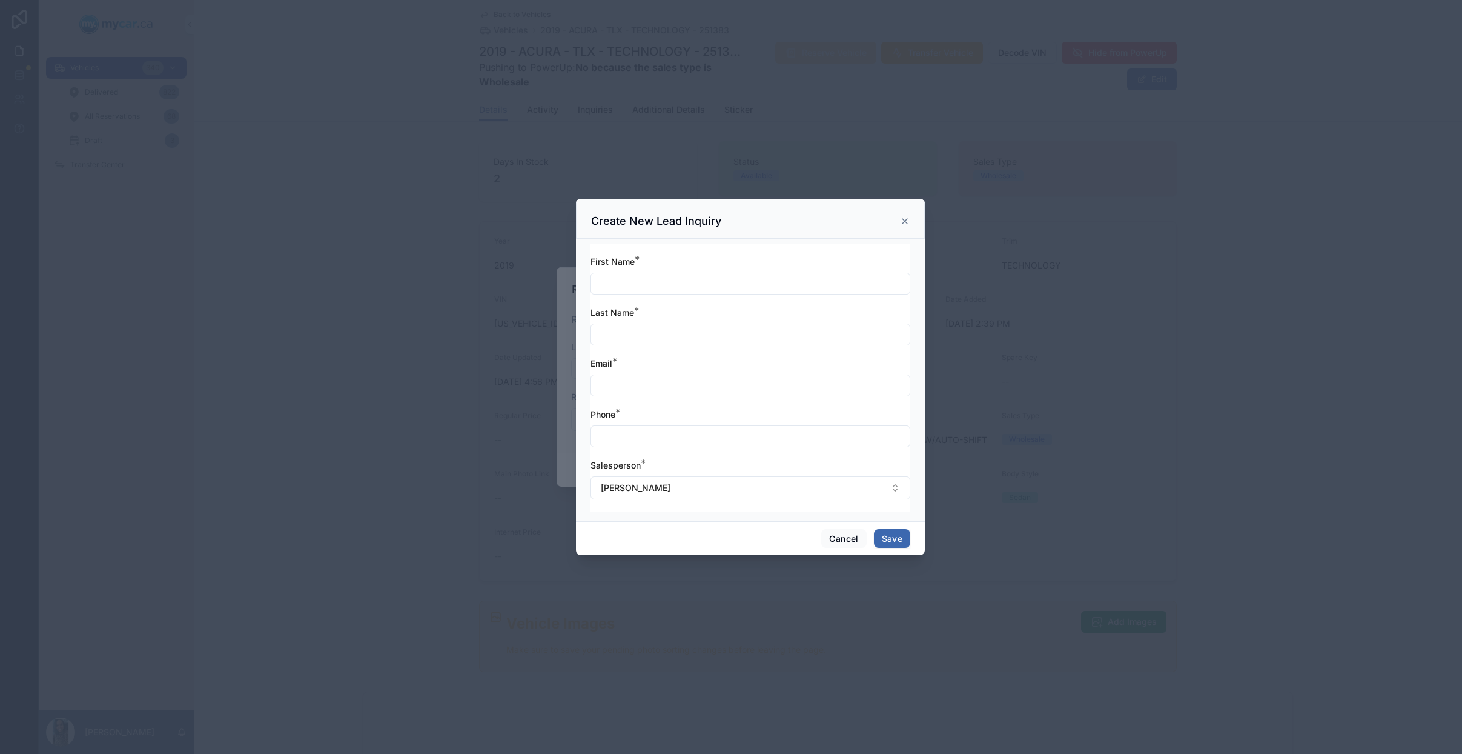
click at [645, 273] on div at bounding box center [751, 284] width 320 height 22
click at [643, 276] on input "text" at bounding box center [750, 283] width 319 height 17
type input "*****"
type input "******"
type input "**********"
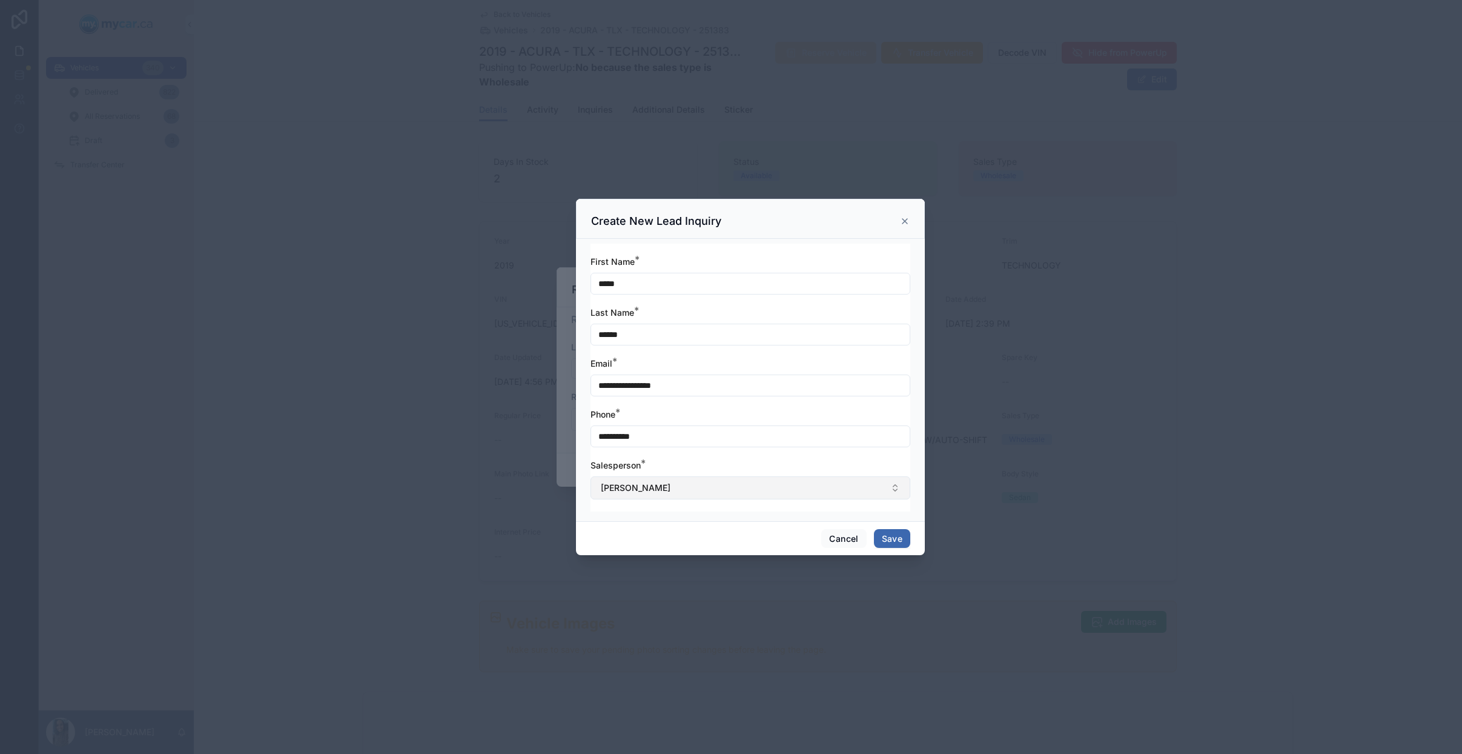
type input "**********"
click at [714, 486] on button "[PERSON_NAME]" at bounding box center [751, 487] width 320 height 23
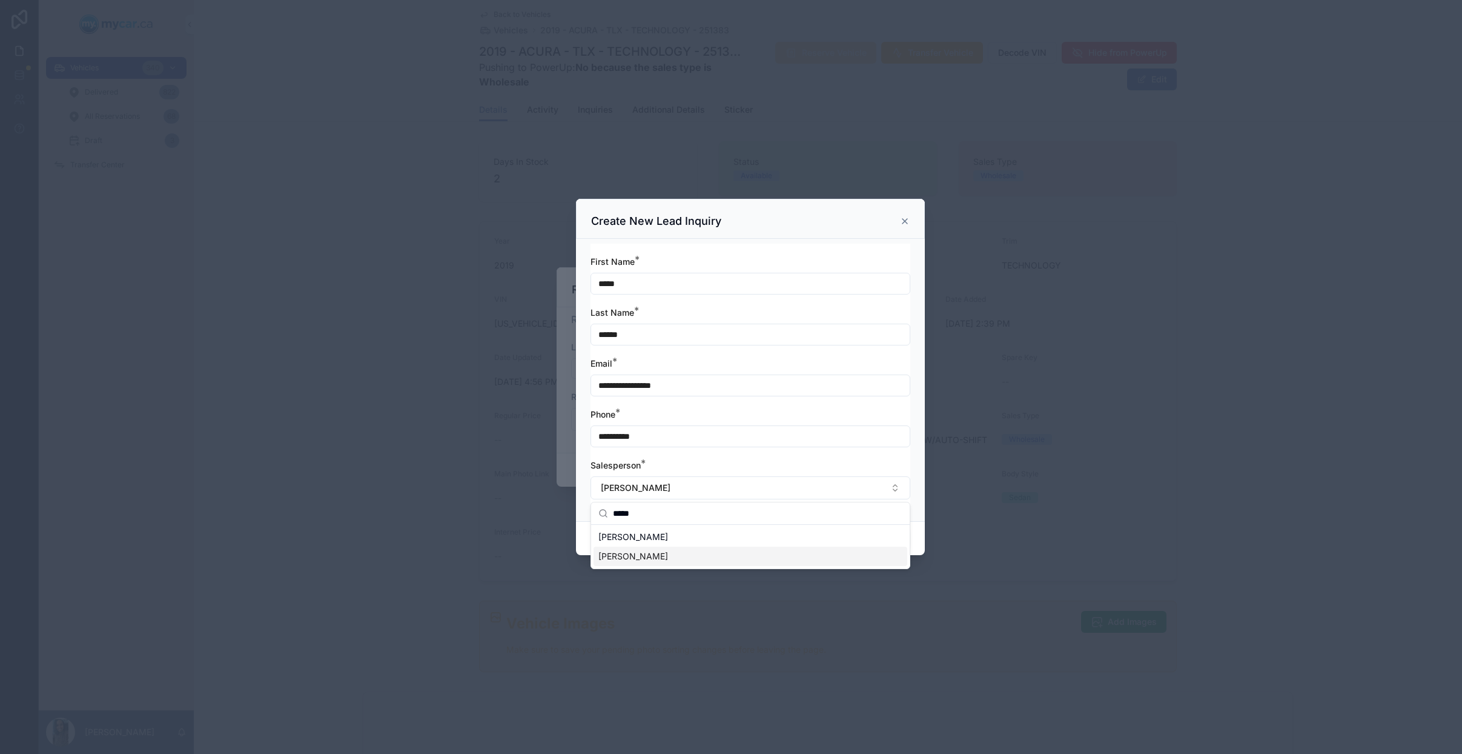
type input "*****"
click at [654, 558] on div "Jason Cyr" at bounding box center [751, 555] width 314 height 19
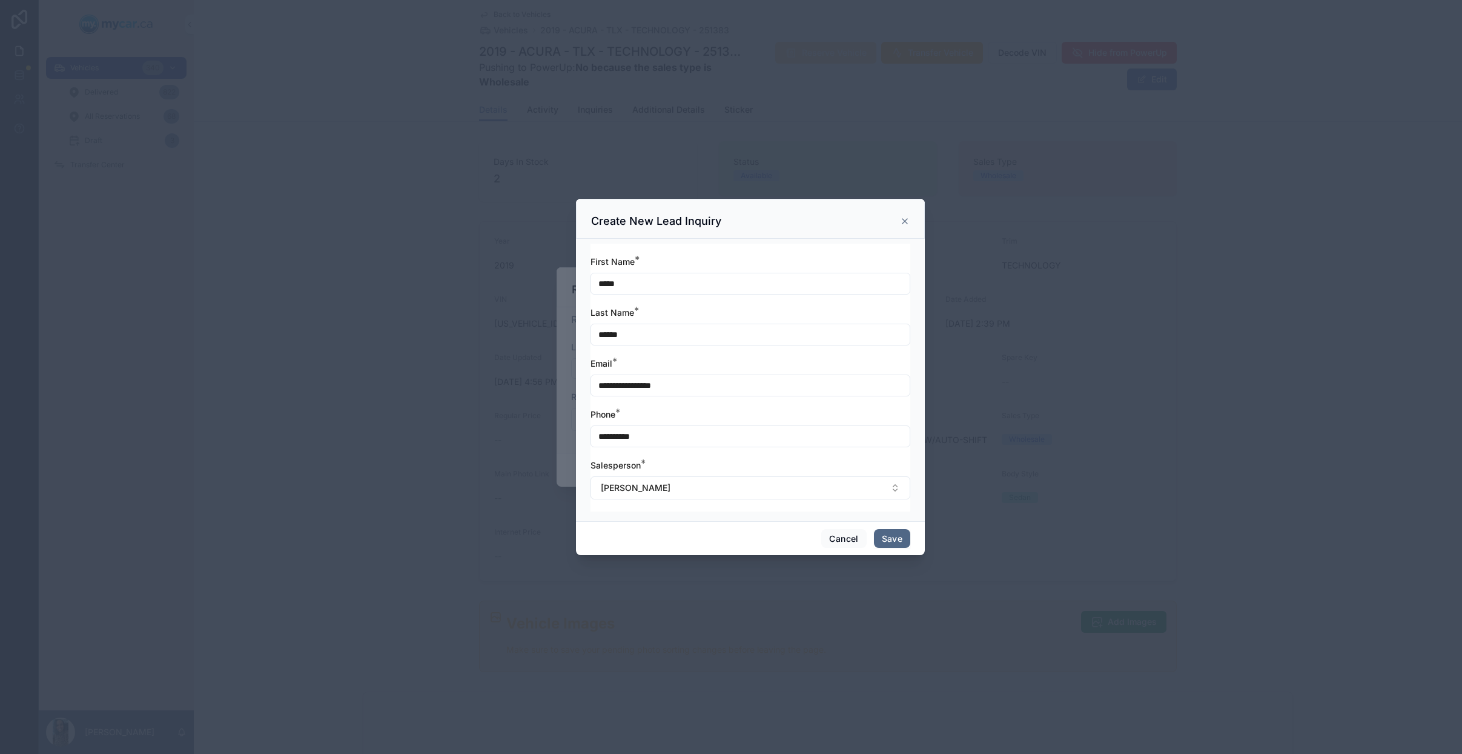
click at [883, 534] on button "Save" at bounding box center [892, 538] width 36 height 19
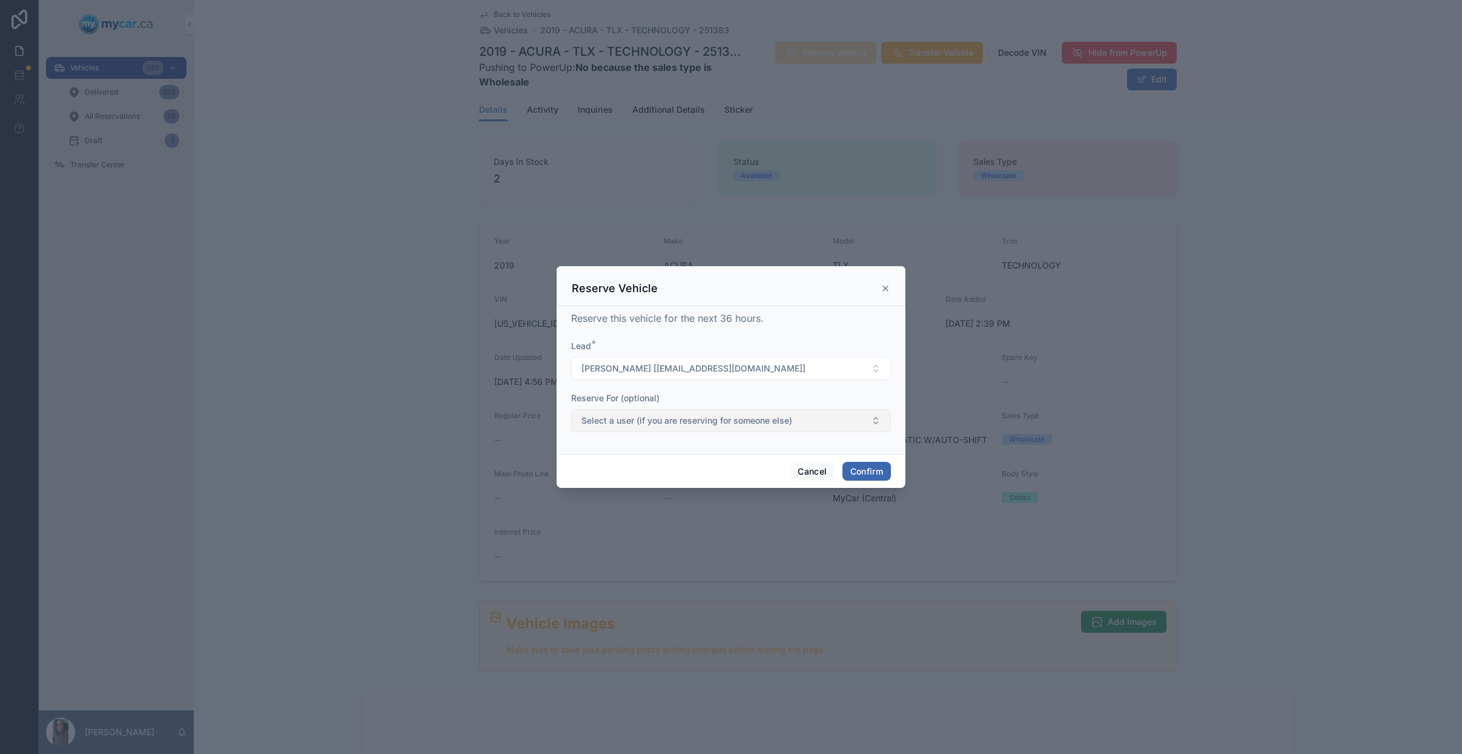
click at [783, 428] on button "Select a user (if you are reserving for someone else)" at bounding box center [731, 420] width 320 height 23
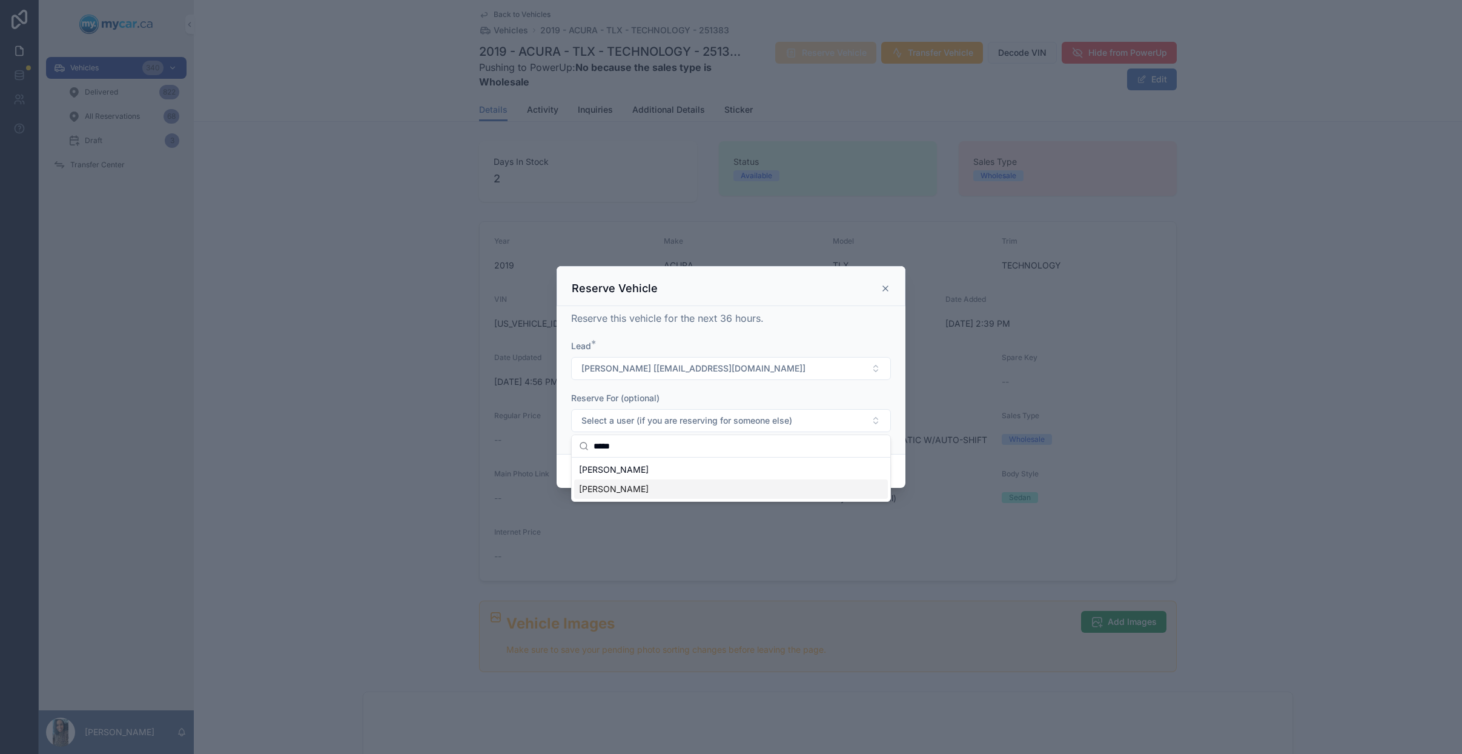
type input "*****"
click at [714, 484] on div "Jason Cyr" at bounding box center [731, 488] width 314 height 19
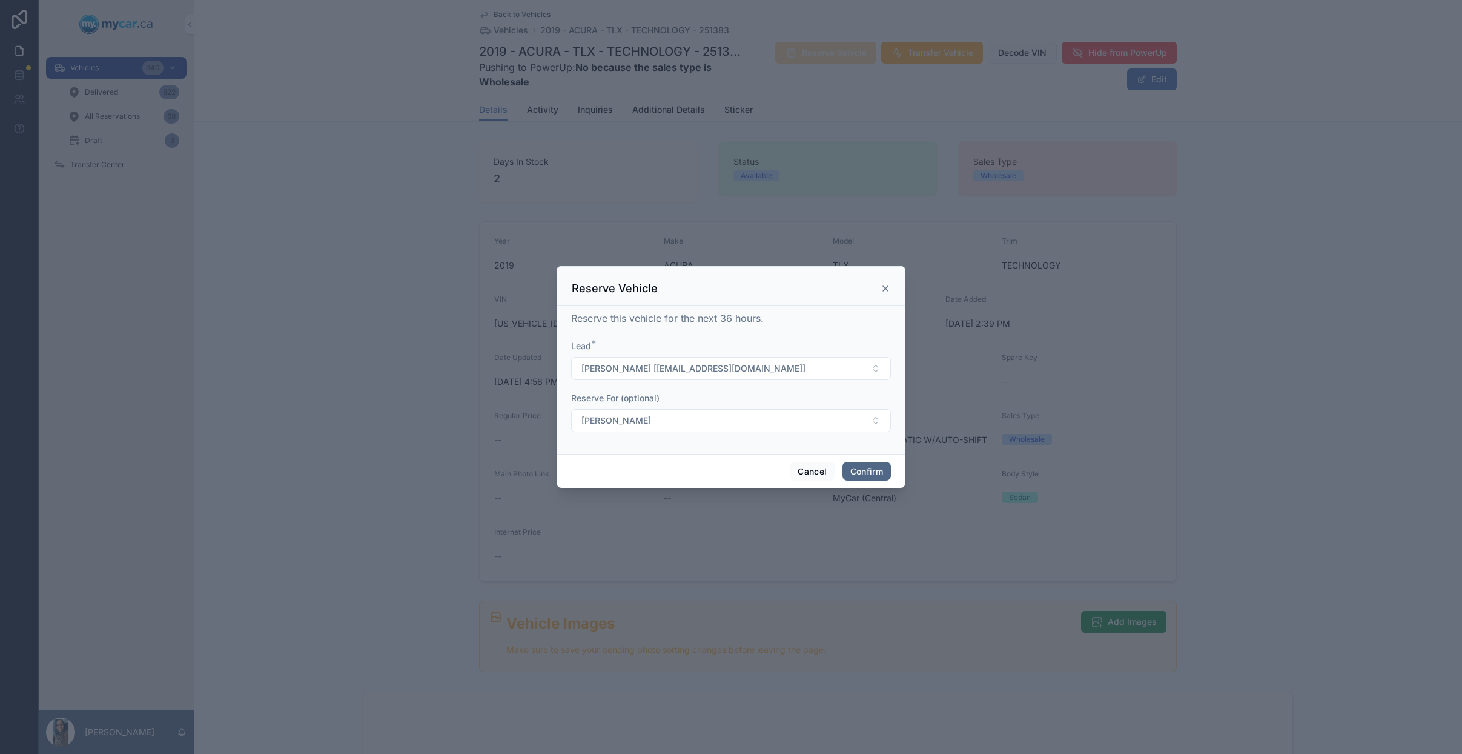
click at [874, 474] on button "Confirm" at bounding box center [867, 471] width 48 height 19
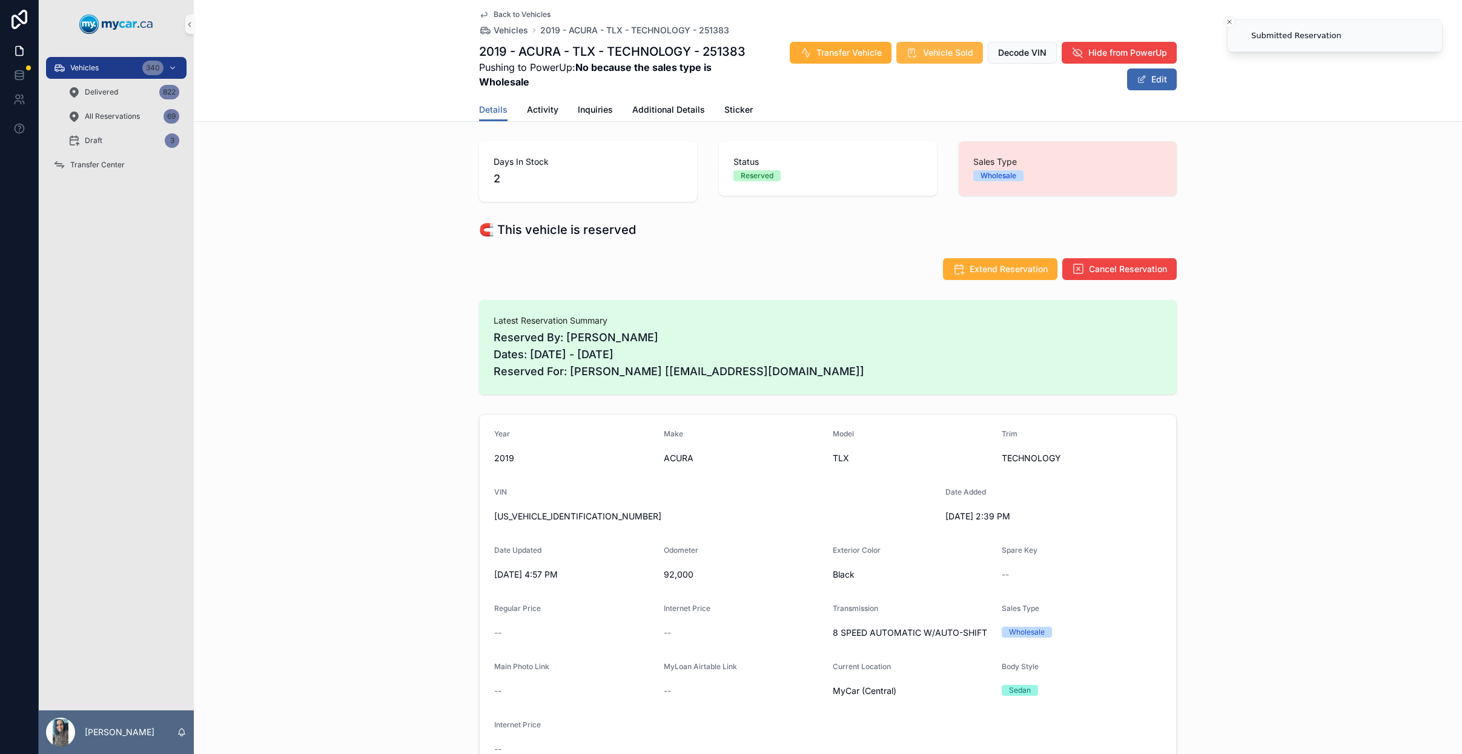
click at [934, 50] on span "Vehicle Sold" at bounding box center [948, 53] width 50 height 12
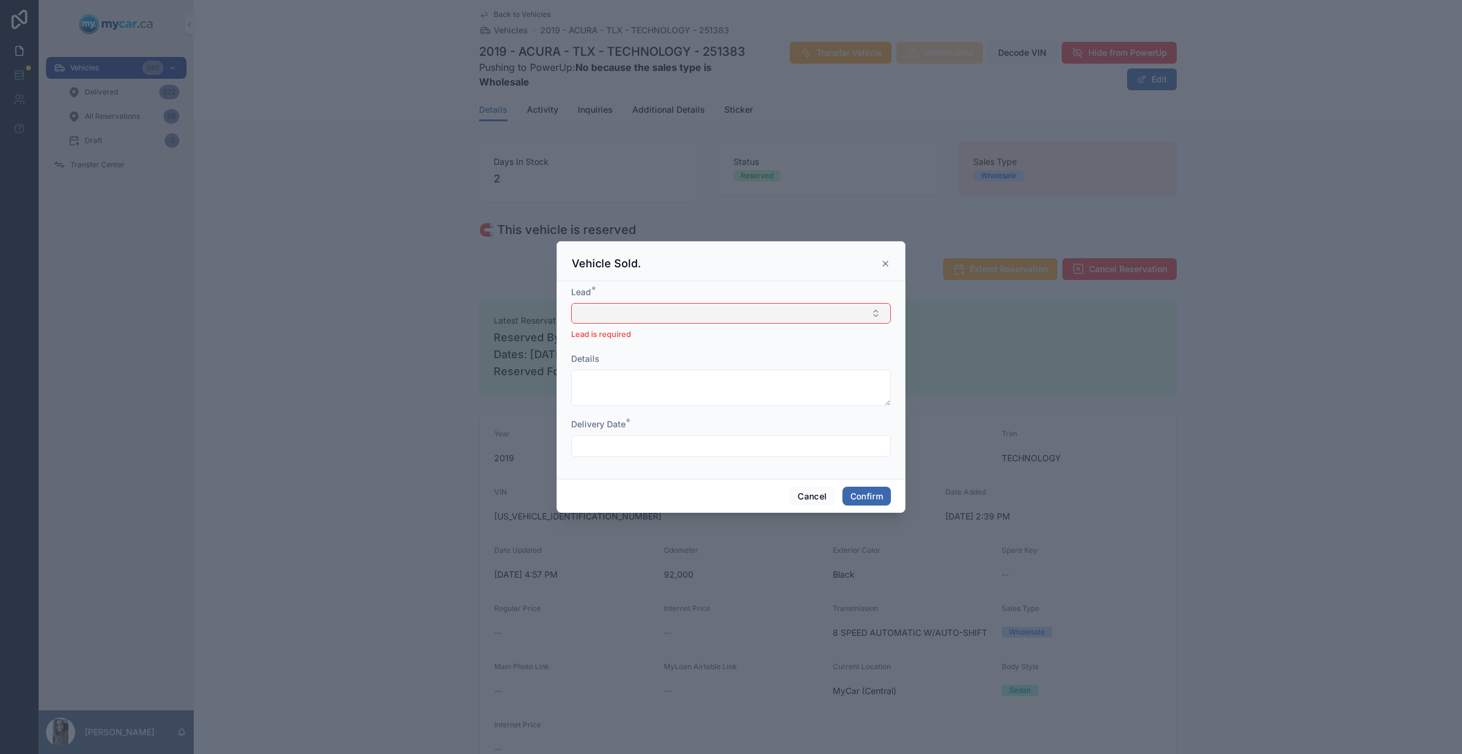
click at [673, 310] on button "Select Button" at bounding box center [731, 313] width 320 height 21
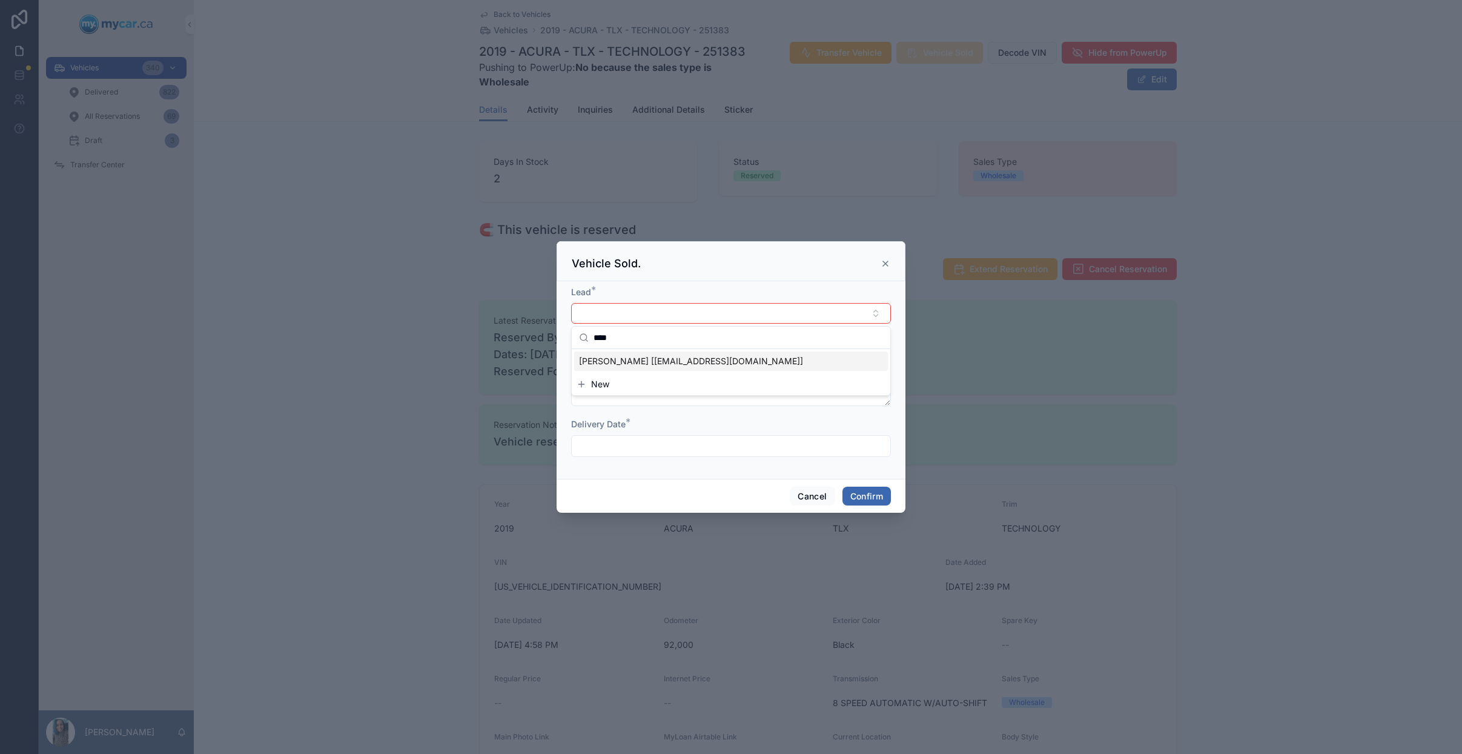
type input "****"
click at [680, 354] on div "YANKO GALVAN [NOEMAIL@GMAIL.COM]" at bounding box center [731, 360] width 314 height 19
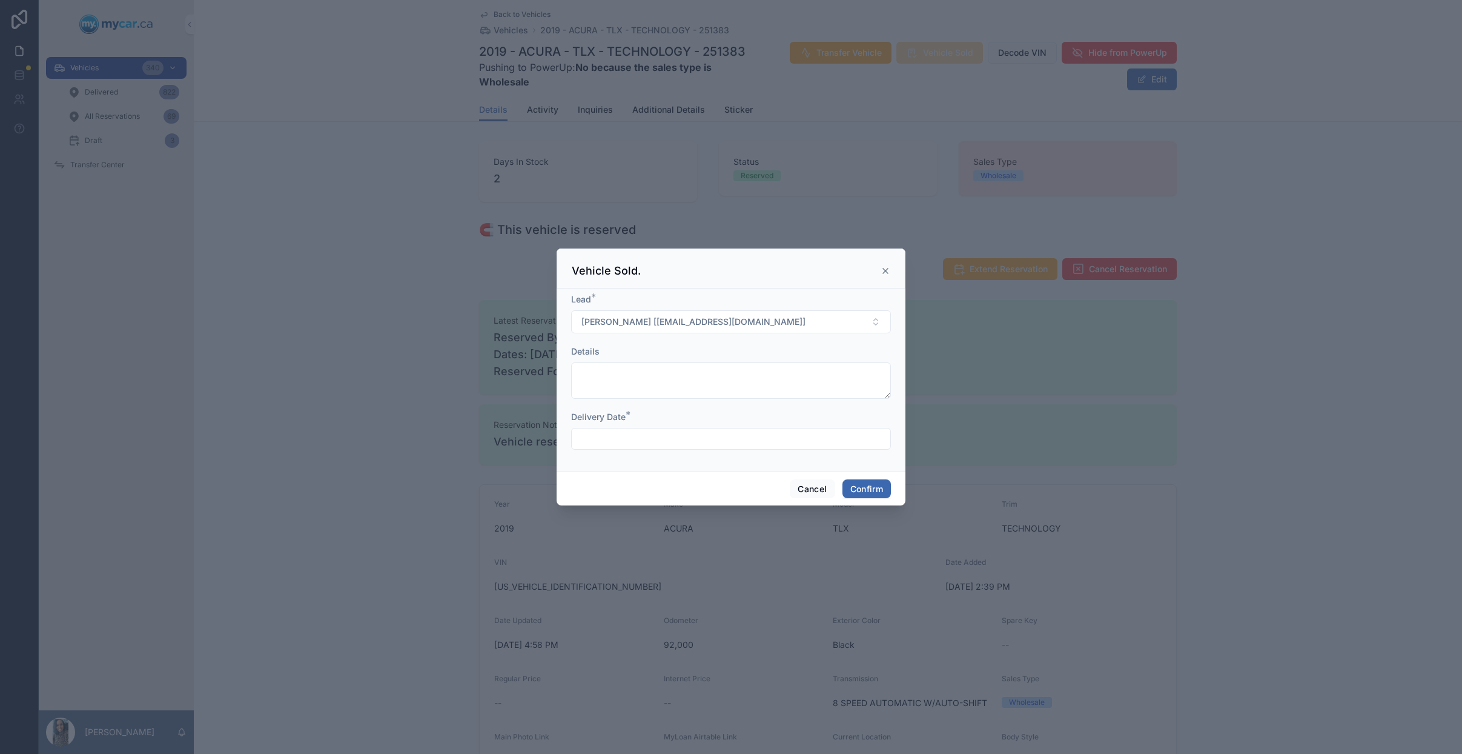
click at [677, 439] on input "text" at bounding box center [731, 438] width 319 height 17
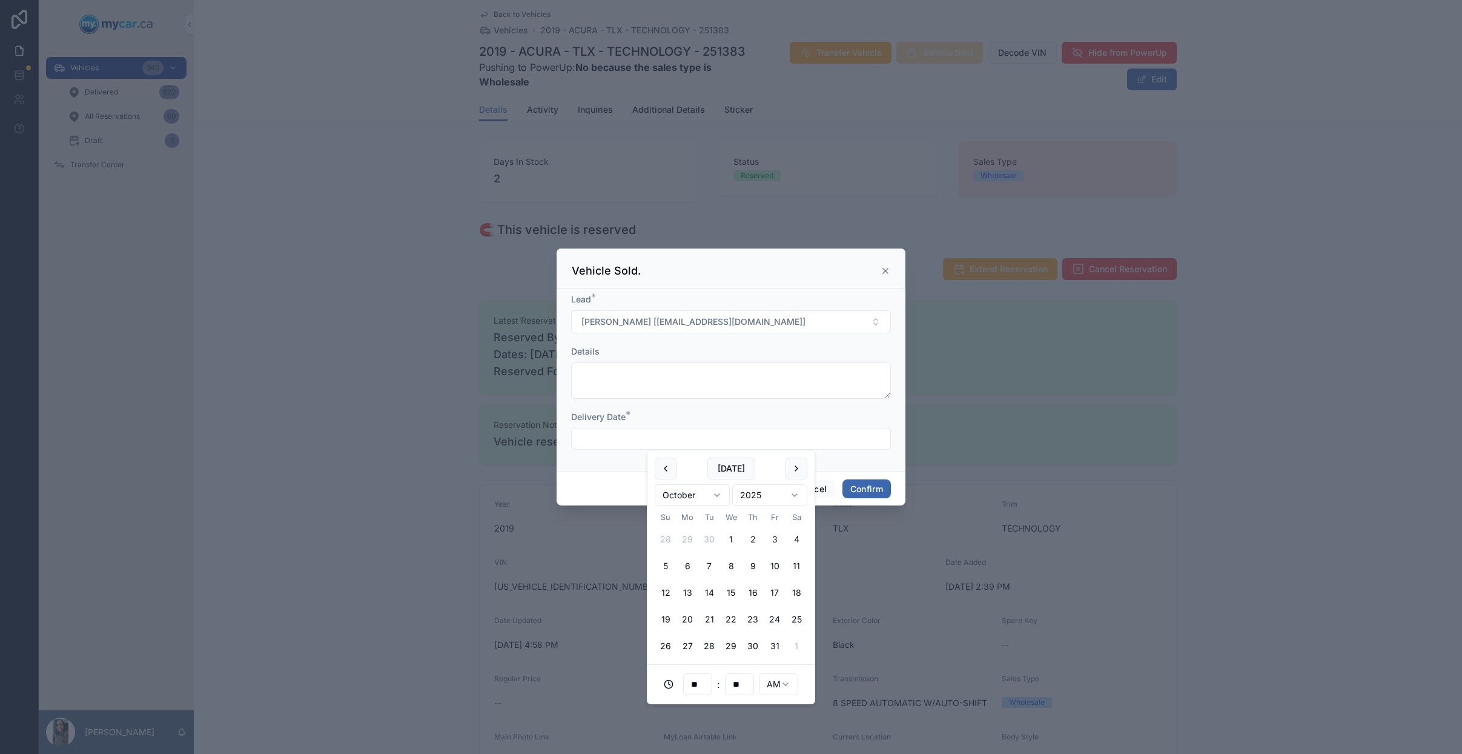
click at [779, 543] on button "3" at bounding box center [775, 539] width 22 height 22
type input "**********"
click at [874, 490] on button "Confirm" at bounding box center [867, 488] width 48 height 19
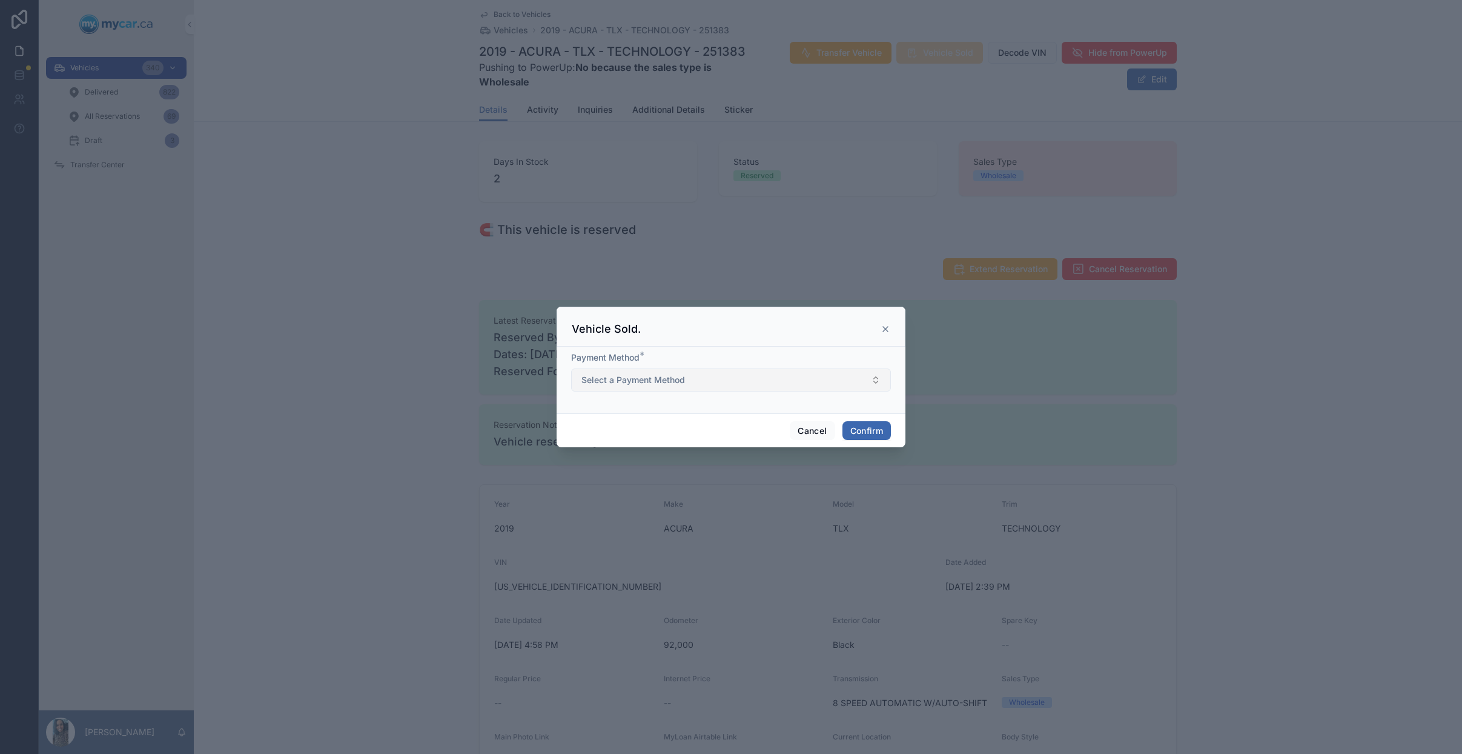
click at [752, 389] on button "Select a Payment Method" at bounding box center [731, 379] width 320 height 23
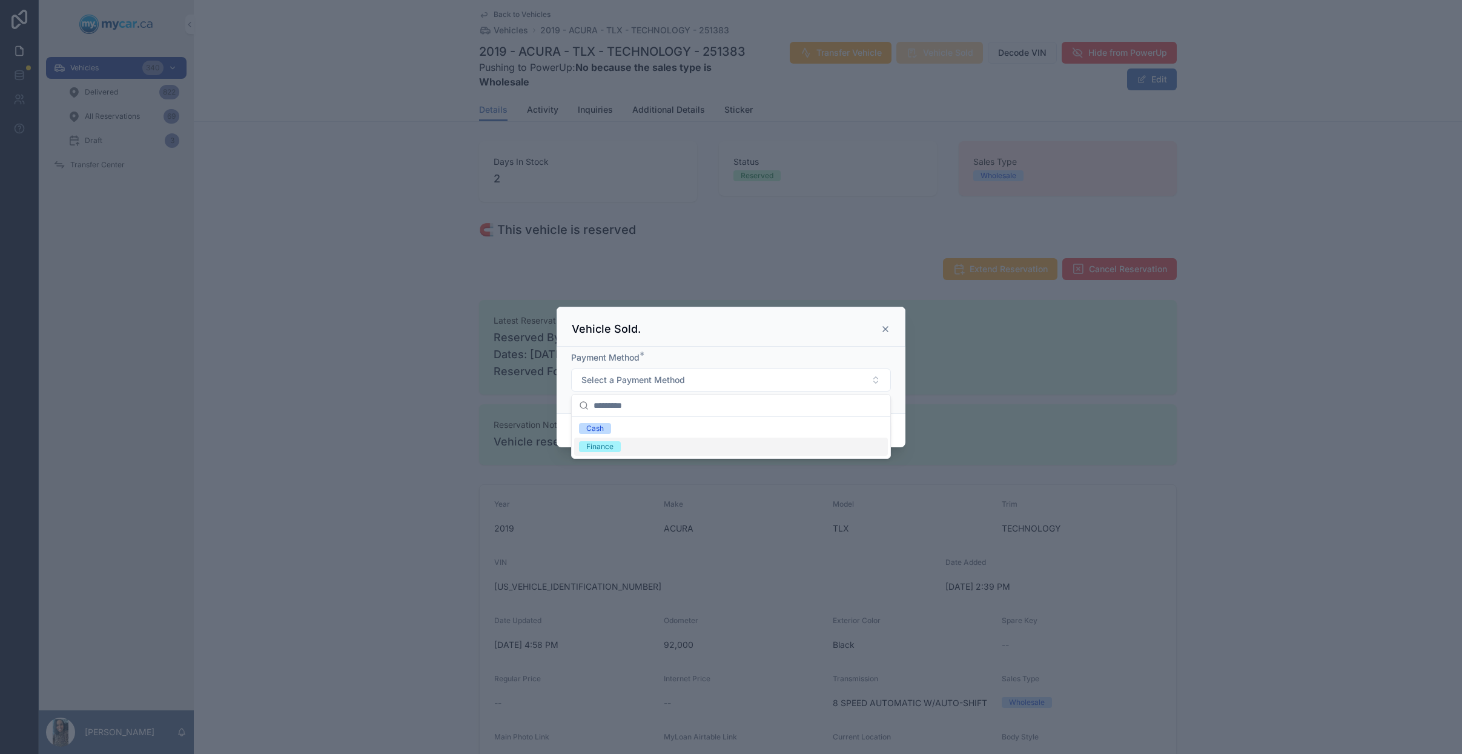
click at [631, 447] on div "Finance" at bounding box center [731, 446] width 314 height 18
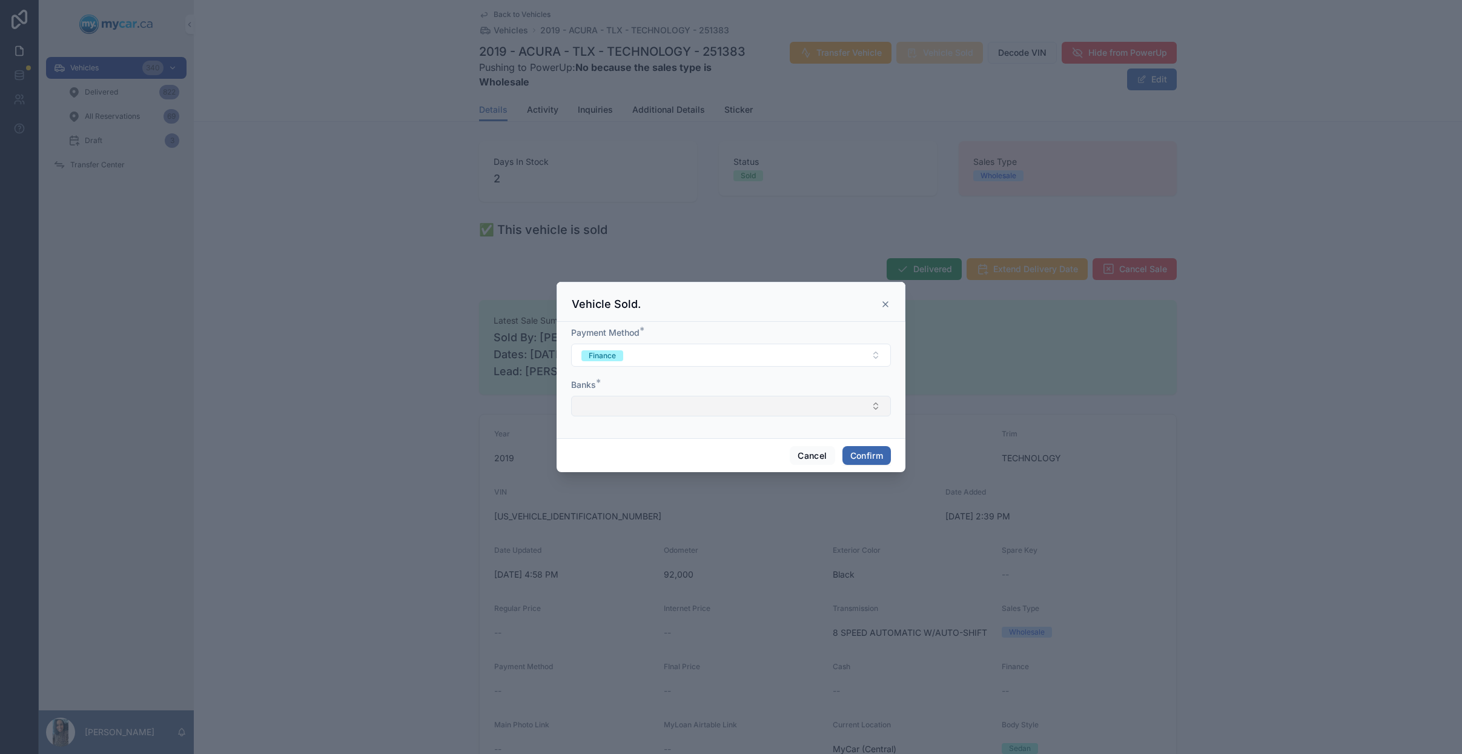
click at [736, 410] on button "Select Button" at bounding box center [731, 406] width 320 height 21
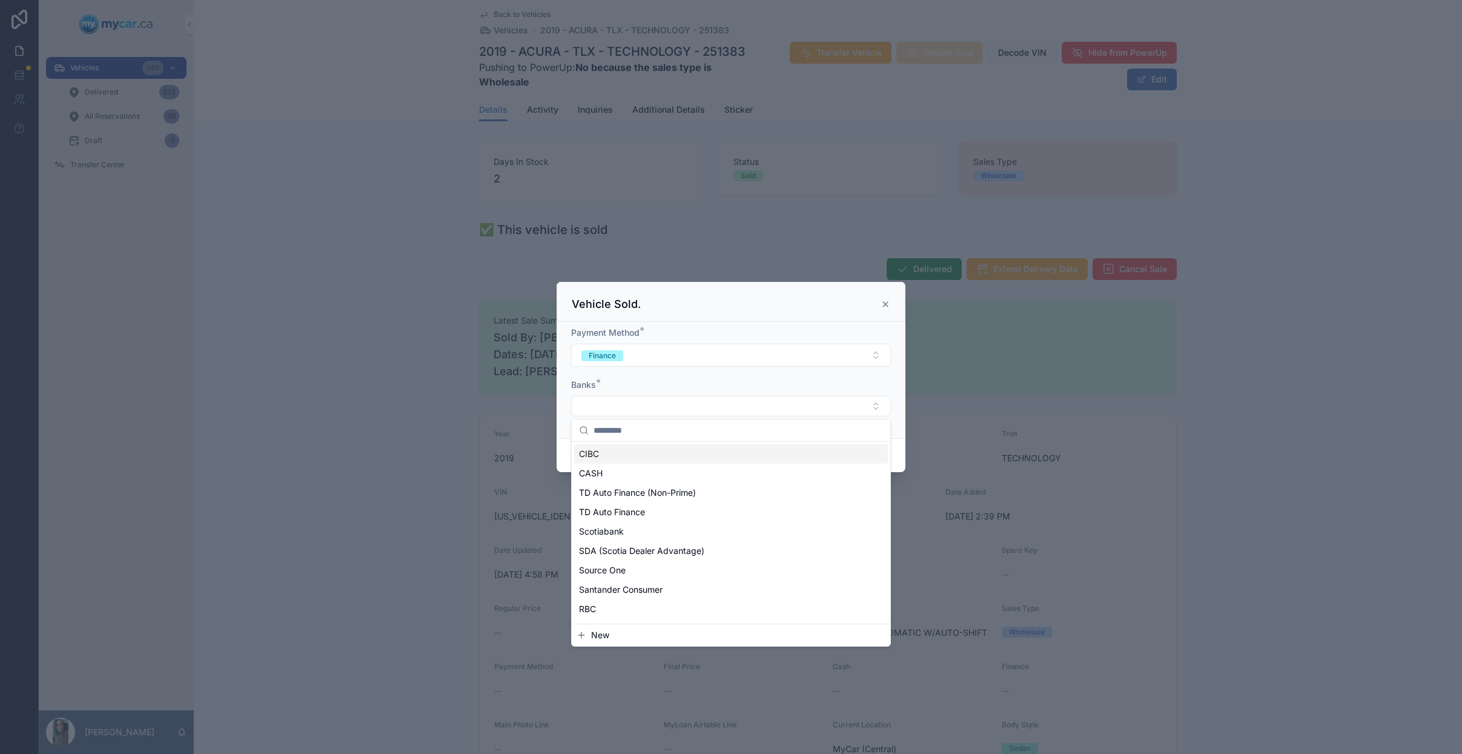
click at [663, 456] on div "CIBC" at bounding box center [731, 453] width 314 height 19
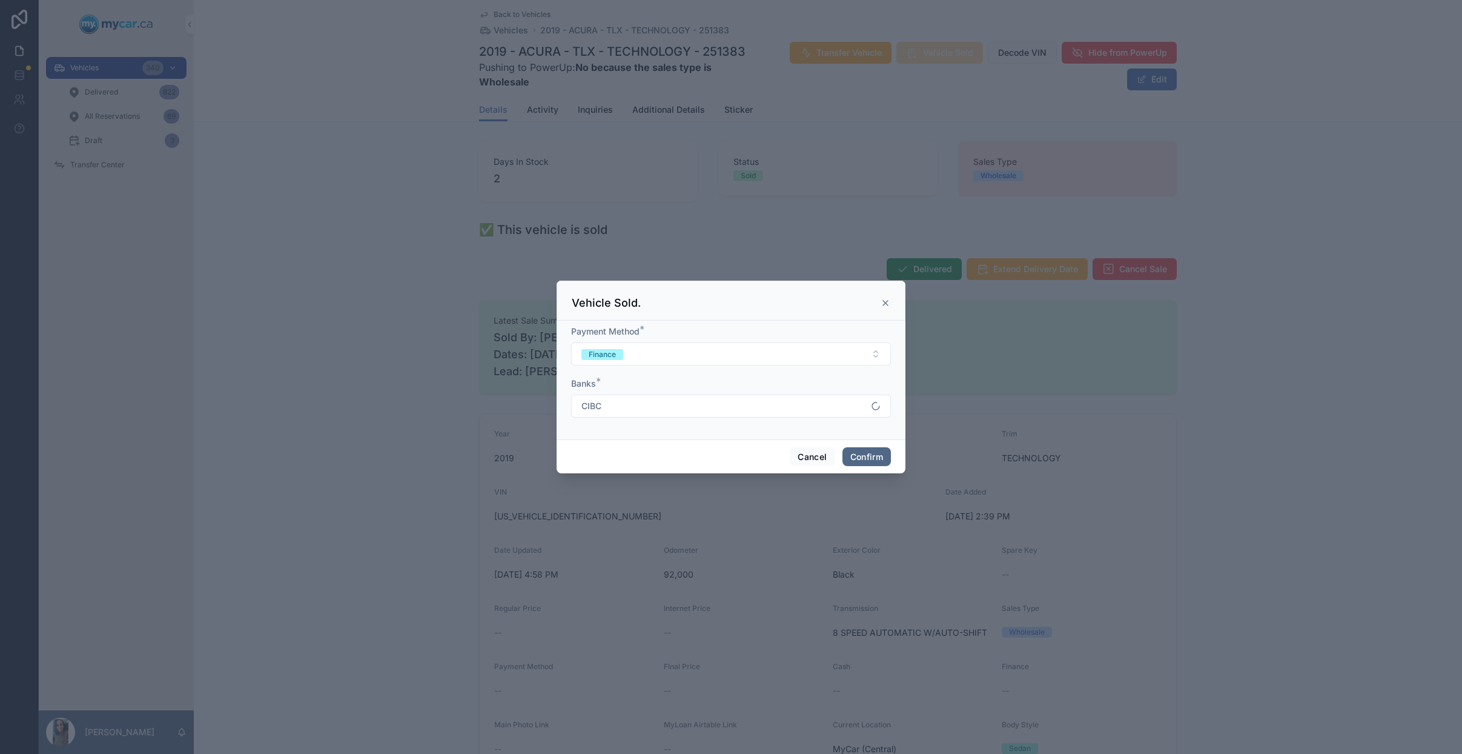
click at [858, 462] on button "Confirm" at bounding box center [867, 456] width 48 height 19
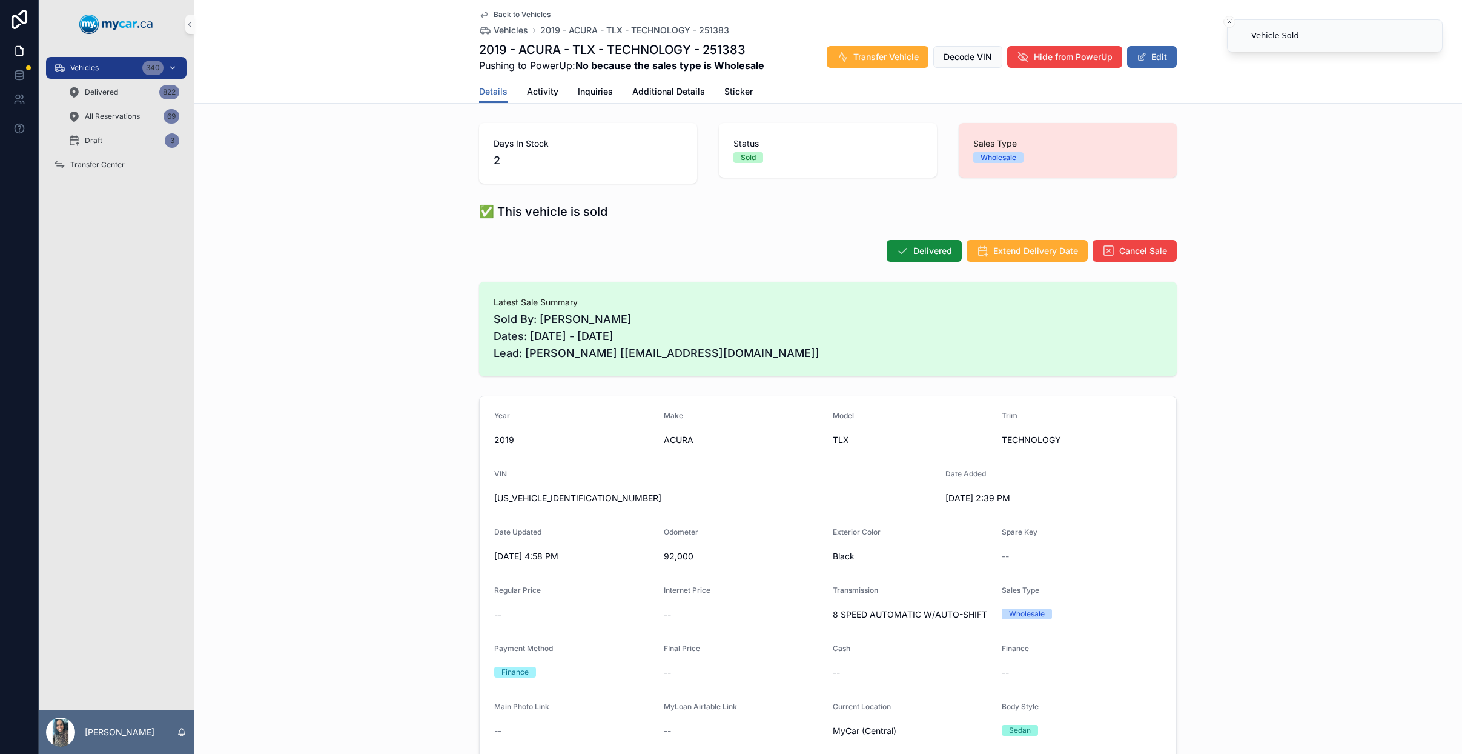
click at [108, 73] on div "Vehicles 340" at bounding box center [116, 67] width 126 height 19
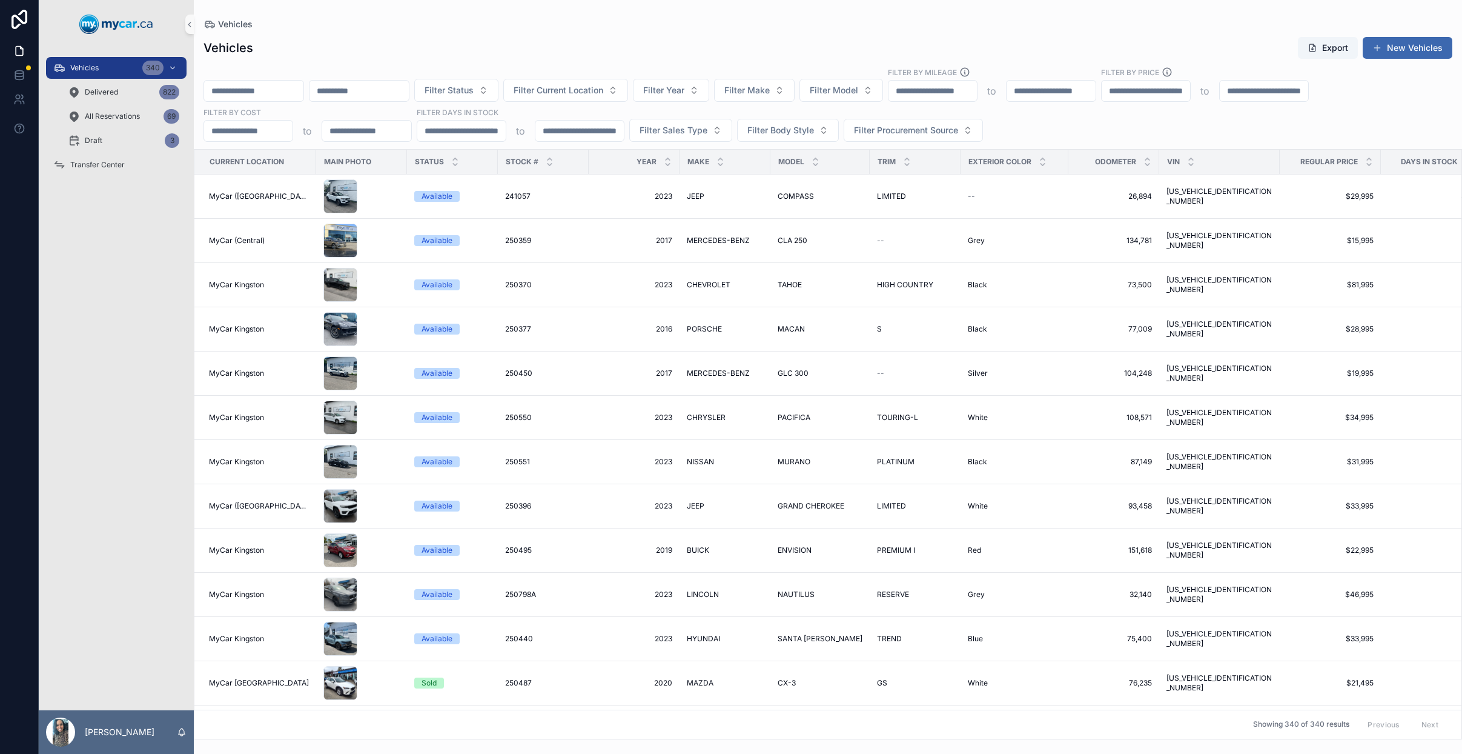
click at [403, 94] on input "scrollable content" at bounding box center [359, 90] width 99 height 17
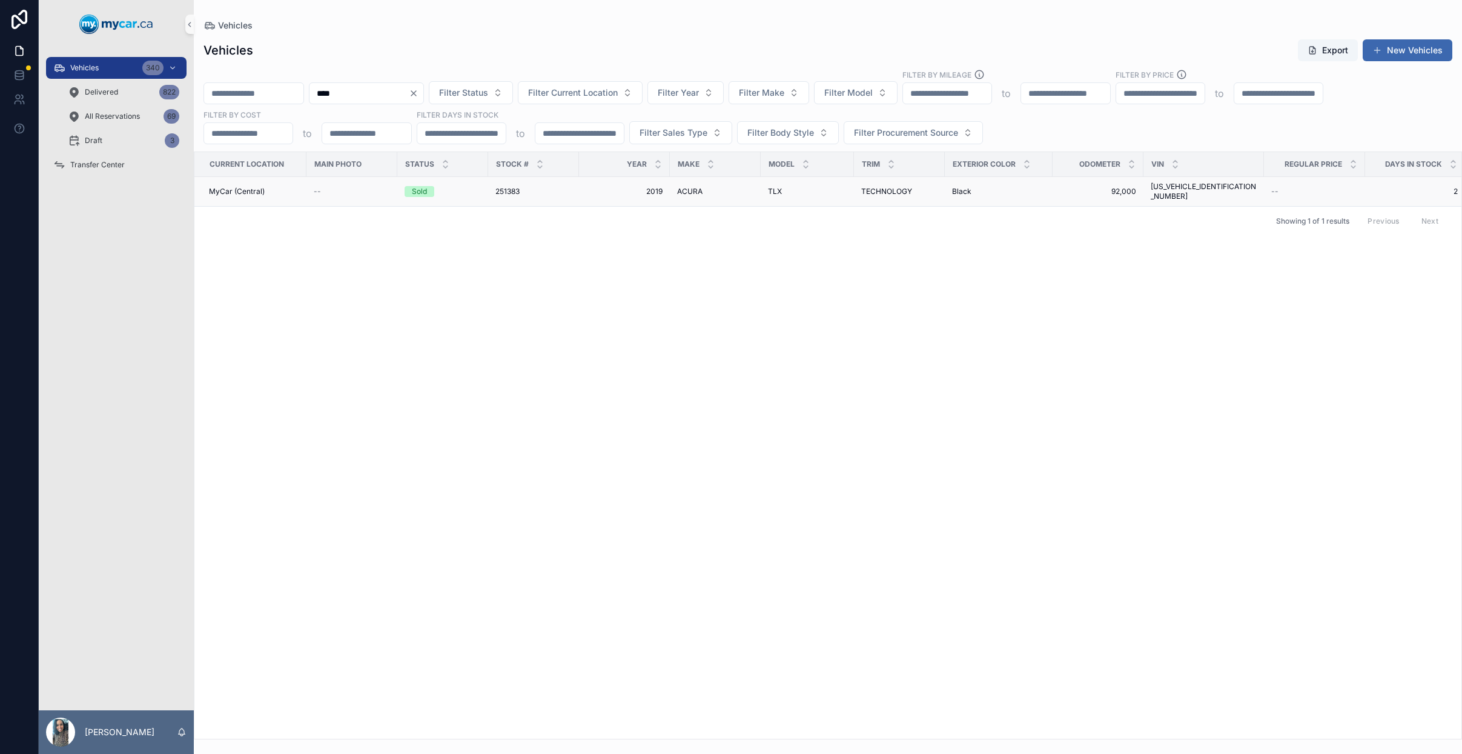
type input "****"
click at [492, 191] on td "251383 251383" at bounding box center [533, 192] width 91 height 30
click at [523, 187] on div "251383 251383" at bounding box center [534, 192] width 76 height 10
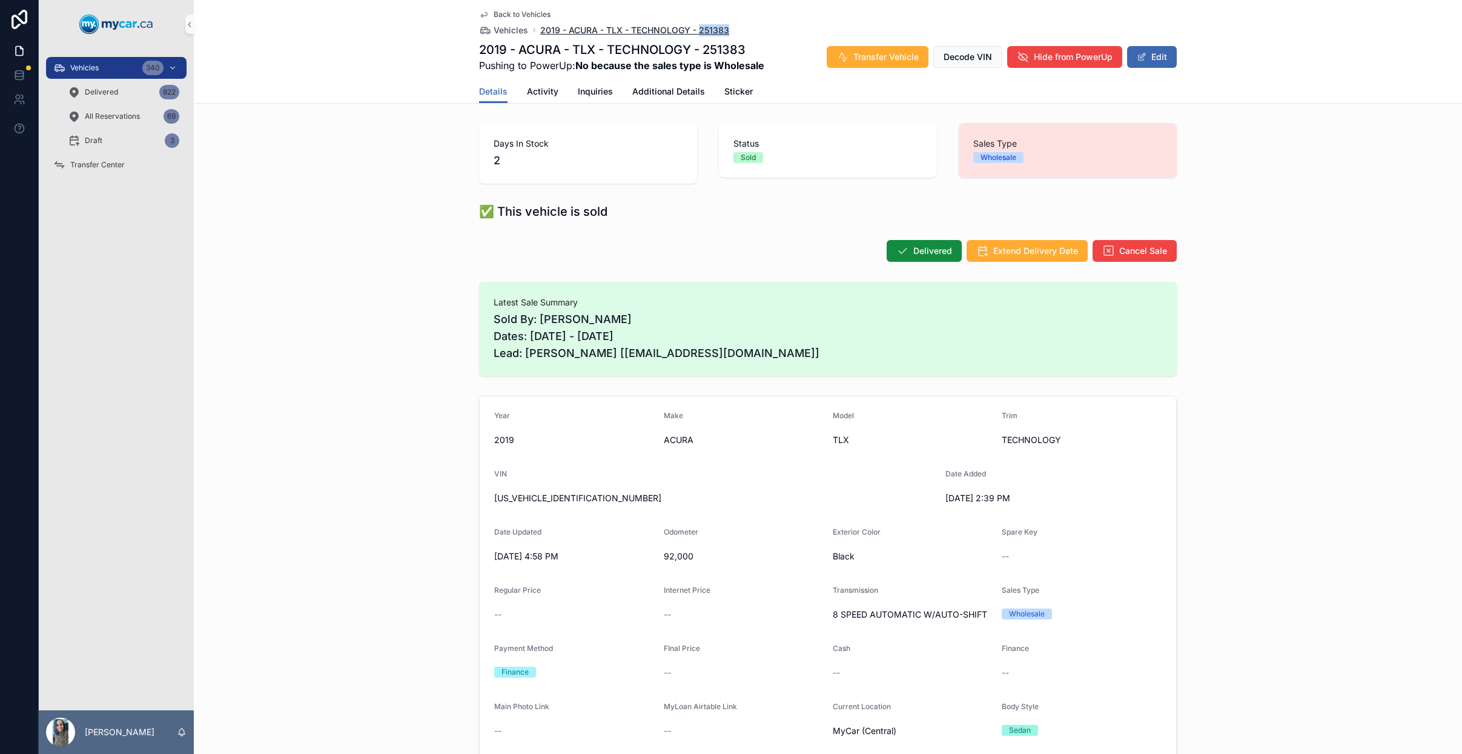
drag, startPoint x: 735, startPoint y: 33, endPoint x: 694, endPoint y: 35, distance: 41.2
click at [694, 35] on div "Back to Vehicles Vehicles 2019 - ACURA - TLX - TECHNOLOGY - 251383" at bounding box center [828, 23] width 698 height 27
copy span "251383"
click at [533, 497] on span "[US_VEHICLE_IDENTIFICATION_NUMBER]" at bounding box center [715, 498] width 442 height 12
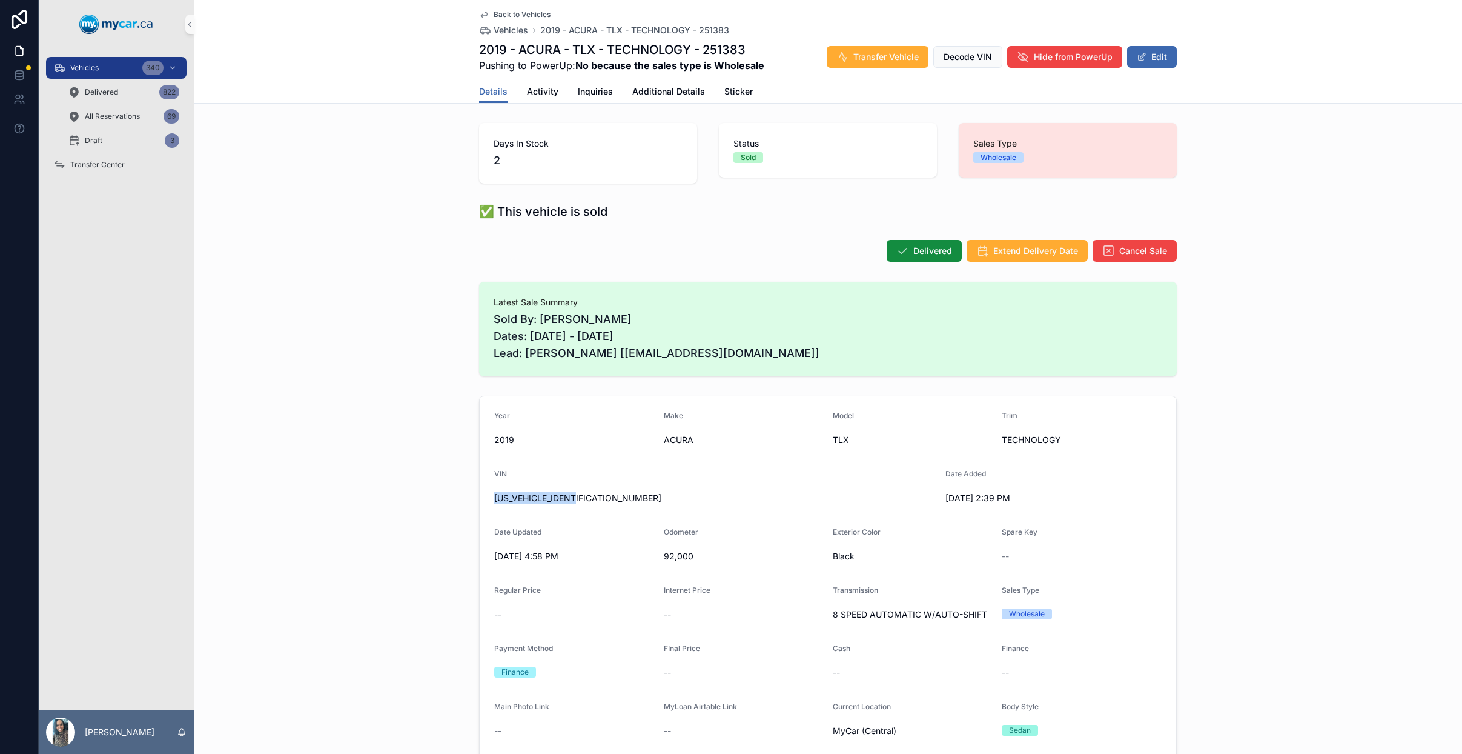
copy span "[US_VEHICLE_IDENTIFICATION_NUMBER]"
click at [117, 70] on div "Vehicles 340" at bounding box center [116, 67] width 126 height 19
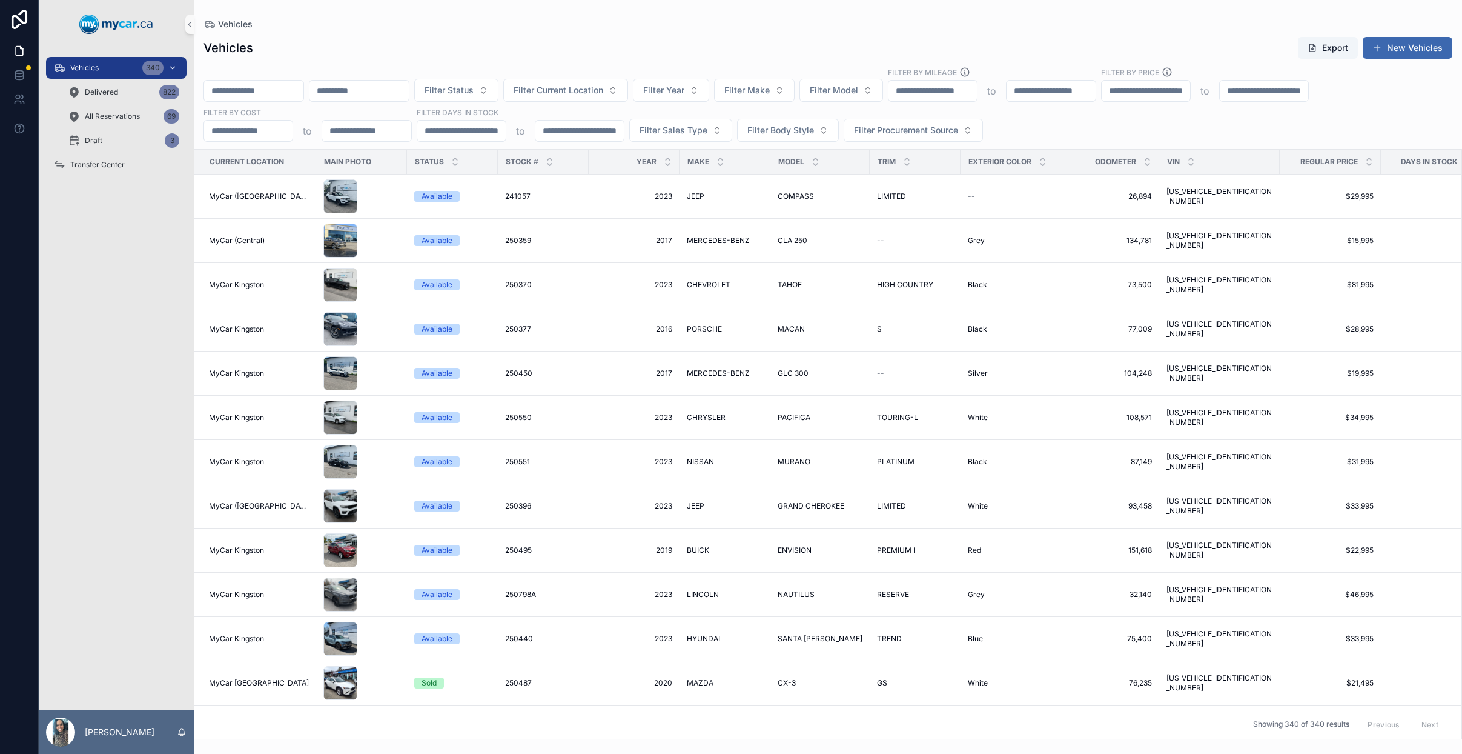
click at [108, 69] on div "Vehicles 340" at bounding box center [116, 67] width 126 height 19
click at [272, 89] on input "scrollable content" at bounding box center [253, 90] width 99 height 17
paste input "******"
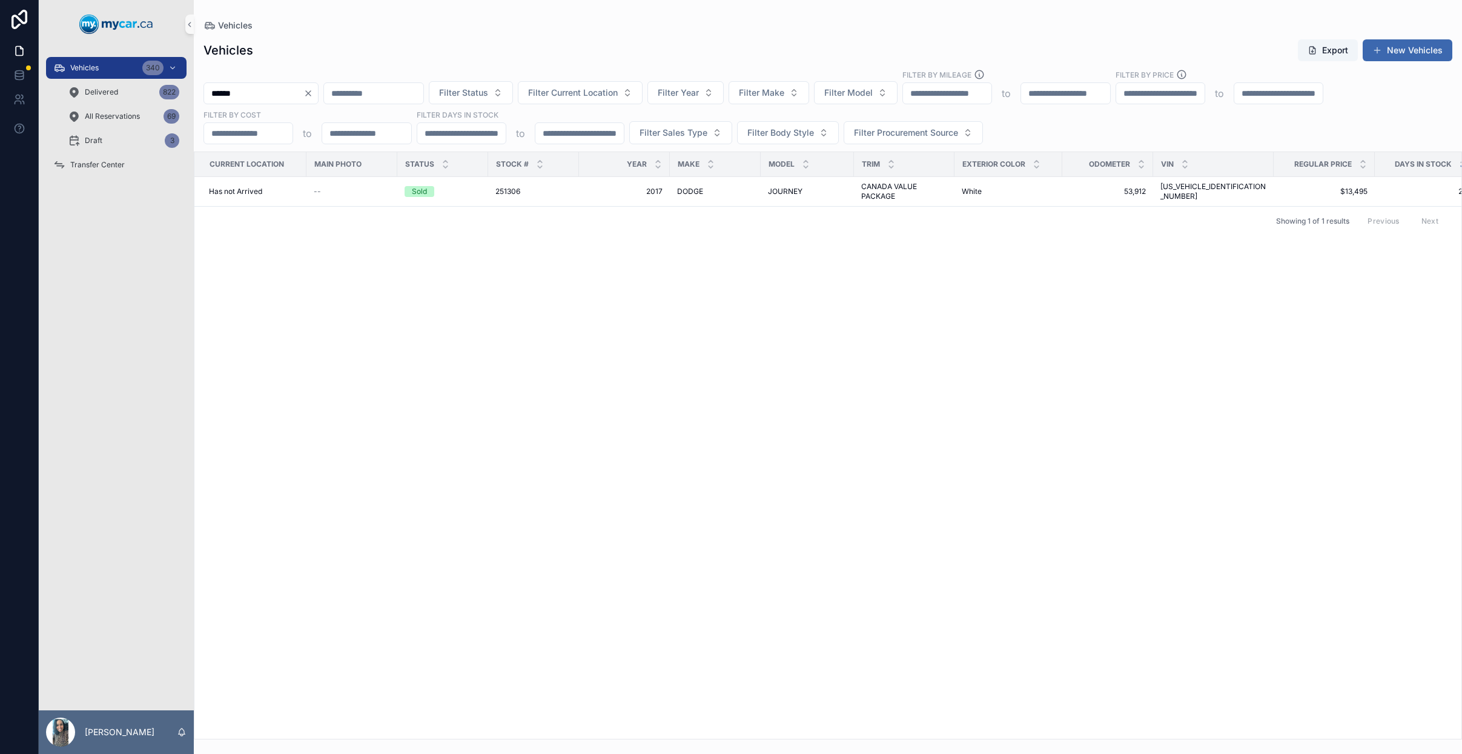
type input "******"
click at [313, 92] on icon "Clear" at bounding box center [309, 93] width 10 height 10
click at [268, 93] on input "scrollable content" at bounding box center [253, 93] width 99 height 17
type input "******"
click at [304, 95] on input "******" at bounding box center [253, 93] width 99 height 17
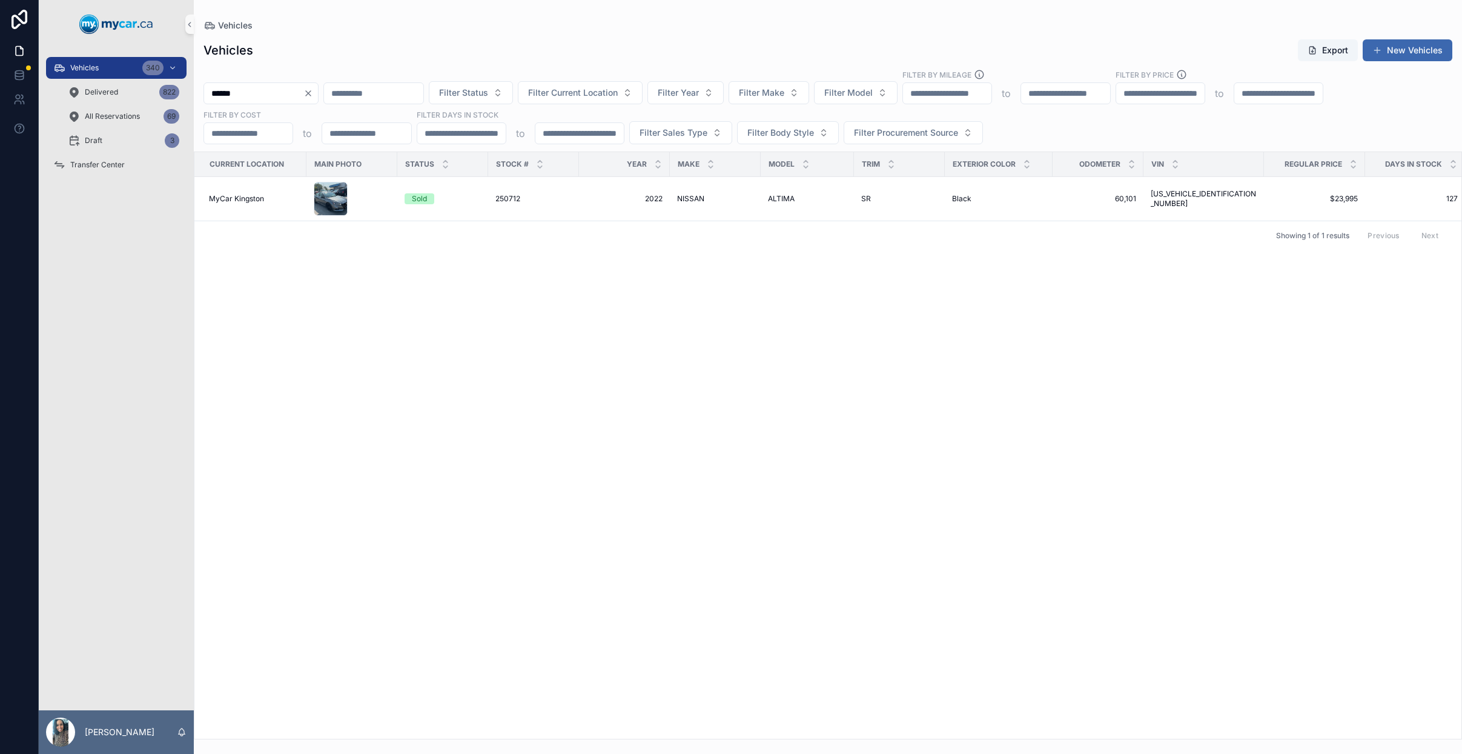
click at [313, 93] on icon "Clear" at bounding box center [309, 93] width 10 height 10
click at [293, 95] on input "scrollable content" at bounding box center [253, 93] width 99 height 17
type input "*******"
click at [560, 187] on div "251039A 251039A" at bounding box center [534, 192] width 76 height 10
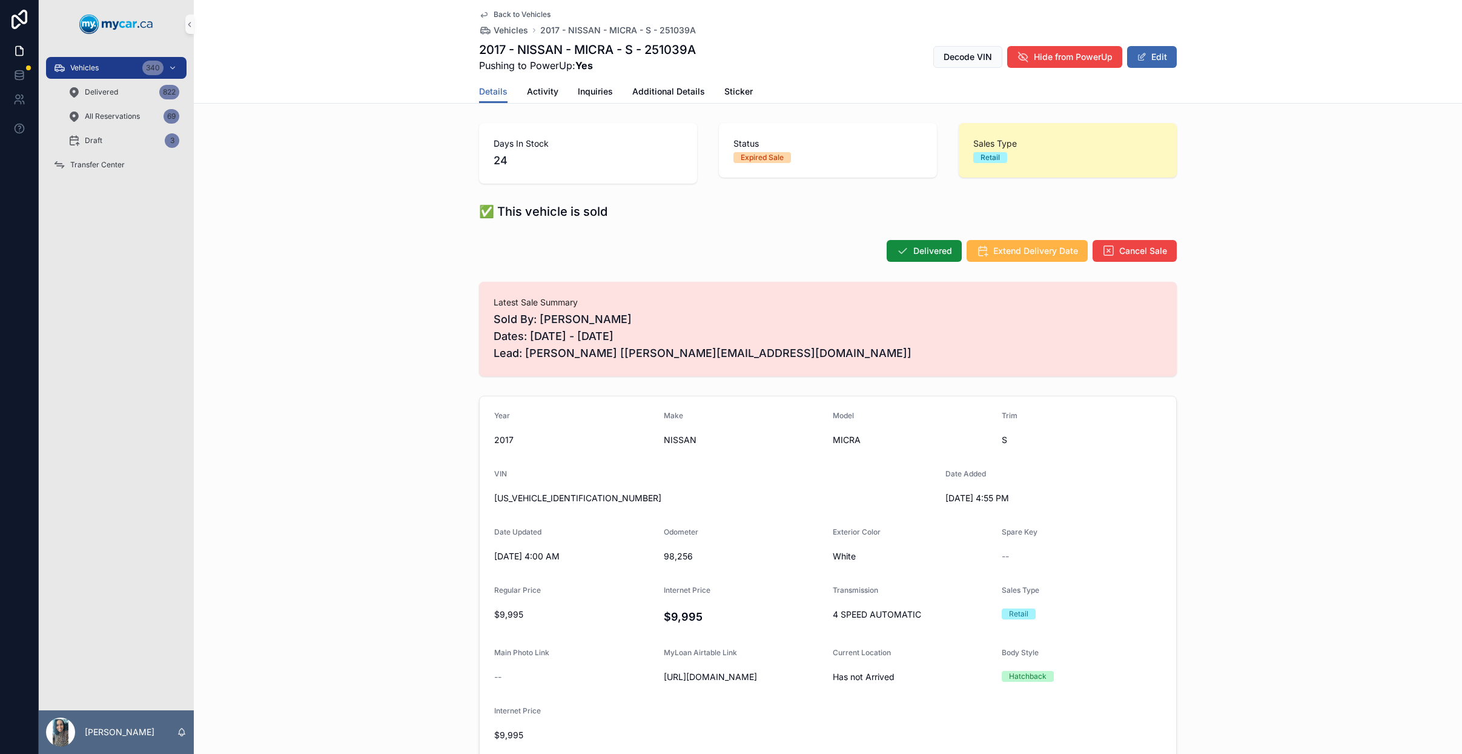
click at [1045, 257] on button "Extend Delivery Date" at bounding box center [1027, 251] width 121 height 22
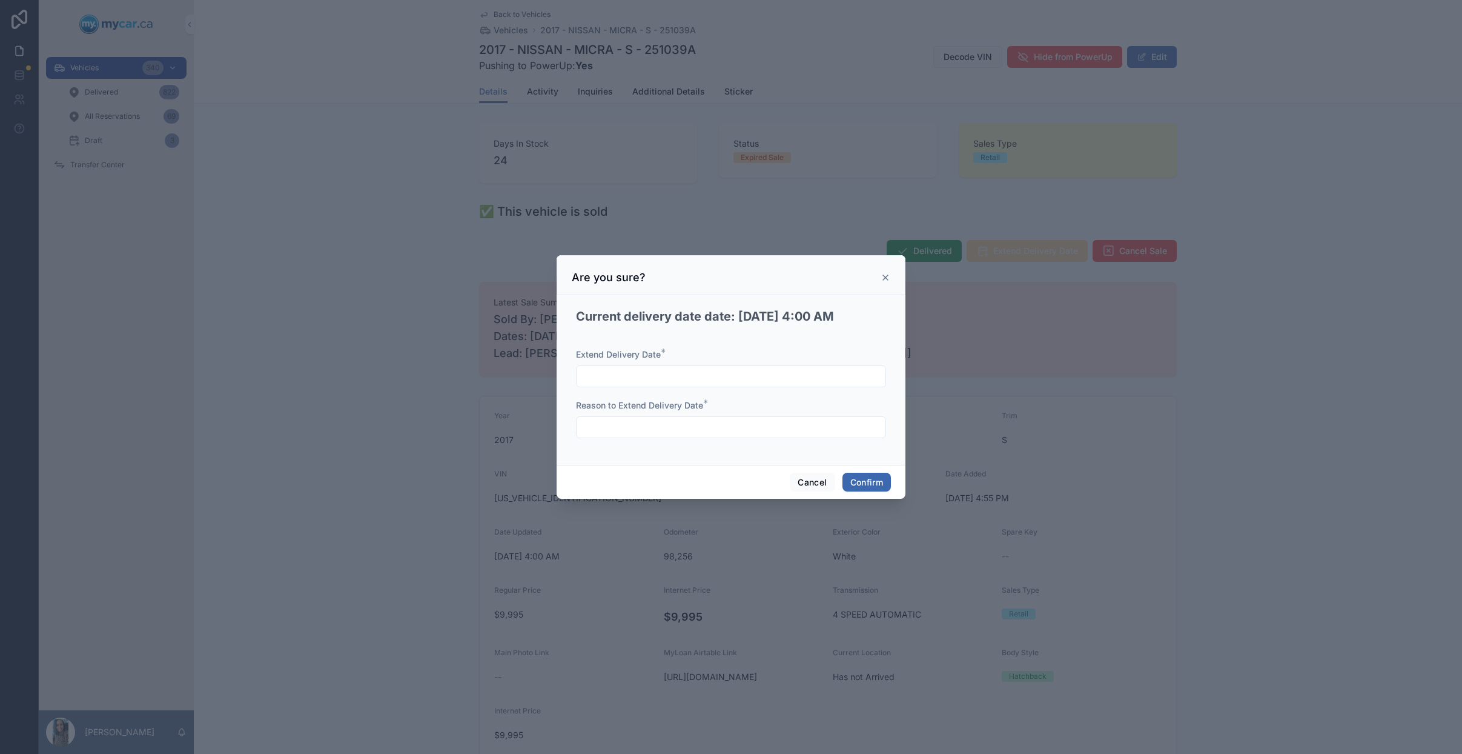
click at [700, 380] on input "text" at bounding box center [731, 376] width 309 height 17
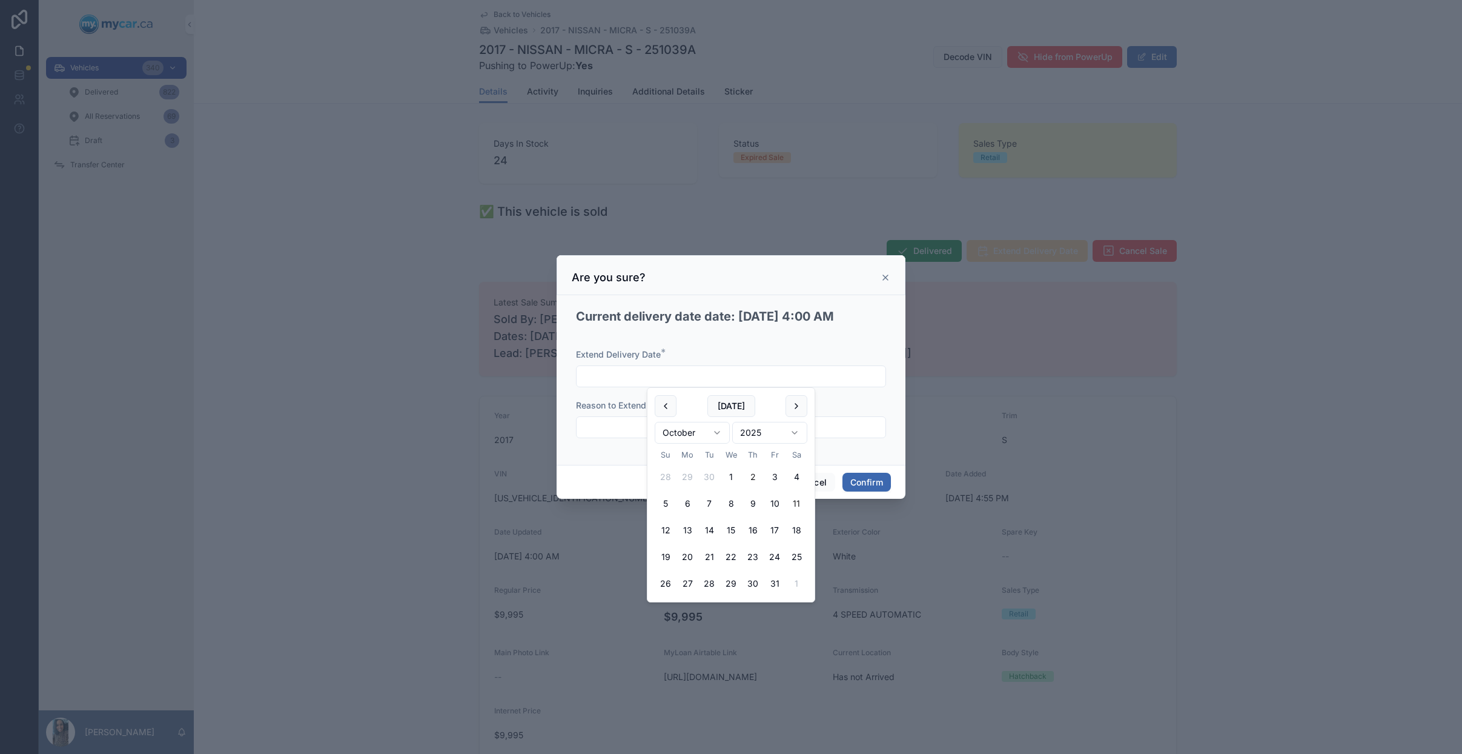
click at [798, 502] on button "11" at bounding box center [797, 504] width 22 height 22
type input "**********"
click at [626, 434] on input "text" at bounding box center [731, 427] width 309 height 17
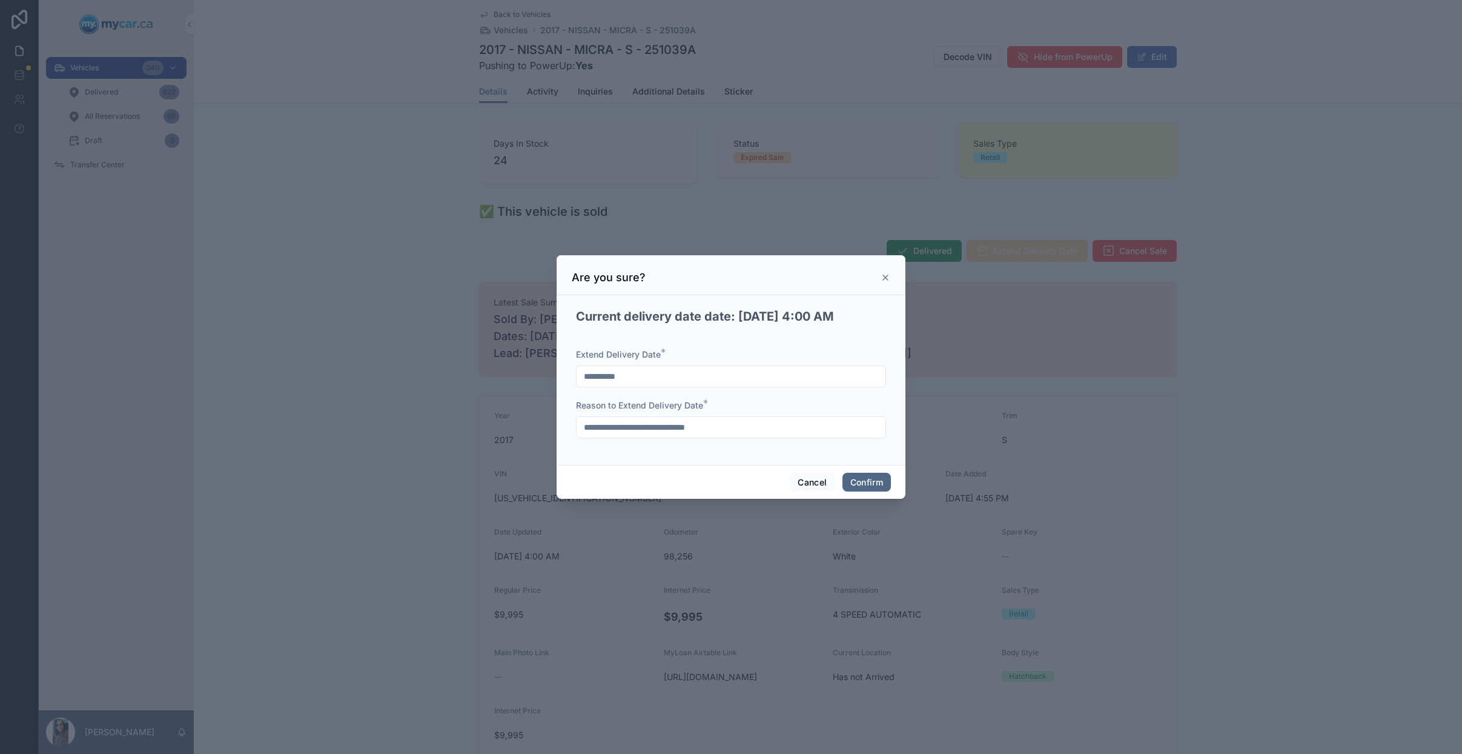
type input "**********"
click at [851, 481] on button "Confirm" at bounding box center [867, 482] width 48 height 19
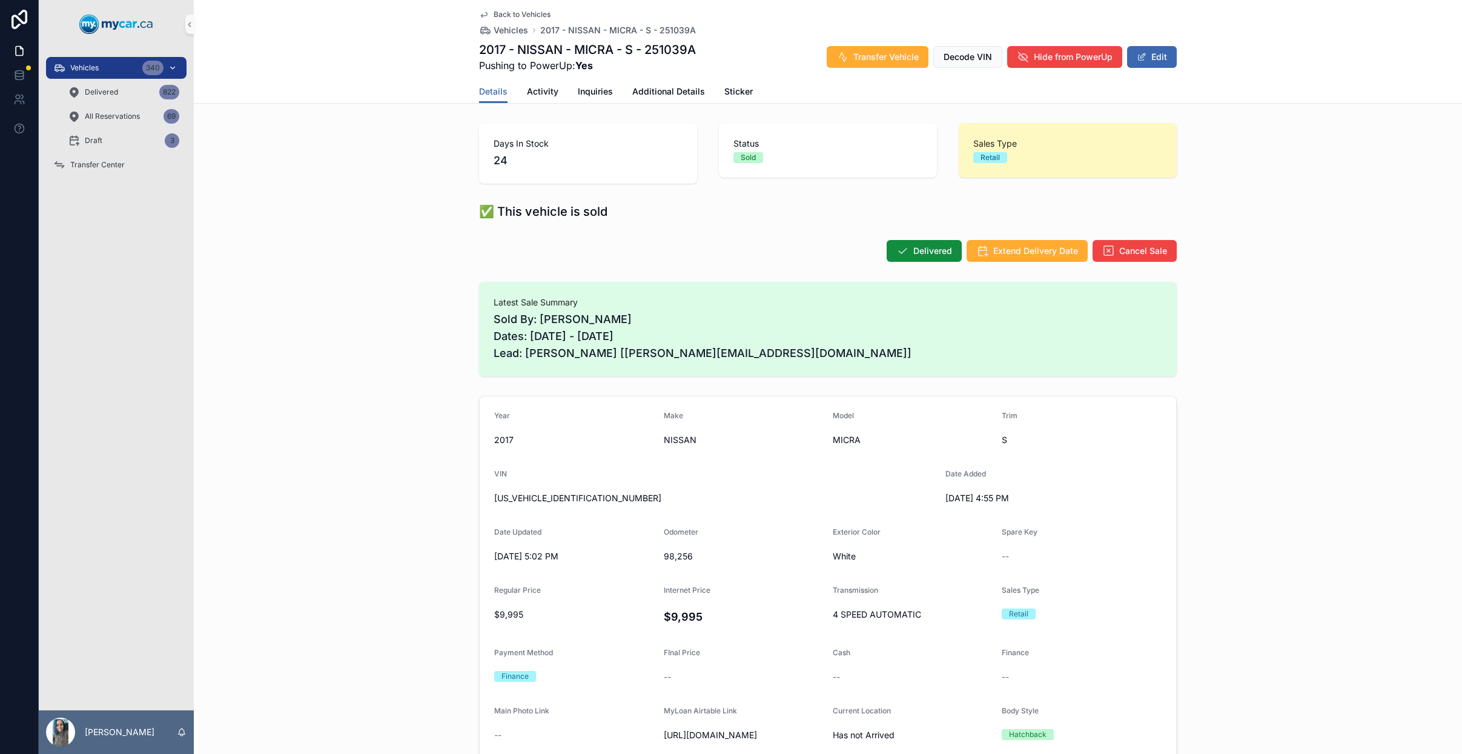
click at [96, 73] on div "Vehicles 340" at bounding box center [116, 67] width 126 height 19
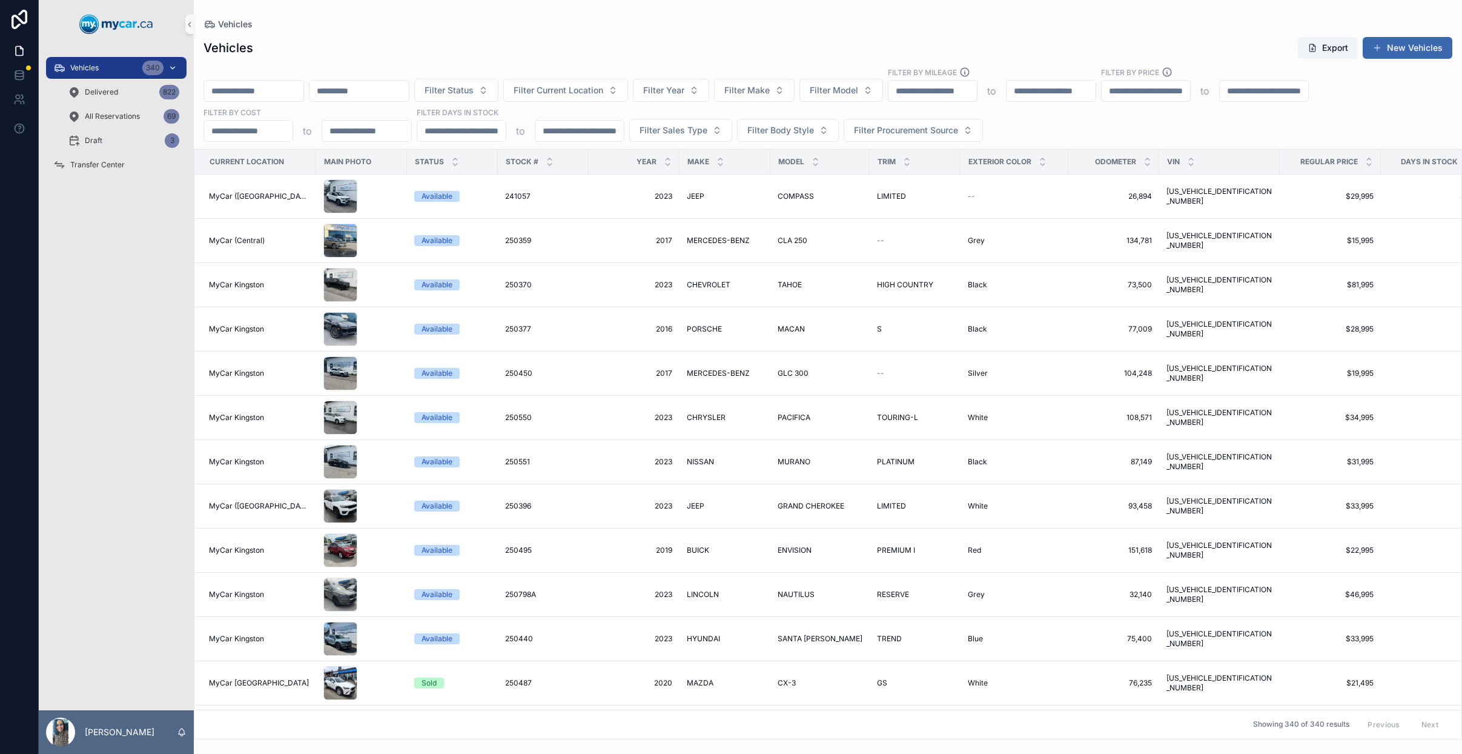
click at [858, 93] on span "Filter Model" at bounding box center [834, 90] width 48 height 12
click at [770, 95] on span "Filter Make" at bounding box center [747, 90] width 45 height 12
type input "*"
click at [794, 180] on div "VOLKSWAGEN" at bounding box center [786, 177] width 145 height 19
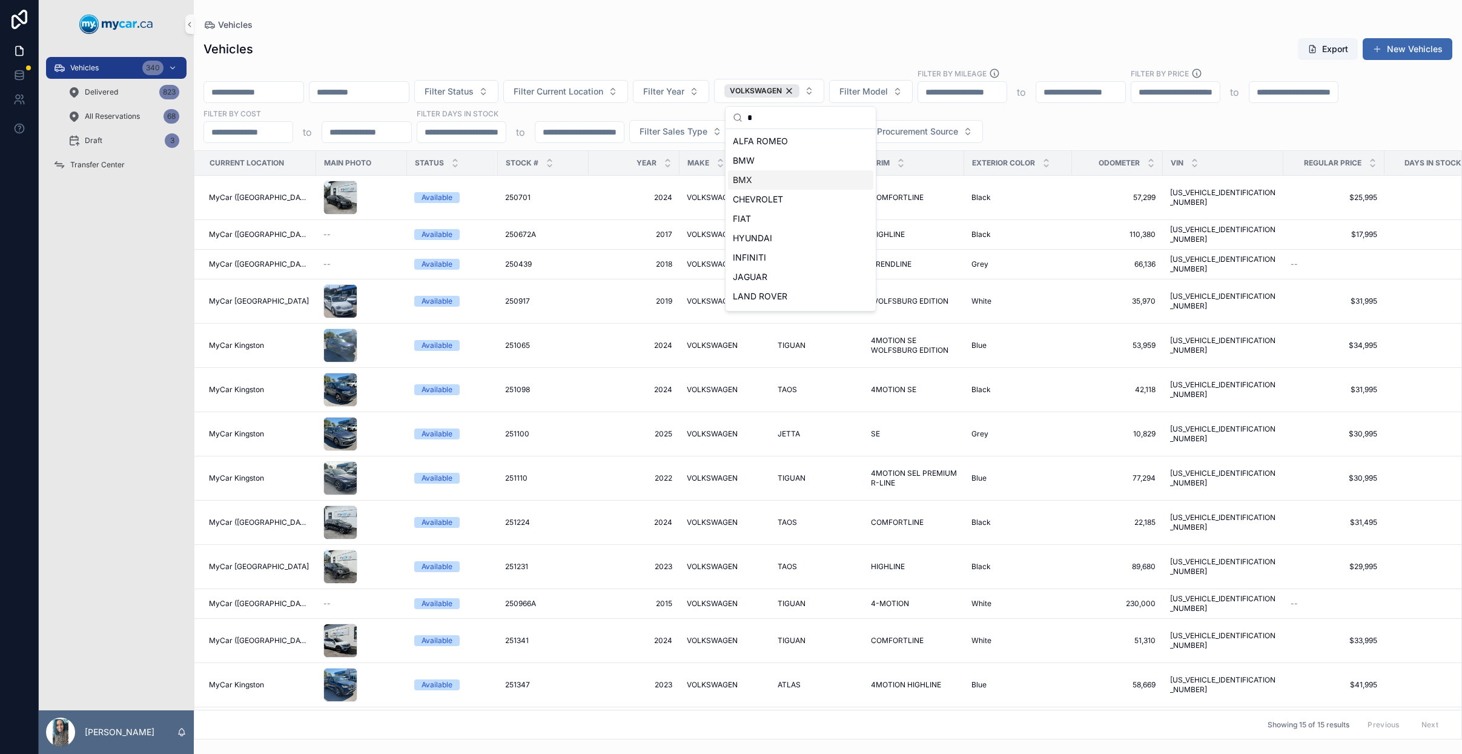
click at [781, 45] on div "Vehicles Export New Vehicles" at bounding box center [828, 49] width 1249 height 23
click at [557, 92] on span "Filter Current Location" at bounding box center [559, 91] width 90 height 12
click at [622, 42] on div "Vehicles Export New Vehicles" at bounding box center [828, 49] width 1249 height 23
click at [913, 92] on button "Filter Model" at bounding box center [871, 91] width 84 height 23
type input "***"
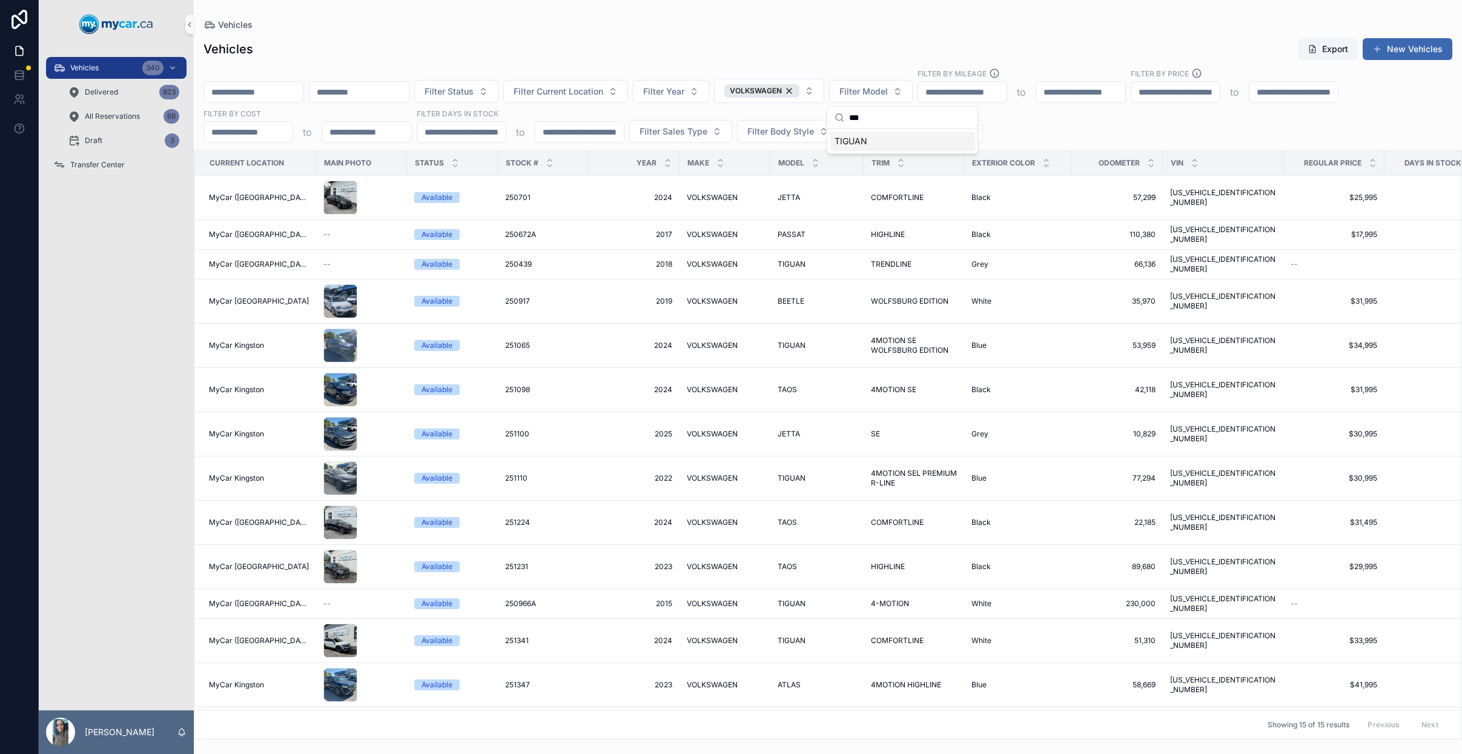
click at [878, 141] on div "TIGUAN" at bounding box center [902, 140] width 145 height 19
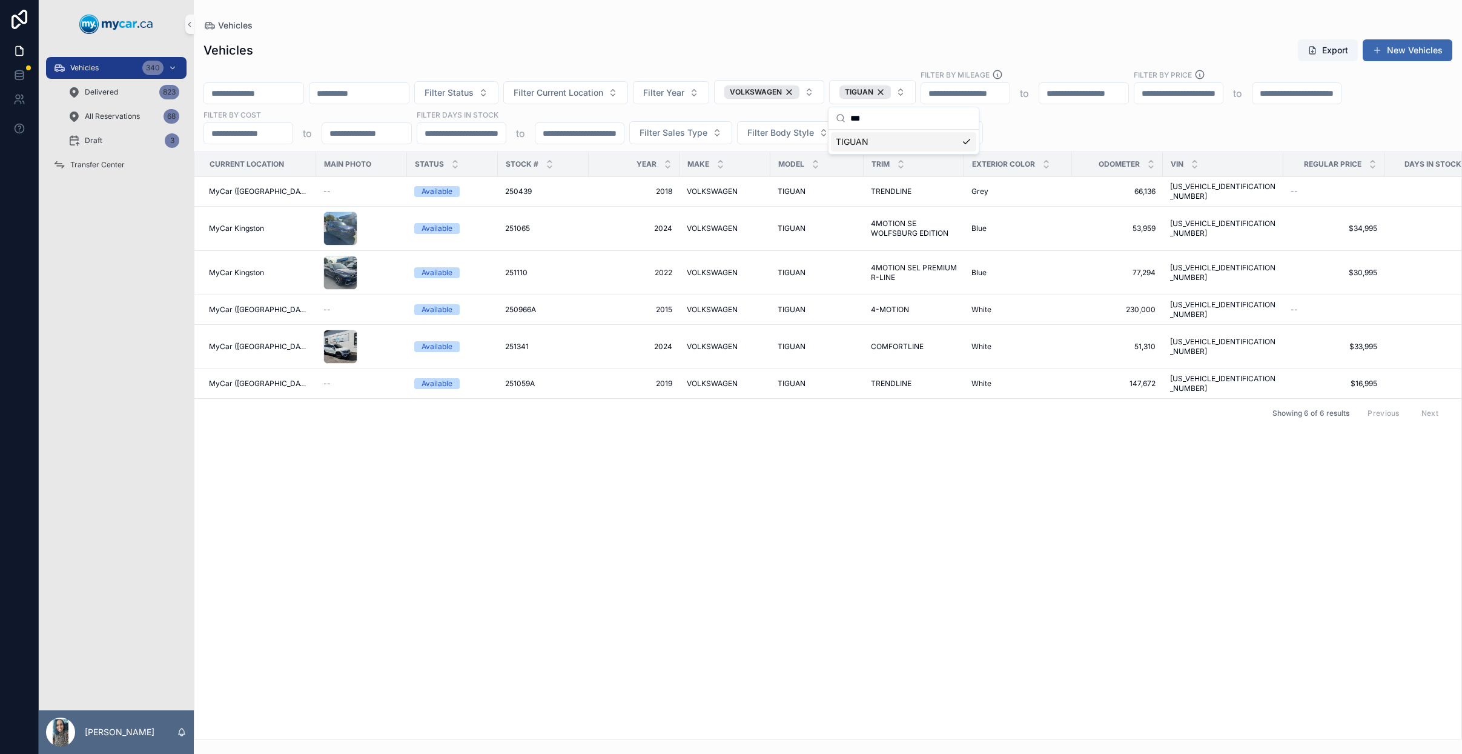
click at [966, 424] on div "Current Location Main Photo Status Stock # Year Make Model Trim Exterior Color …" at bounding box center [827, 445] width 1267 height 586
click at [818, 251] on td "TIGUAN TIGUAN" at bounding box center [817, 273] width 93 height 44
click at [899, 263] on span "4MOTION SEL PREMIUM R-LINE" at bounding box center [914, 272] width 86 height 19
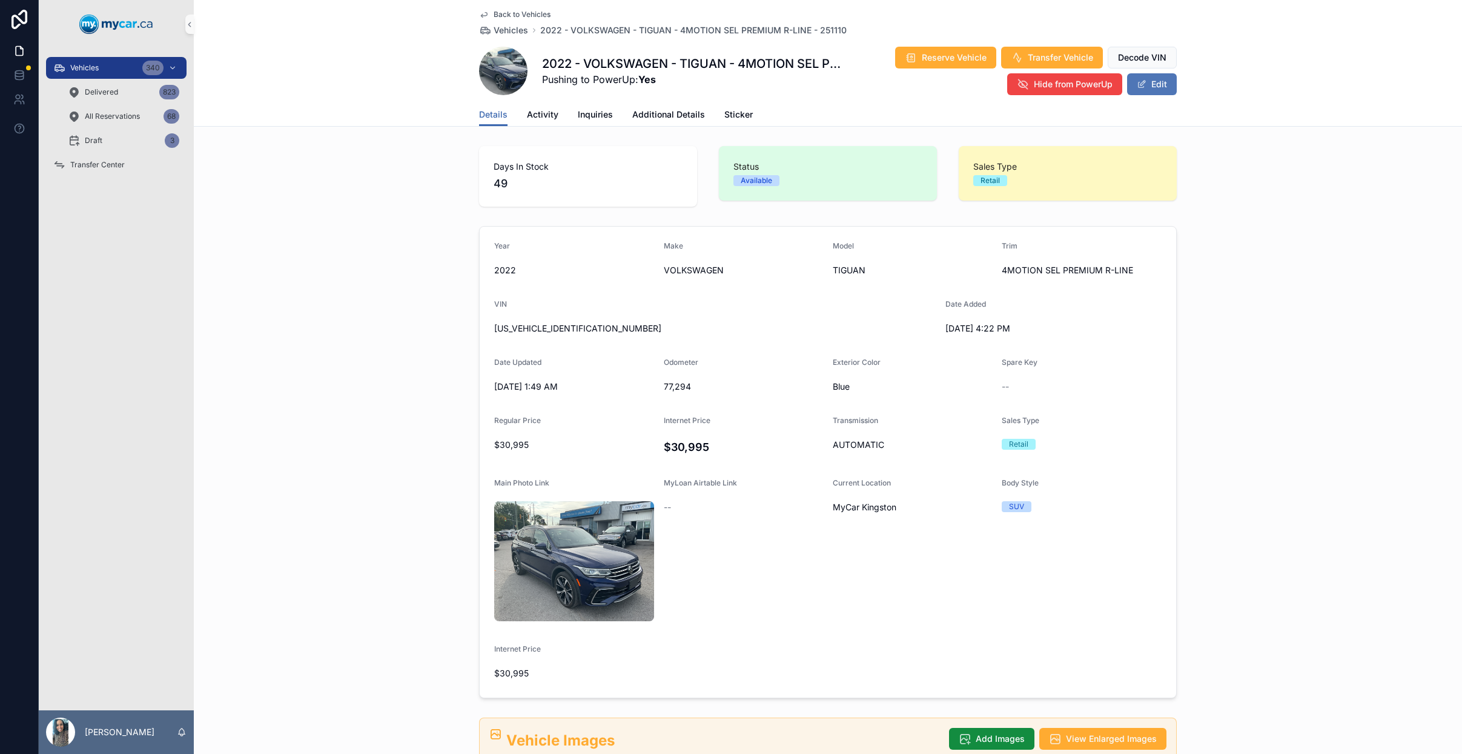
click at [1164, 82] on button "Edit" at bounding box center [1152, 84] width 50 height 22
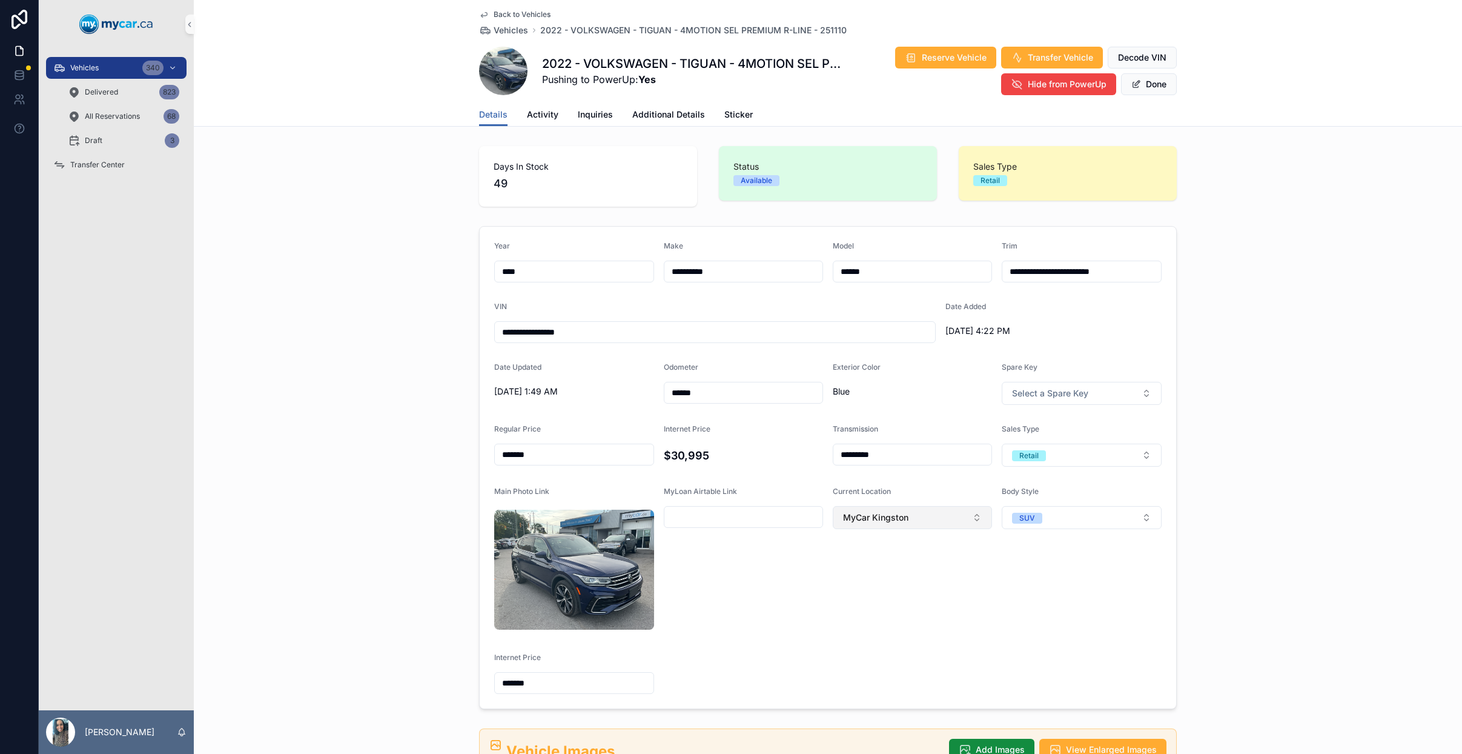
click at [923, 513] on button "MyCar Kingston" at bounding box center [912, 517] width 159 height 23
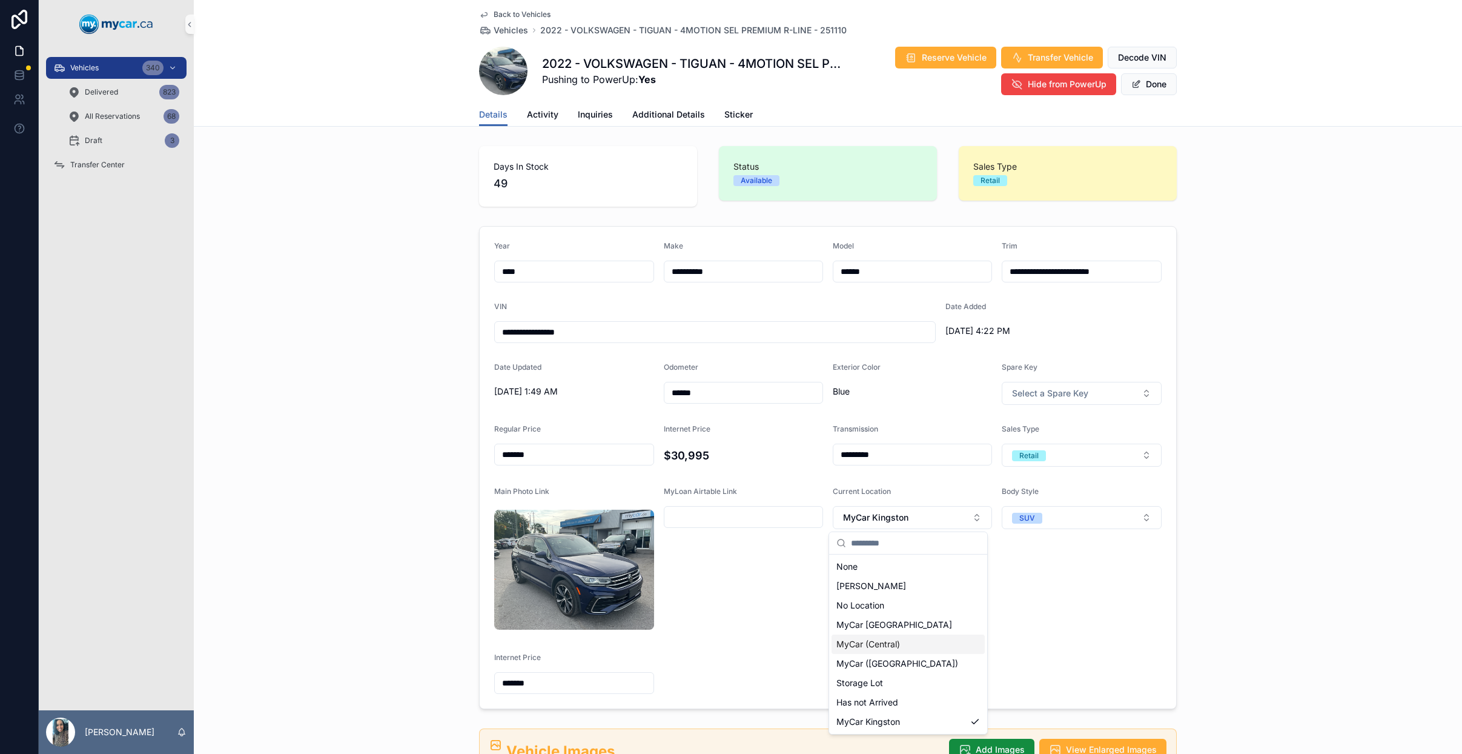
click at [917, 648] on div "MyCar (Central)" at bounding box center [908, 643] width 153 height 19
click at [1159, 87] on button "Done" at bounding box center [1149, 84] width 56 height 22
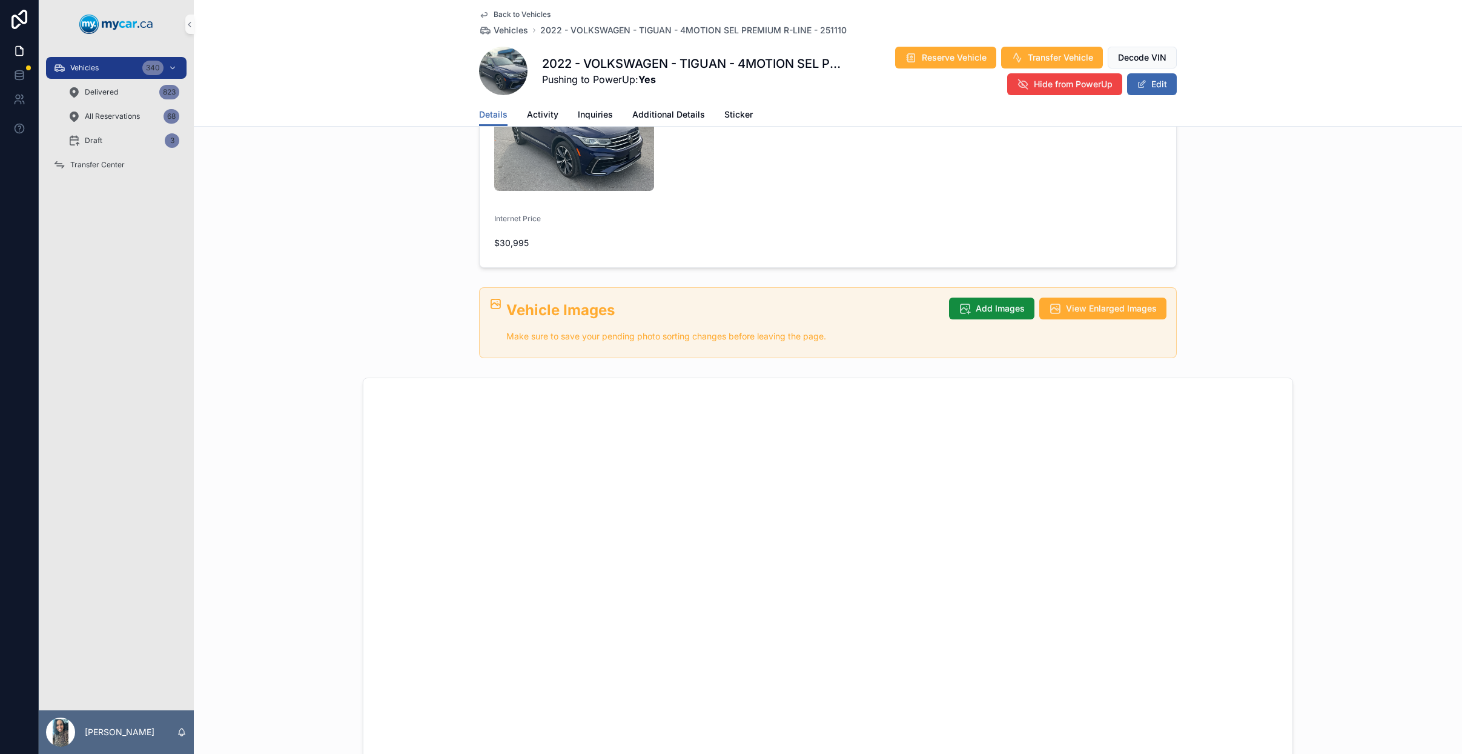
scroll to position [806, 0]
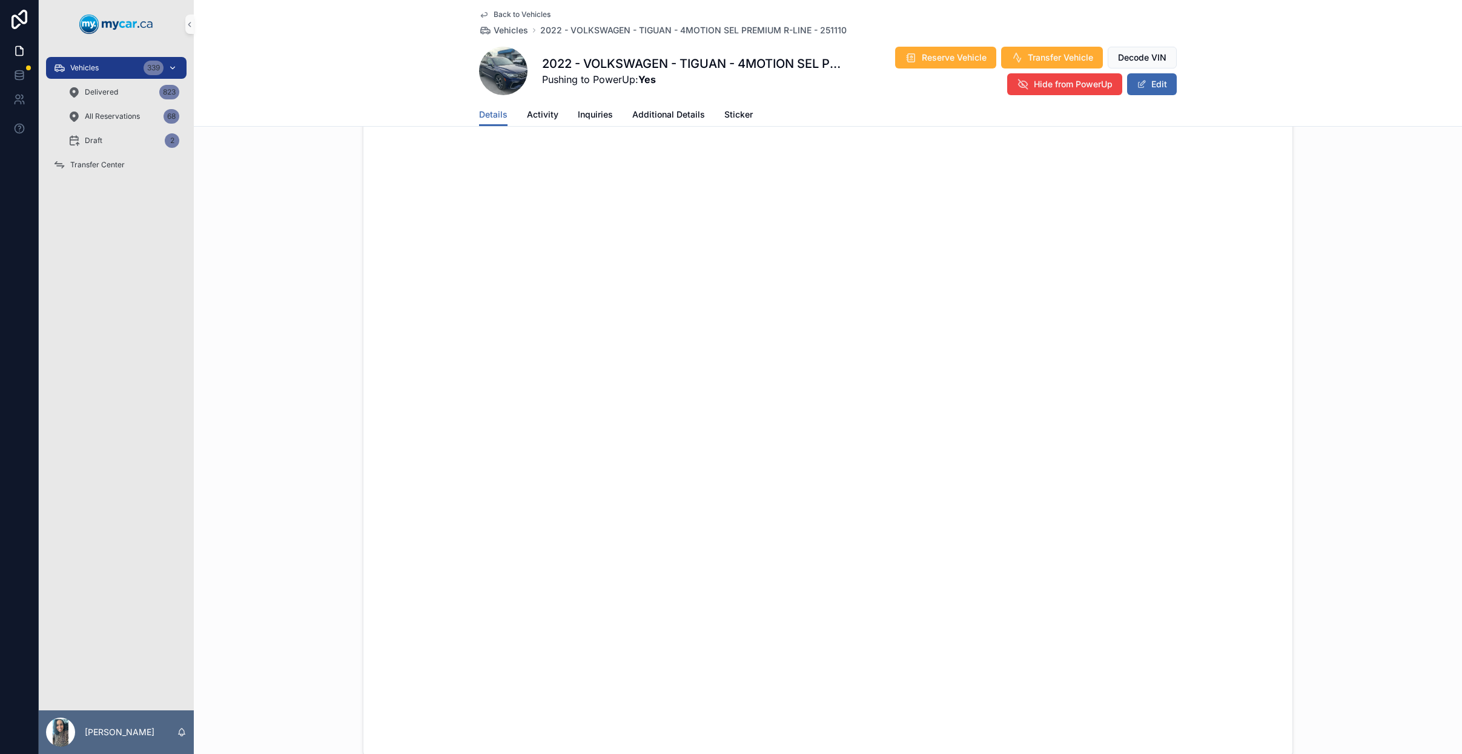
click at [113, 74] on div "Vehicles 339" at bounding box center [116, 67] width 126 height 19
click at [114, 73] on div "Vehicles 339" at bounding box center [116, 67] width 126 height 19
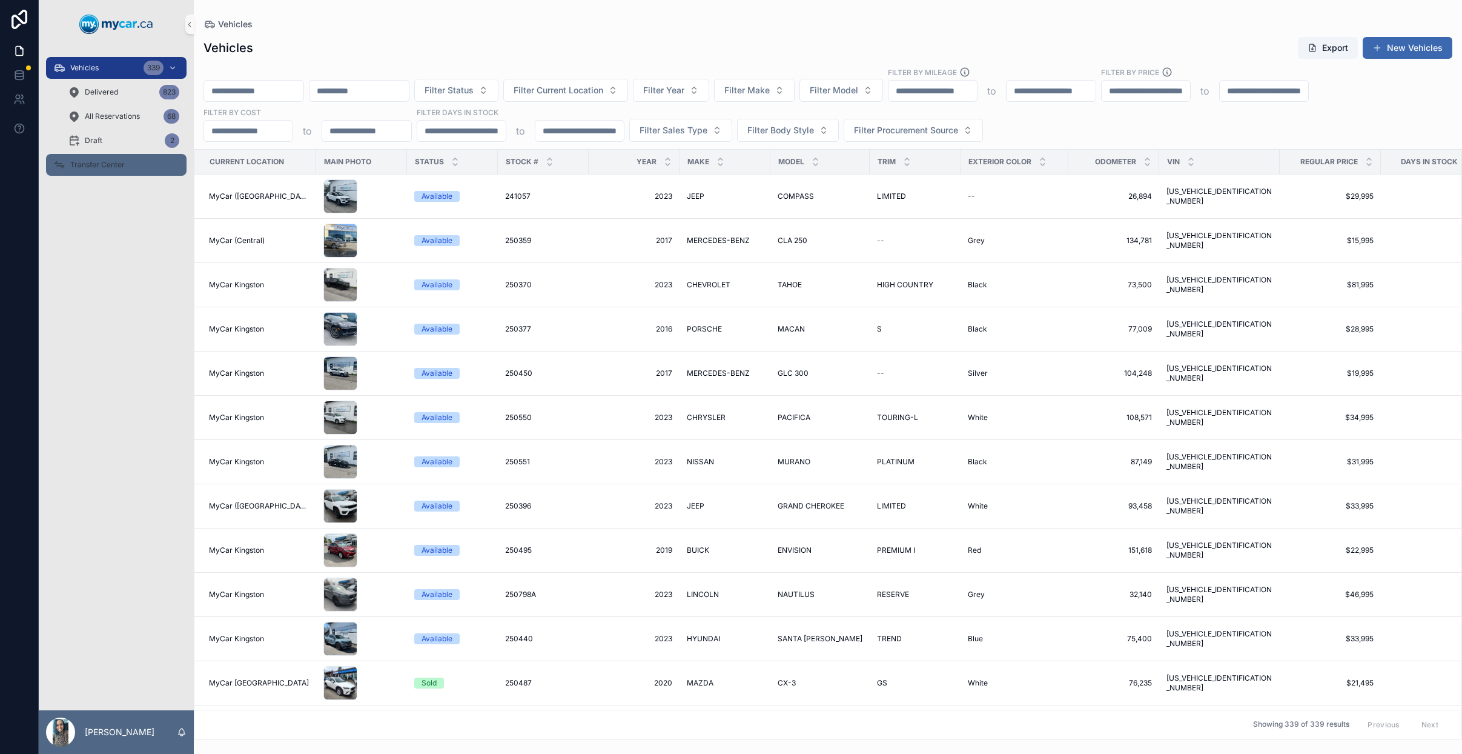
click at [116, 167] on span "Transfer Center" at bounding box center [97, 165] width 55 height 10
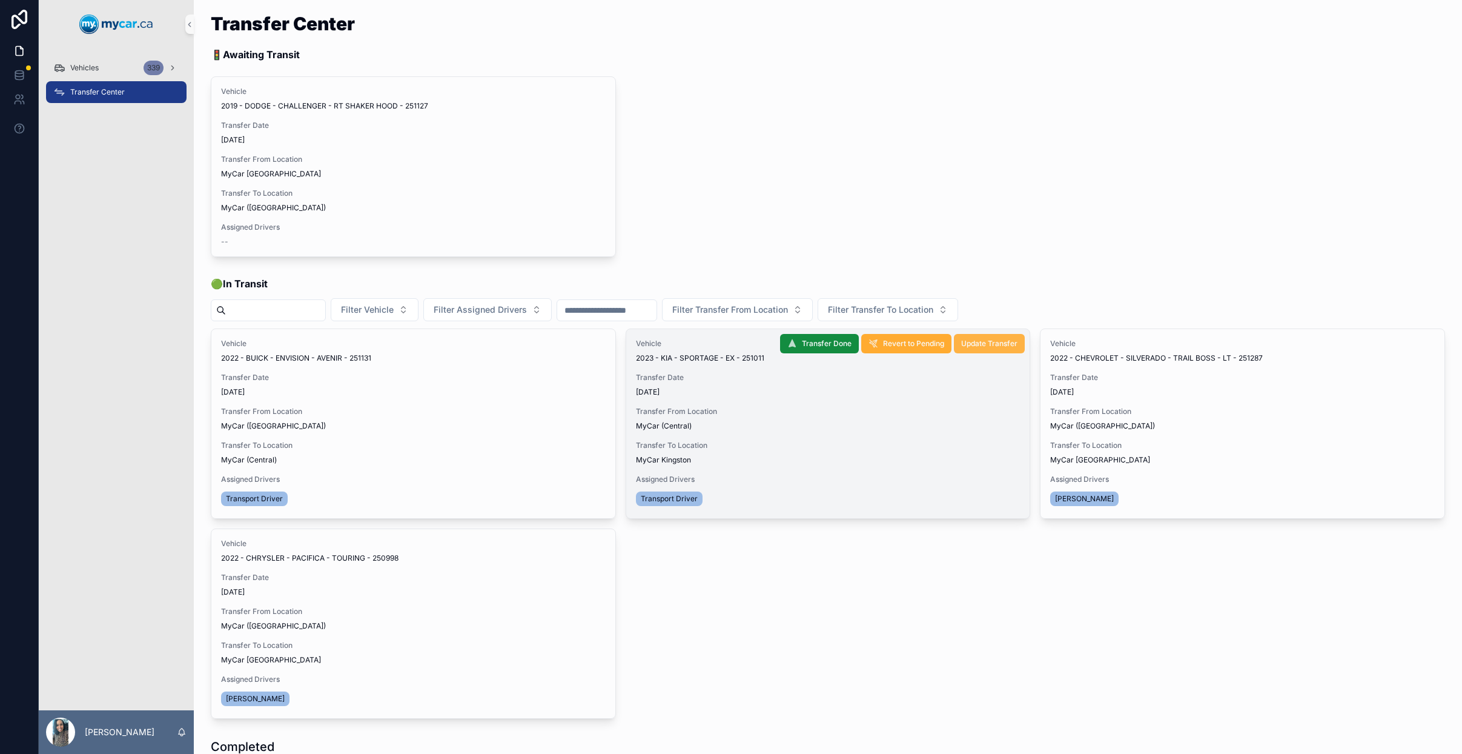
click at [978, 347] on span "Update Transfer" at bounding box center [989, 344] width 56 height 10
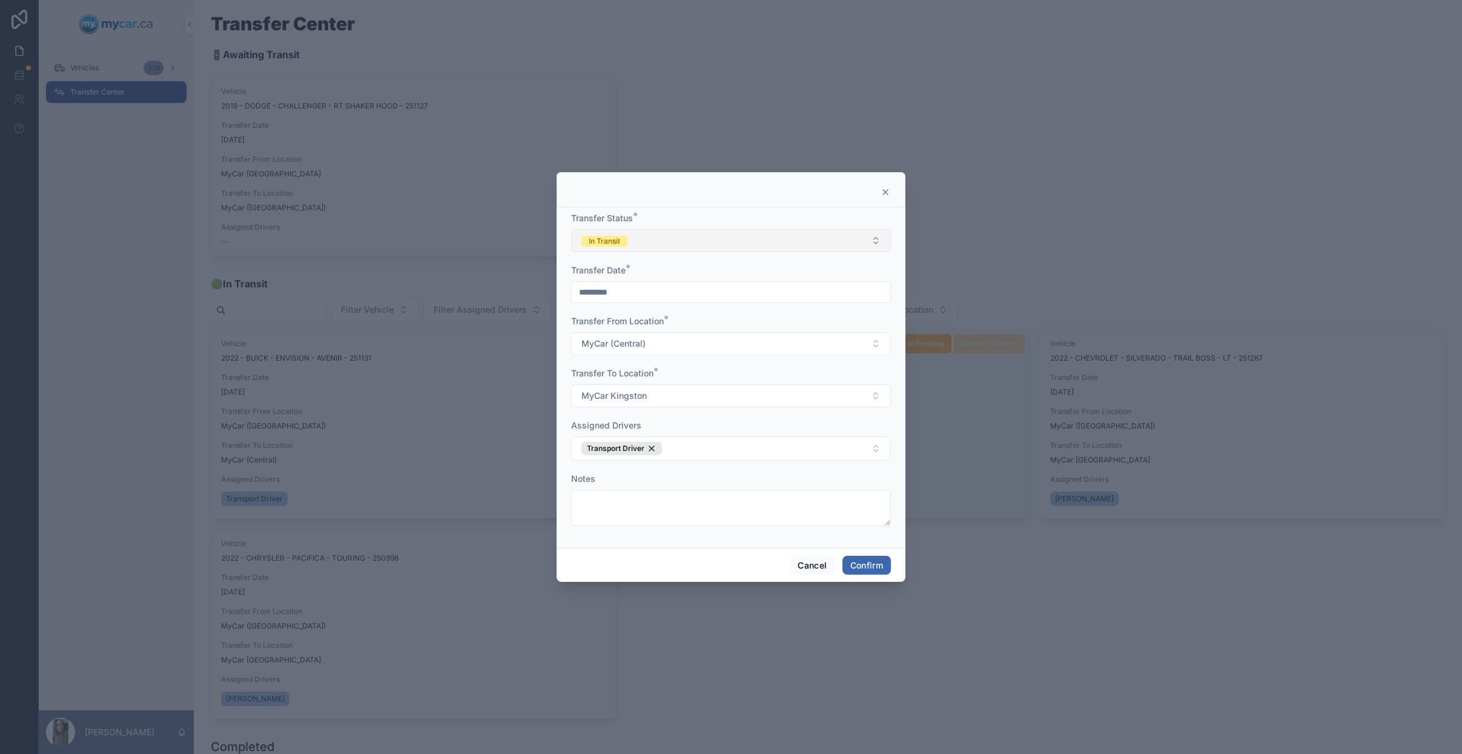
click at [739, 248] on button "In Transit" at bounding box center [731, 240] width 320 height 23
click at [669, 327] on div "Completed" at bounding box center [731, 325] width 314 height 18
click at [874, 566] on button "Confirm" at bounding box center [867, 565] width 48 height 19
